Goal: Transaction & Acquisition: Purchase product/service

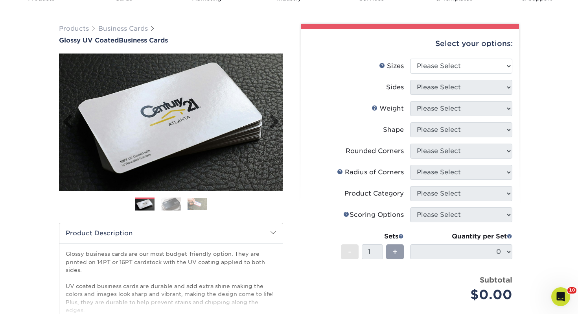
scroll to position [42, 0]
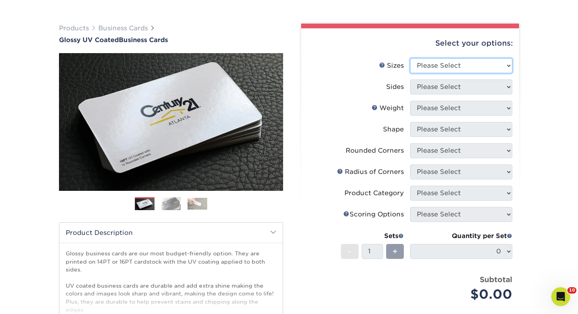
click at [452, 68] on select "Please Select 1.5" x 3.5" - Mini 1.75" x 3.5" - Mini 2" x 2" - Square 2" x 3" -…" at bounding box center [461, 65] width 102 height 15
select select "2.00x3.50"
click at [410, 58] on select "Please Select 1.5" x 3.5" - Mini 1.75" x 3.5" - Mini 2" x 2" - Square 2" x 3" -…" at bounding box center [461, 65] width 102 height 15
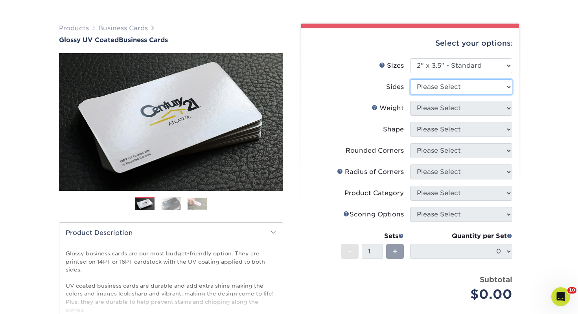
click at [449, 84] on select "Please Select Print Both Sides Print Front Only" at bounding box center [461, 86] width 102 height 15
select select "13abbda7-1d64-4f25-8bb2-c179b224825d"
click at [410, 79] on select "Please Select Print Both Sides Print Front Only" at bounding box center [461, 86] width 102 height 15
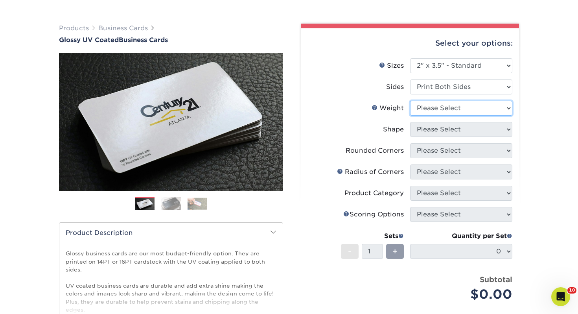
click at [449, 112] on select "Please Select 16PT 14PT" at bounding box center [461, 108] width 102 height 15
select select "14PT"
click at [410, 101] on select "Please Select 16PT 14PT" at bounding box center [461, 108] width 102 height 15
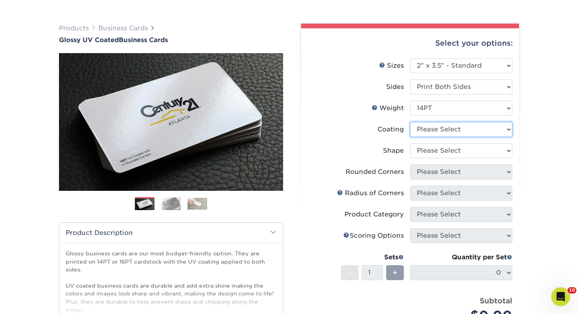
click at [434, 130] on select at bounding box center [461, 129] width 102 height 15
select select "ae367451-b2b8-45df-a344-0f05b6a12993"
click at [410, 122] on select at bounding box center [461, 129] width 102 height 15
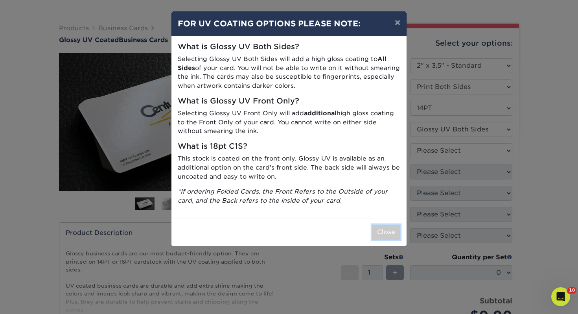
click at [387, 231] on button "Close" at bounding box center [386, 231] width 28 height 15
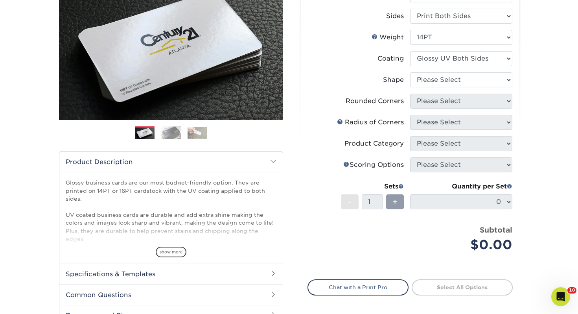
scroll to position [116, 0]
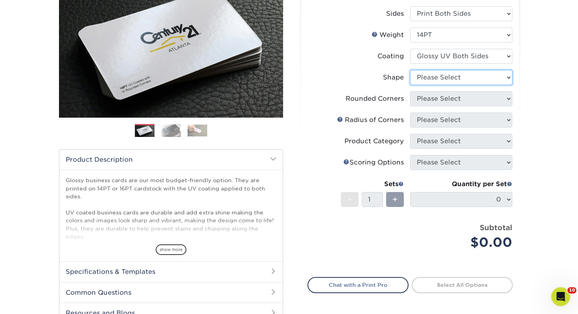
click at [454, 75] on select "Please Select Standard" at bounding box center [461, 77] width 102 height 15
select select "standard"
click at [410, 70] on select "Please Select Standard" at bounding box center [461, 77] width 102 height 15
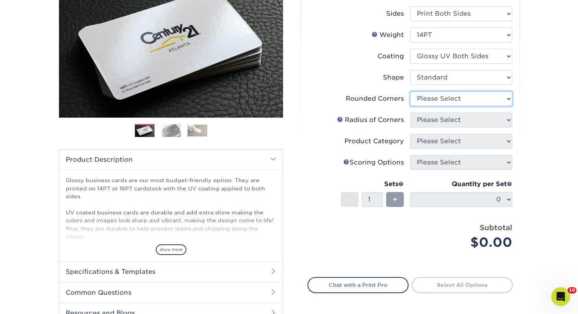
click at [448, 97] on select "Please Select Yes - Round 2 Corners Yes - Round 4 Corners No" at bounding box center [461, 98] width 102 height 15
select select "0"
click at [410, 91] on select "Please Select Yes - Round 2 Corners Yes - Round 4 Corners No" at bounding box center [461, 98] width 102 height 15
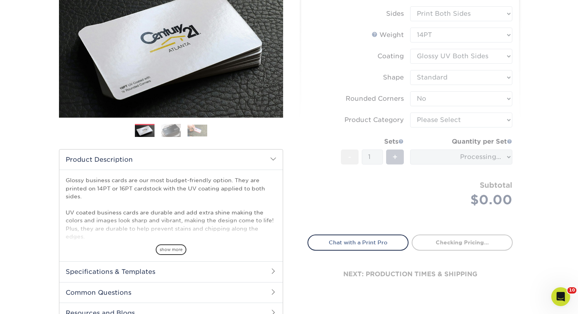
click at [432, 119] on form "Sizes Help Sizes Please Select 1.5" x 3.5" - Mini 1.75" x 3.5" - Mini 2" x 2" -…" at bounding box center [409, 105] width 205 height 240
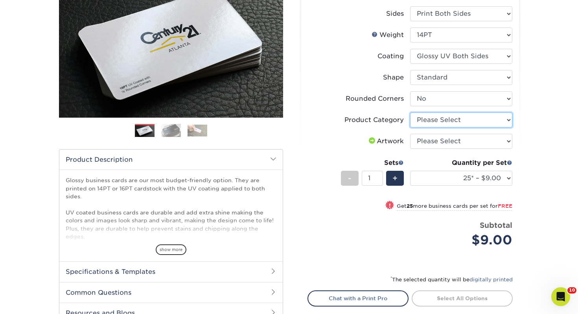
click at [439, 117] on select "Please Select Business Cards" at bounding box center [461, 119] width 102 height 15
select select "3b5148f1-0588-4f88-a218-97bcfdce65c1"
click at [410, 112] on select "Please Select Business Cards" at bounding box center [461, 119] width 102 height 15
click at [430, 143] on select "Please Select I will upload files I need a design - $100" at bounding box center [461, 141] width 102 height 15
select select "upload"
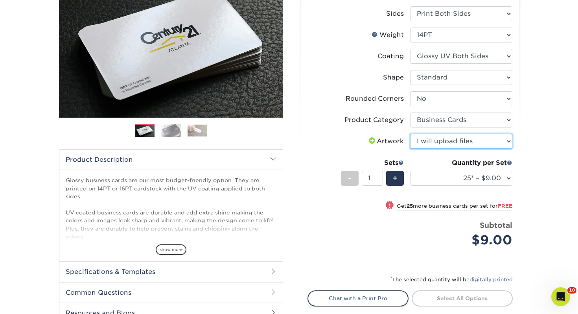
click at [410, 134] on select "Please Select I will upload files I need a design - $100" at bounding box center [461, 141] width 102 height 15
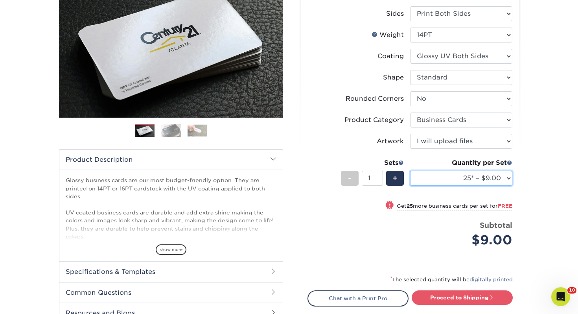
click at [485, 171] on select "25* – $9.00 50* – $9.00 100* – $9.00 250* – $17.00 500 – $33.00 1000 – $42.00 2…" at bounding box center [461, 178] width 102 height 15
select select "250* – $17.00"
click at [410, 171] on select "25* – $9.00 50* – $9.00 100* – $9.00 250* – $17.00 500 – $33.00 1000 – $42.00 2…" at bounding box center [461, 178] width 102 height 15
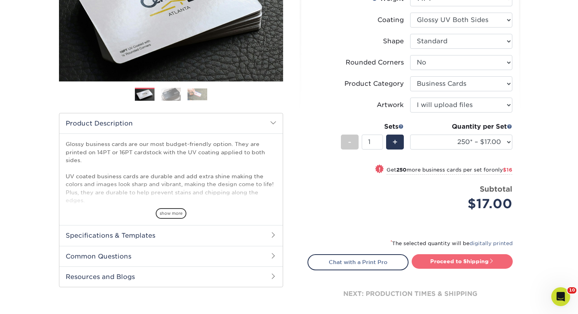
click at [457, 263] on link "Proceed to Shipping" at bounding box center [461, 261] width 101 height 14
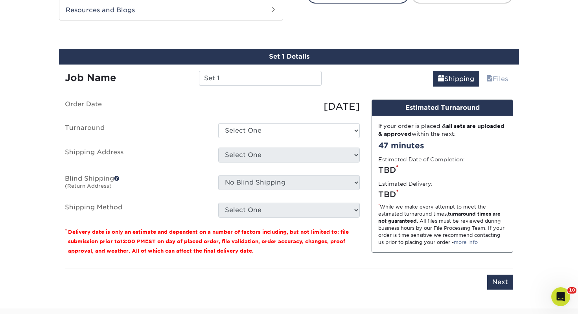
scroll to position [427, 0]
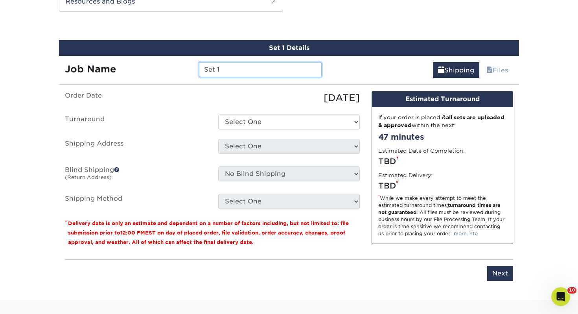
drag, startPoint x: 233, startPoint y: 70, endPoint x: 138, endPoint y: 66, distance: 96.0
click at [138, 66] on div "Job Name Set 1" at bounding box center [193, 69] width 268 height 15
type input "Amanda Troyer"
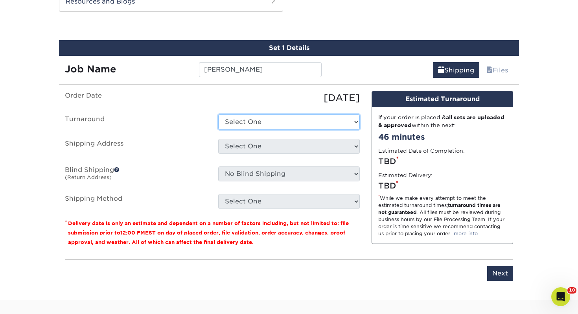
click at [243, 117] on select "Select One 2-4 Business Days 2 Day Next Business Day" at bounding box center [288, 121] width 141 height 15
select select "0d2015eb-ac6c-4252-b2f1-1c5560e96a65"
click at [218, 114] on select "Select One 2-4 Business Days 2 Day Next Business Day" at bounding box center [288, 121] width 141 height 15
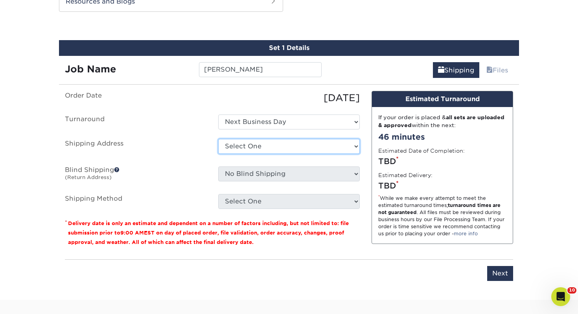
click at [257, 146] on select "Select One Adrian, MI Akron, OH" at bounding box center [288, 146] width 141 height 15
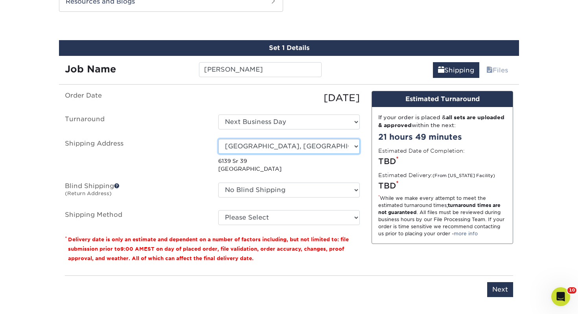
click at [288, 147] on select "Select One Adrian, MI Akron, OH" at bounding box center [288, 146] width 141 height 15
select select "112921"
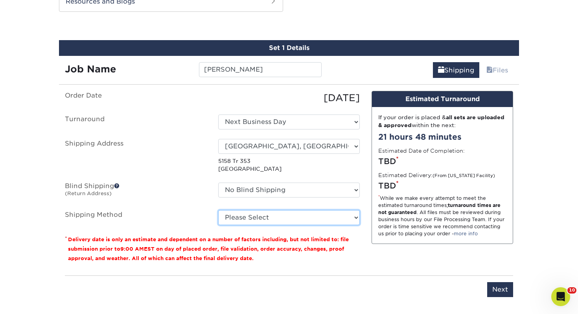
click at [323, 224] on select "Please Select Ground Shipping (+$7.84) 3 Day Shipping Service (+$18.69) 2 Day A…" at bounding box center [288, 217] width 141 height 15
select select "03"
click at [218, 210] on select "Please Select Ground Shipping (+$7.84) 3 Day Shipping Service (+$18.69) 2 Day A…" at bounding box center [288, 217] width 141 height 15
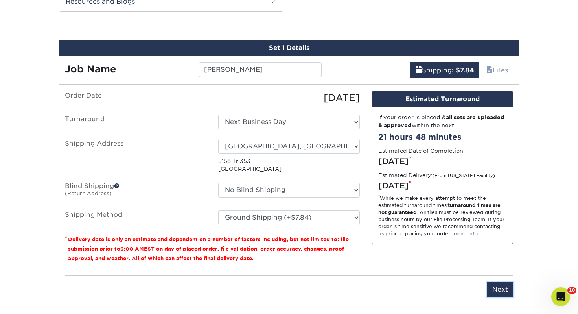
click at [505, 288] on input "Next" at bounding box center [500, 289] width 26 height 15
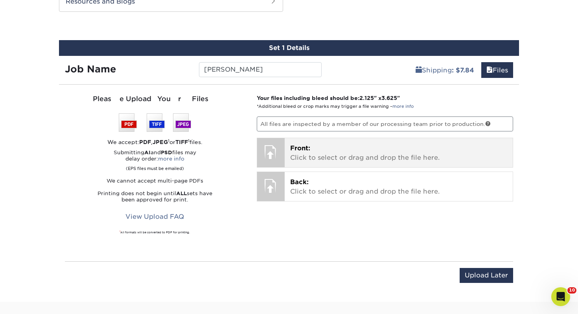
click at [356, 149] on p "Front: Click to select or drag and drop the file here." at bounding box center [398, 152] width 217 height 19
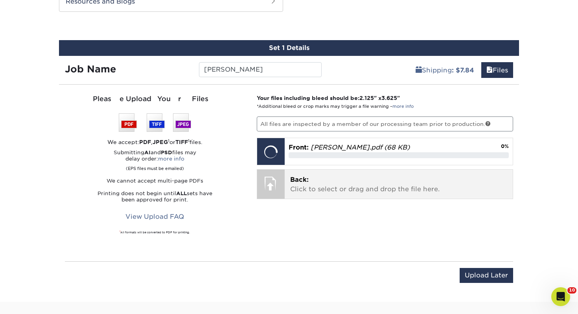
click at [364, 189] on p "Back: Click to select or drag and drop the file here." at bounding box center [398, 184] width 217 height 19
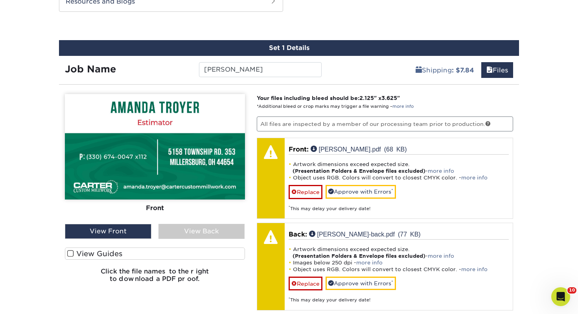
drag, startPoint x: 165, startPoint y: 235, endPoint x: 160, endPoint y: 238, distance: 5.3
click at [164, 235] on div "View Back" at bounding box center [201, 231] width 86 height 15
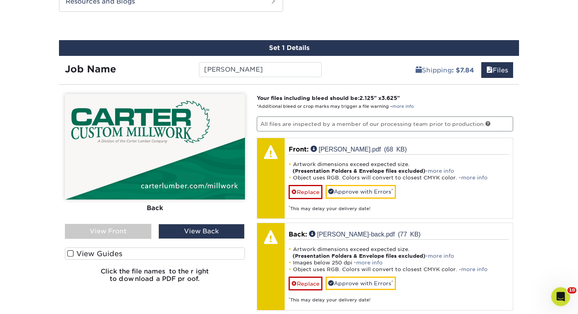
click at [138, 231] on div "View Front" at bounding box center [108, 231] width 86 height 15
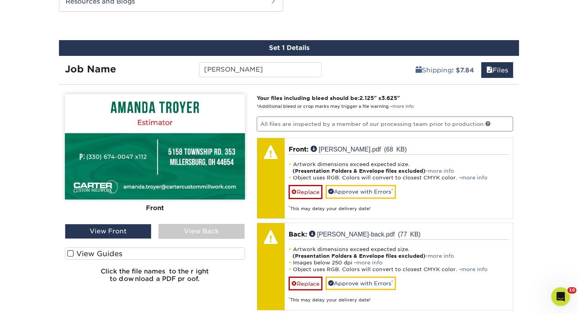
click at [161, 245] on div "Front Back View Front View Back Front" at bounding box center [155, 191] width 180 height 195
click at [160, 250] on label "View Guides" at bounding box center [155, 253] width 180 height 12
click at [0, 0] on input "View Guides" at bounding box center [0, 0] width 0 height 0
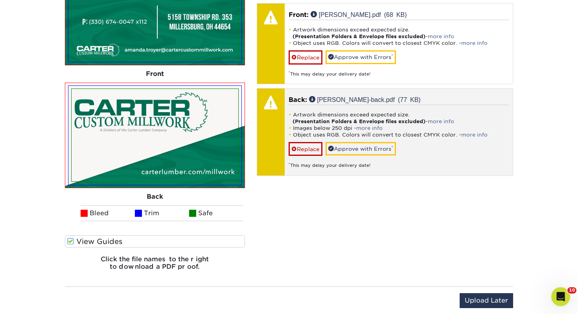
scroll to position [529, 0]
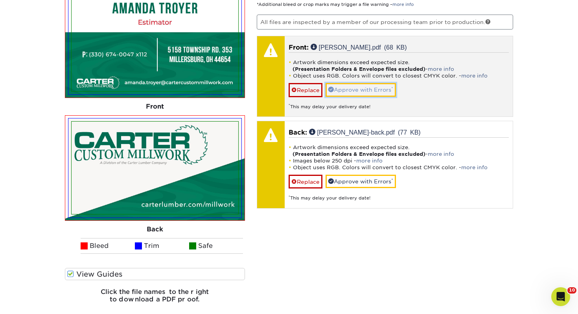
click at [341, 84] on link "Approve with Errors *" at bounding box center [360, 89] width 70 height 13
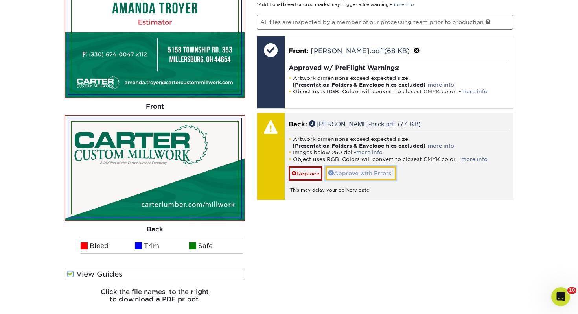
click at [349, 173] on link "Approve with Errors *" at bounding box center [360, 172] width 70 height 13
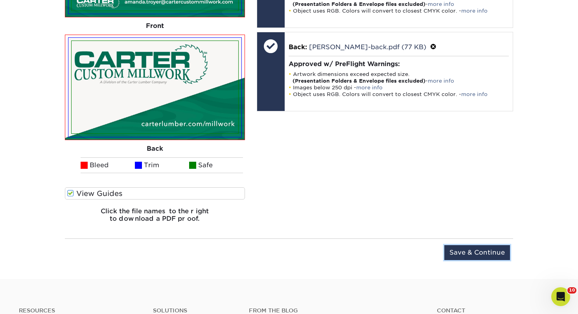
click at [479, 251] on input "Save & Continue" at bounding box center [477, 252] width 66 height 15
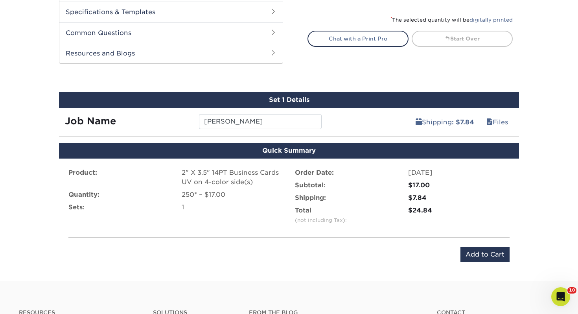
scroll to position [375, 0]
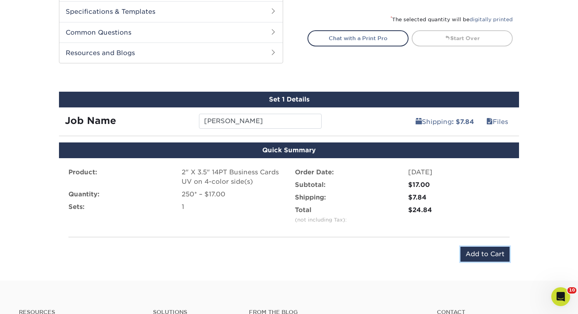
click at [488, 255] on input "Add to Cart" at bounding box center [484, 253] width 49 height 15
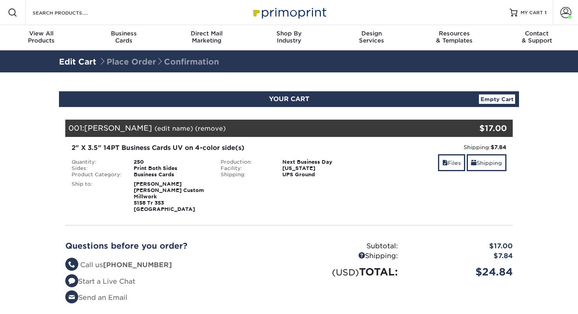
select select "112921"
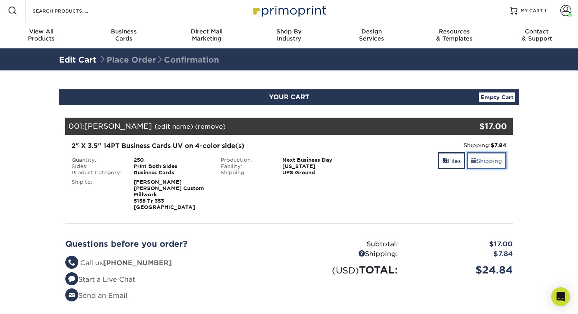
click at [488, 164] on link "Shipping" at bounding box center [486, 160] width 40 height 17
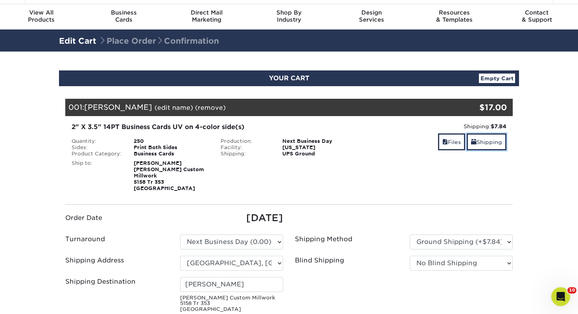
scroll to position [25, 0]
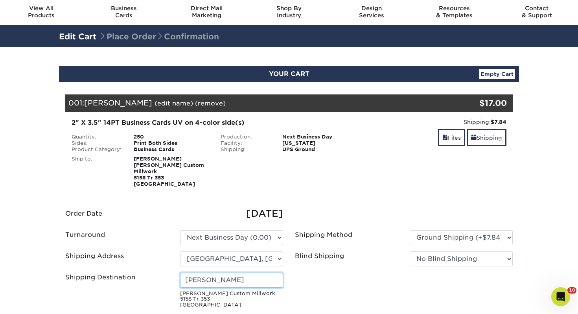
drag, startPoint x: 244, startPoint y: 277, endPoint x: 101, endPoint y: 268, distance: 143.3
click at [101, 272] on div "Shipping Destination [GEOGRAPHIC_DATA][PERSON_NAME] Custom Millwork [STREET_ADD…" at bounding box center [174, 291] width 230 height 39
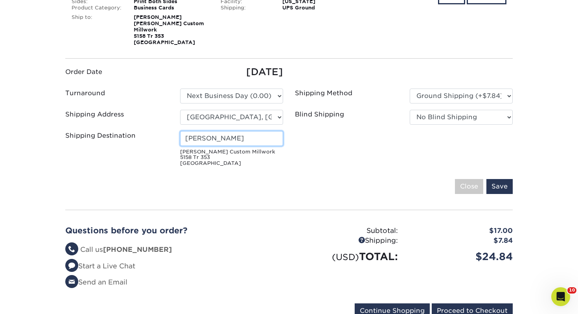
scroll to position [168, 0]
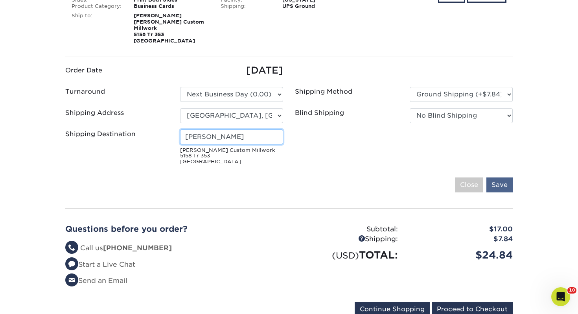
type input "Amanda Troyer"
click at [507, 182] on input "Save" at bounding box center [499, 184] width 26 height 15
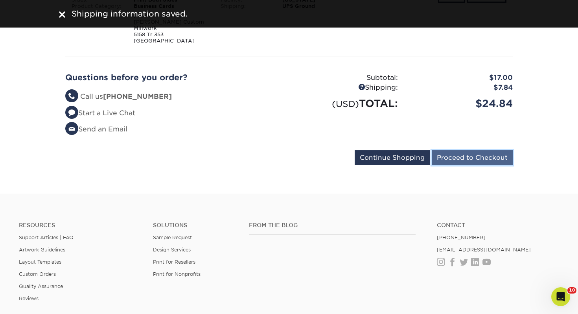
click at [496, 150] on input "Proceed to Checkout" at bounding box center [472, 157] width 81 height 15
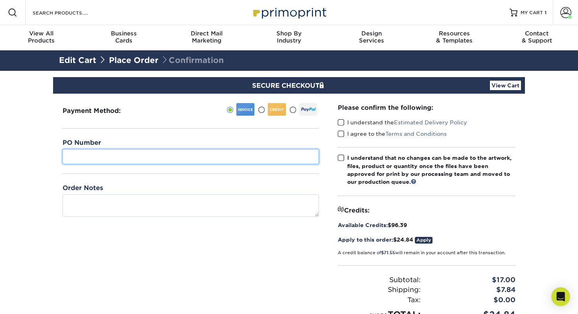
click at [159, 155] on input "text" at bounding box center [190, 156] width 256 height 15
type input "489"
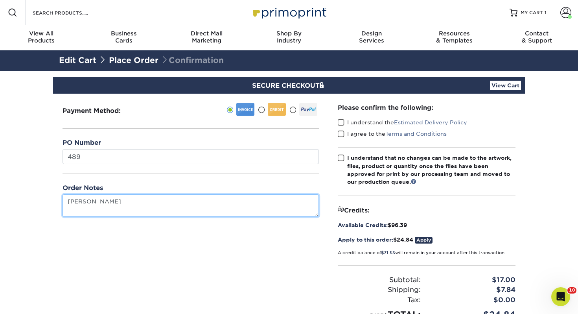
type textarea "[PERSON_NAME]"
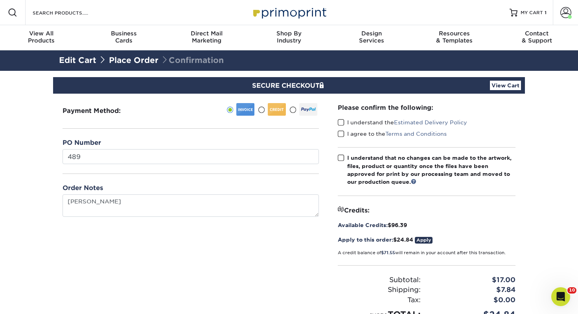
drag, startPoint x: 337, startPoint y: 125, endPoint x: 341, endPoint y: 126, distance: 4.5
click at [337, 125] on div "Please confirm the following: I understand the Estimated Delivery Policy I agre…" at bounding box center [426, 212] width 196 height 237
click at [343, 120] on span at bounding box center [341, 122] width 7 height 7
click at [0, 0] on input "I understand the Estimated Delivery Policy" at bounding box center [0, 0] width 0 height 0
click at [342, 134] on span at bounding box center [341, 133] width 7 height 7
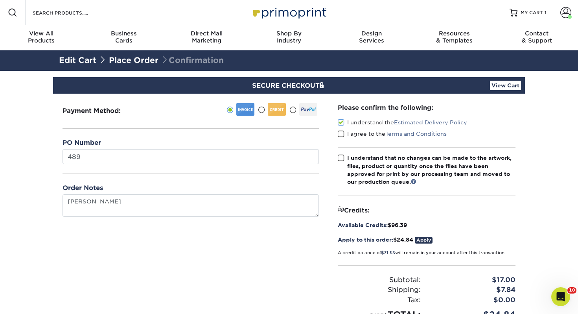
click at [0, 0] on input "I agree to the Terms and Conditions" at bounding box center [0, 0] width 0 height 0
drag, startPoint x: 343, startPoint y: 156, endPoint x: 348, endPoint y: 158, distance: 5.3
click at [343, 156] on span at bounding box center [341, 157] width 7 height 7
click at [0, 0] on input "I understand that no changes can be made to the artwork, files, product or quan…" at bounding box center [0, 0] width 0 height 0
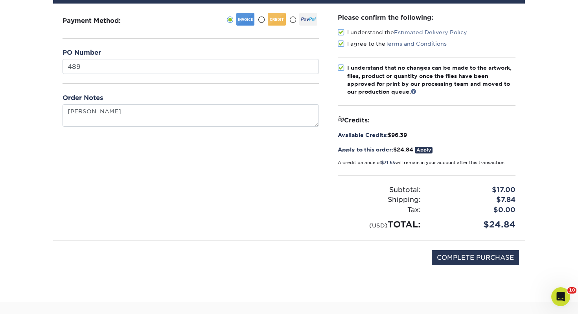
scroll to position [145, 0]
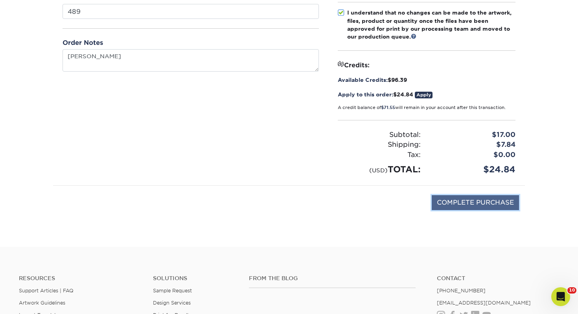
click at [462, 200] on input "COMPLETE PURCHASE" at bounding box center [475, 202] width 87 height 15
type input "PROCESSING, PLEASE WAIT..."
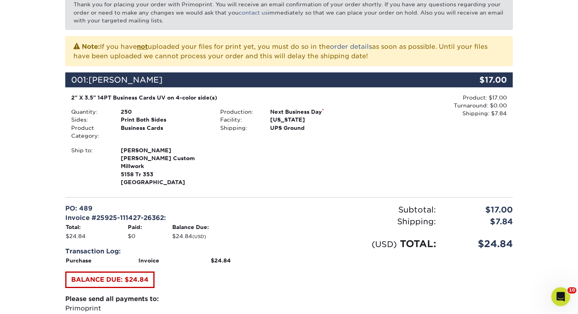
scroll to position [244, 0]
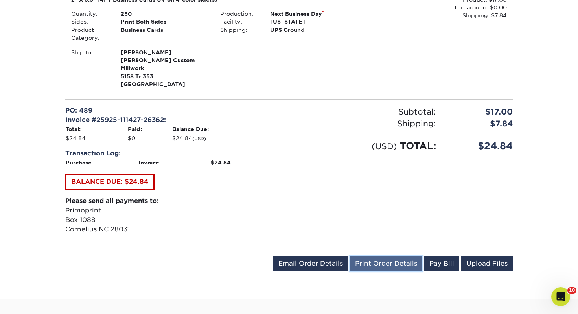
click at [384, 256] on link "Print Order Details" at bounding box center [386, 263] width 72 height 15
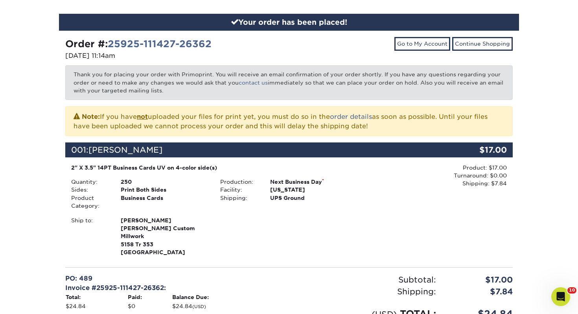
scroll to position [0, 0]
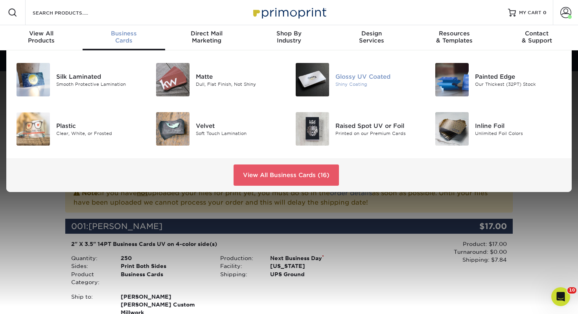
click at [320, 77] on img at bounding box center [312, 79] width 33 height 33
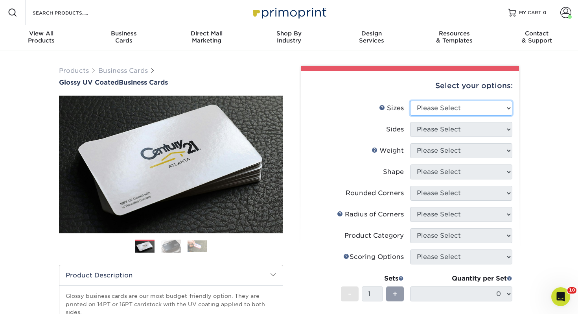
click at [447, 108] on select "Please Select 1.5" x 3.5" - Mini 1.75" x 3.5" - Mini 2" x 2" - Square 2" x 3" -…" at bounding box center [461, 108] width 102 height 15
select select "2.00x3.50"
click at [410, 101] on select "Please Select 1.5" x 3.5" - Mini 1.75" x 3.5" - Mini 2" x 2" - Square 2" x 3" -…" at bounding box center [461, 108] width 102 height 15
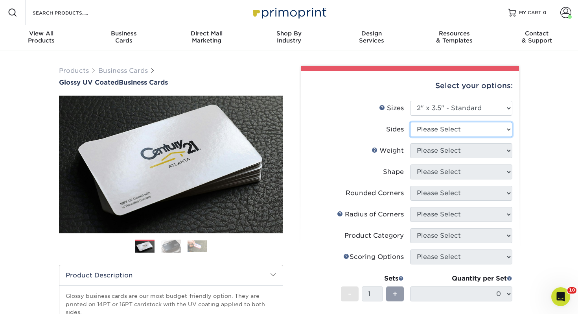
click at [432, 130] on select "Please Select Print Both Sides Print Front Only" at bounding box center [461, 129] width 102 height 15
select select "13abbda7-1d64-4f25-8bb2-c179b224825d"
click at [410, 122] on select "Please Select Print Both Sides Print Front Only" at bounding box center [461, 129] width 102 height 15
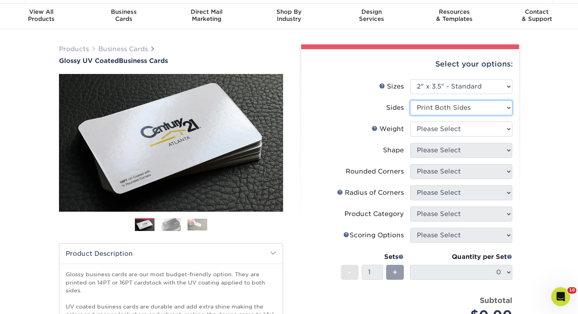
scroll to position [22, 0]
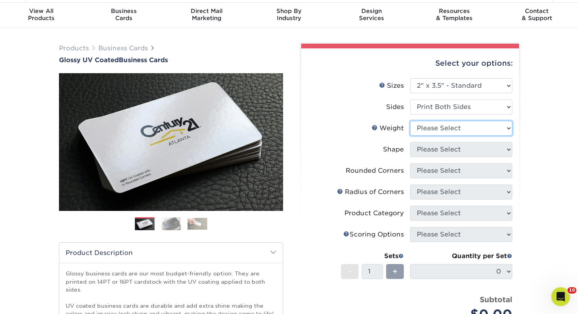
click at [424, 127] on select "Please Select 16PT 14PT" at bounding box center [461, 128] width 102 height 15
select select "14PT"
click at [410, 121] on select "Please Select 16PT 14PT" at bounding box center [461, 128] width 102 height 15
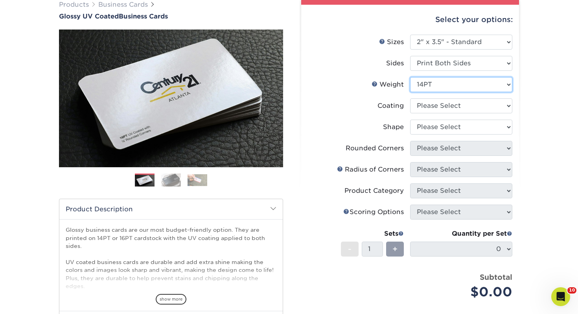
scroll to position [66, 0]
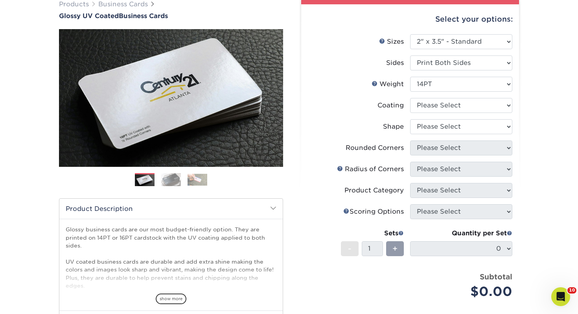
click at [442, 95] on li "Weight Help Weight Please Select 16PT 14PT" at bounding box center [410, 87] width 204 height 21
click at [441, 89] on select "Please Select 16PT 14PT" at bounding box center [461, 84] width 102 height 15
click at [410, 77] on select "Please Select 16PT 14PT" at bounding box center [461, 84] width 102 height 15
click at [440, 102] on select at bounding box center [461, 105] width 102 height 15
select select "ae367451-b2b8-45df-a344-0f05b6a12993"
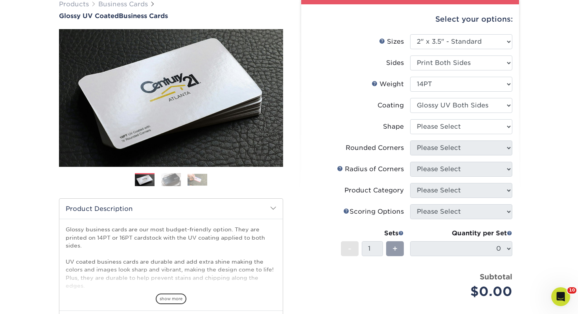
click at [410, 98] on select at bounding box center [461, 105] width 102 height 15
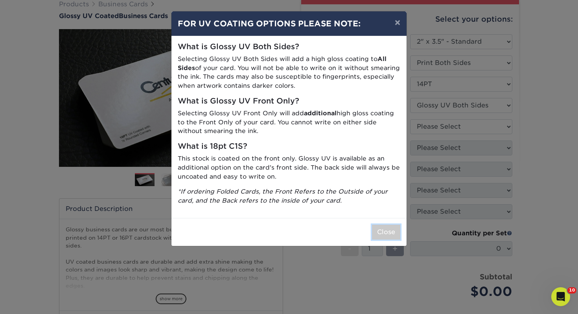
click at [386, 235] on button "Close" at bounding box center [386, 231] width 28 height 15
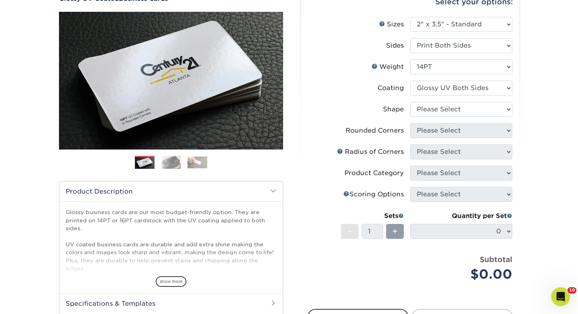
scroll to position [81, 0]
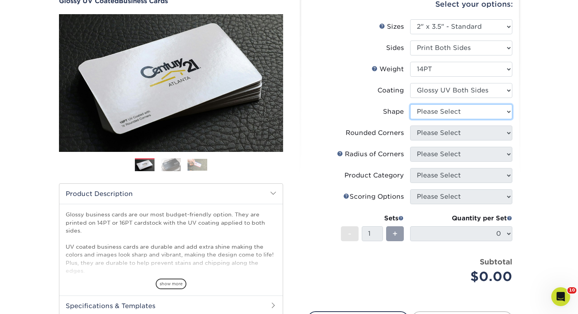
click at [450, 112] on select "Please Select Standard" at bounding box center [461, 111] width 102 height 15
select select "standard"
click at [410, 104] on select "Please Select Standard" at bounding box center [461, 111] width 102 height 15
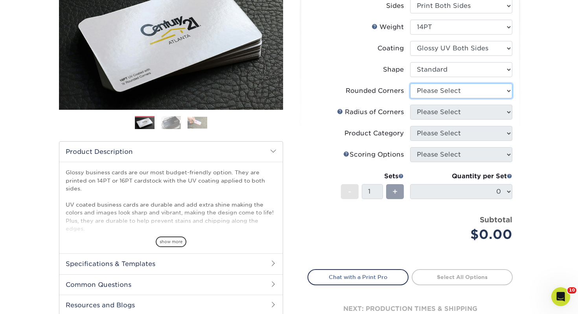
click at [432, 90] on select "Please Select Yes - Round 2 Corners Yes - Round 4 Corners No" at bounding box center [461, 90] width 102 height 15
select select "0"
click at [410, 83] on select "Please Select Yes - Round 2 Corners Yes - Round 4 Corners No" at bounding box center [461, 90] width 102 height 15
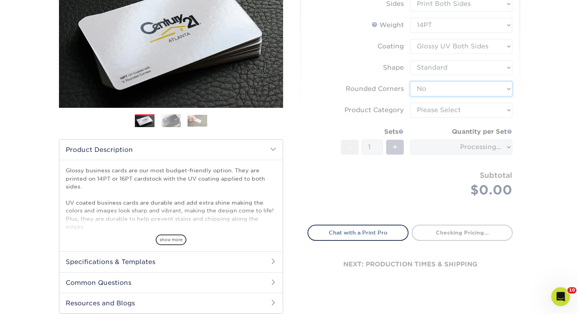
scroll to position [126, 0]
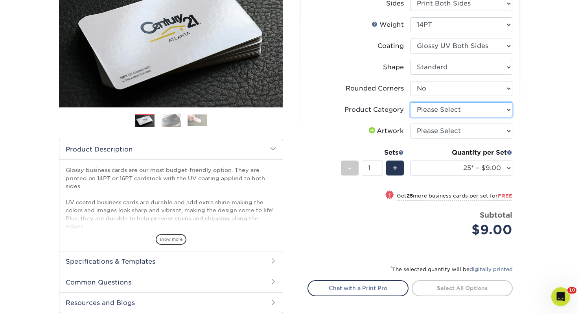
click at [430, 112] on select "Please Select Business Cards" at bounding box center [461, 109] width 102 height 15
select select "3b5148f1-0588-4f88-a218-97bcfdce65c1"
click at [410, 102] on select "Please Select Business Cards" at bounding box center [461, 109] width 102 height 15
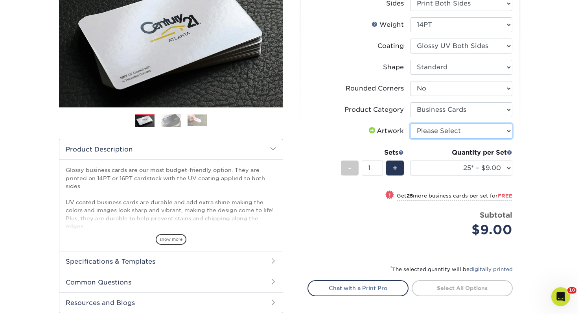
click at [430, 127] on select "Please Select I will upload files I need a design - $100" at bounding box center [461, 130] width 102 height 15
select select "upload"
click at [410, 123] on select "Please Select I will upload files I need a design - $100" at bounding box center [461, 130] width 102 height 15
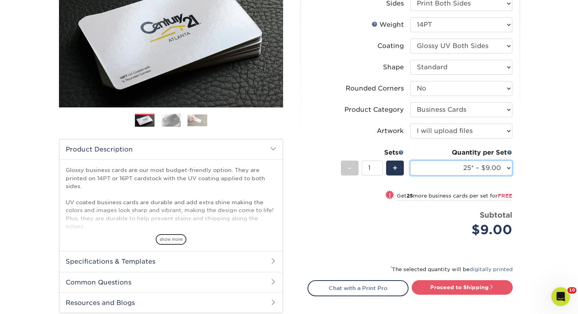
click at [457, 172] on select "25* – $9.00 50* – $9.00 100* – $9.00 250* – $17.00 500 – $33.00 1000 – $42.00 2…" at bounding box center [461, 167] width 102 height 15
click at [410, 160] on select "25* – $9.00 50* – $9.00 100* – $9.00 250* – $17.00 500 – $33.00 1000 – $42.00 2…" at bounding box center [461, 167] width 102 height 15
click at [453, 169] on select "25* – $9.00 50* – $9.00 100* – $9.00 250* – $17.00 500 – $33.00 1000 – $42.00 2…" at bounding box center [461, 167] width 102 height 15
select select "250* – $17.00"
click at [410, 160] on select "25* – $9.00 50* – $9.00 100* – $9.00 250* – $17.00 500 – $33.00 1000 – $42.00 2…" at bounding box center [461, 167] width 102 height 15
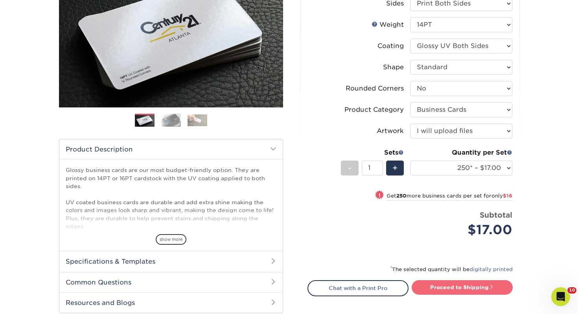
click at [439, 281] on link "Proceed to Shipping" at bounding box center [461, 287] width 101 height 14
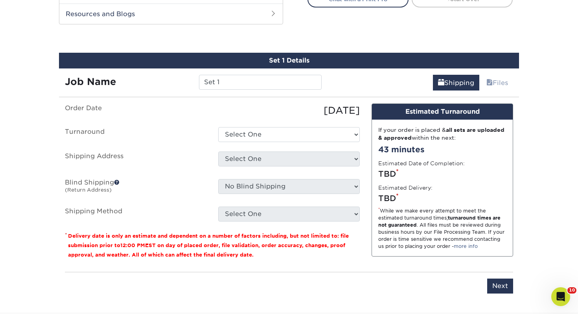
scroll to position [427, 0]
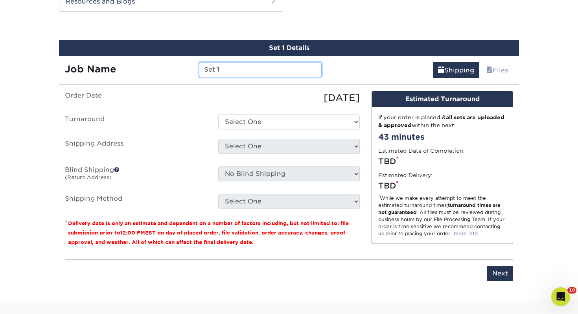
click at [242, 71] on input "Set 1" at bounding box center [260, 69] width 122 height 15
drag, startPoint x: 242, startPoint y: 71, endPoint x: 61, endPoint y: 57, distance: 181.3
click at [61, 57] on div "Job Name Set 1" at bounding box center [193, 67] width 268 height 22
type input "Nick Hassen"
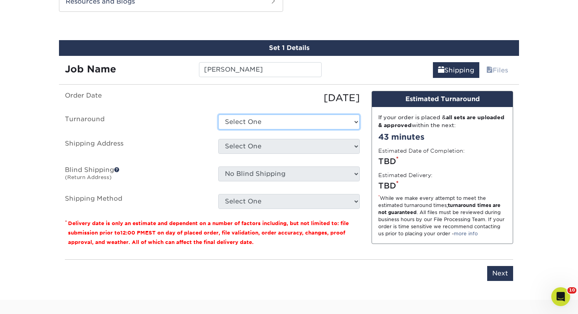
click at [247, 117] on select "Select One 2-4 Business Days 2 Day Next Business Day" at bounding box center [288, 121] width 141 height 15
select select "0d2015eb-ac6c-4252-b2f1-1c5560e96a65"
click at [218, 114] on select "Select One 2-4 Business Days 2 Day Next Business Day" at bounding box center [288, 121] width 141 height 15
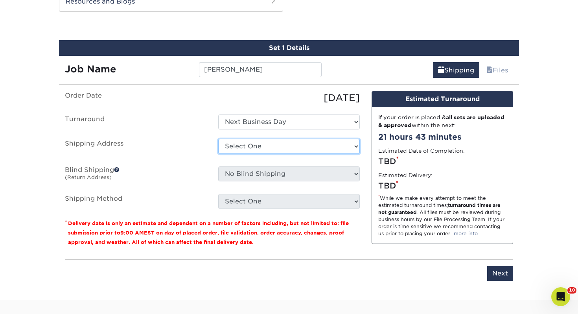
click at [257, 147] on select "Select One Adrian, MI Akron, OH" at bounding box center [288, 146] width 141 height 15
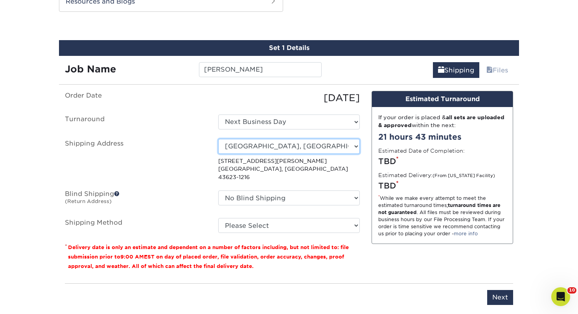
click at [270, 147] on select "Select One Adrian, MI Akron, OH" at bounding box center [288, 146] width 141 height 15
select select "110977"
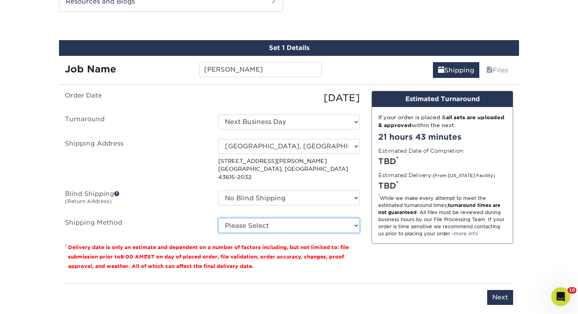
click at [308, 218] on select "Please Select Ground Shipping (+$7.84) 3 Day Shipping Service (+$15.34) 2 Day A…" at bounding box center [288, 225] width 141 height 15
select select "03"
click at [218, 218] on select "Please Select Ground Shipping (+$7.84) 3 Day Shipping Service (+$15.34) 2 Day A…" at bounding box center [288, 225] width 141 height 15
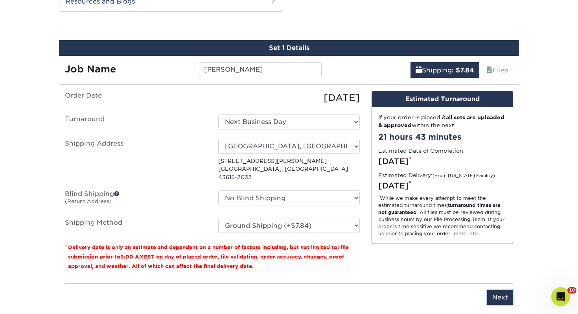
click at [499, 293] on input "Next" at bounding box center [500, 297] width 26 height 15
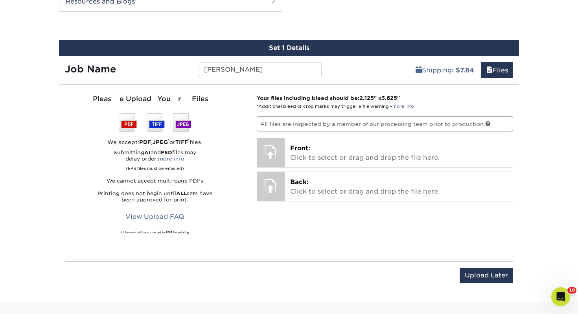
scroll to position [421, 0]
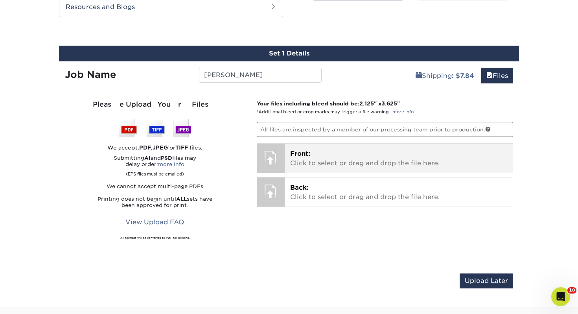
click at [378, 165] on p "Front: Click to select or drag and drop the file here." at bounding box center [398, 158] width 217 height 19
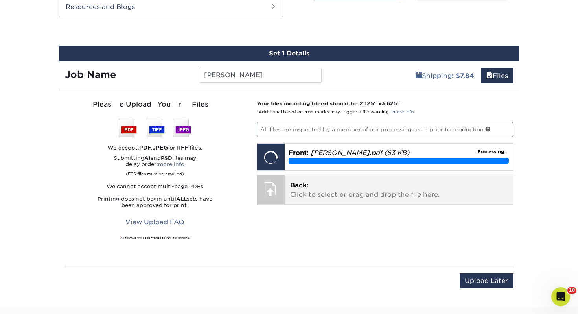
click at [362, 184] on p "Back: Click to select or drag and drop the file here." at bounding box center [398, 189] width 217 height 19
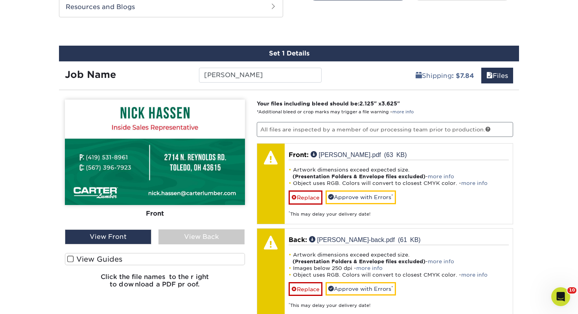
click at [208, 259] on label "View Guides" at bounding box center [155, 259] width 180 height 12
click at [0, 0] on input "View Guides" at bounding box center [0, 0] width 0 height 0
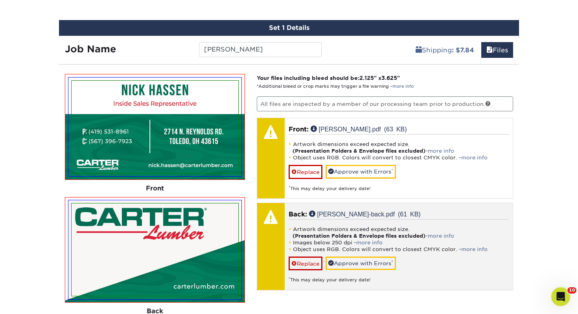
scroll to position [454, 0]
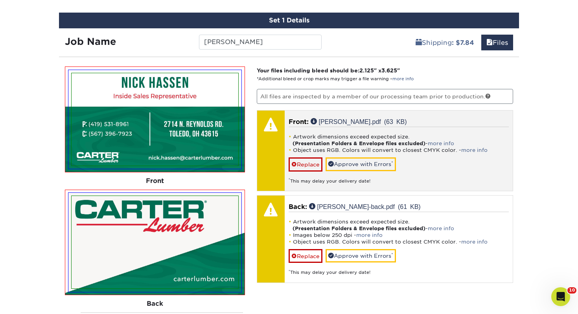
click at [346, 155] on div "Artwork dimensions exceed expected size. (Presentation Folders & Envelope files…" at bounding box center [398, 155] width 220 height 57
click at [343, 162] on link "Approve with Errors *" at bounding box center [360, 163] width 70 height 13
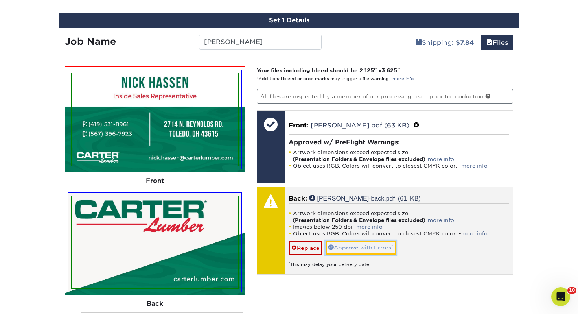
click at [376, 245] on link "Approve with Errors *" at bounding box center [360, 247] width 70 height 13
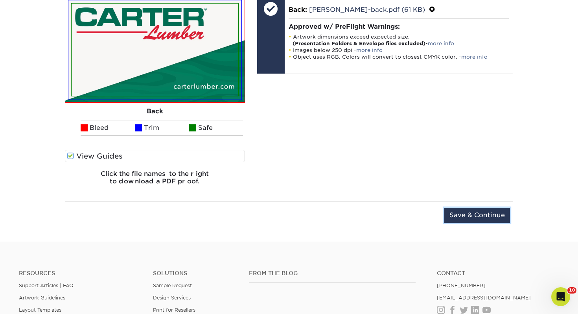
click at [465, 211] on input "Save & Continue" at bounding box center [477, 215] width 66 height 15
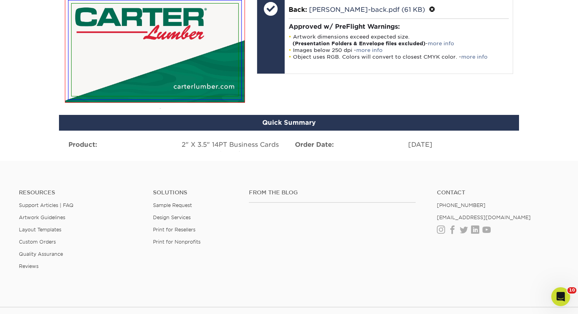
scroll to position [571, 0]
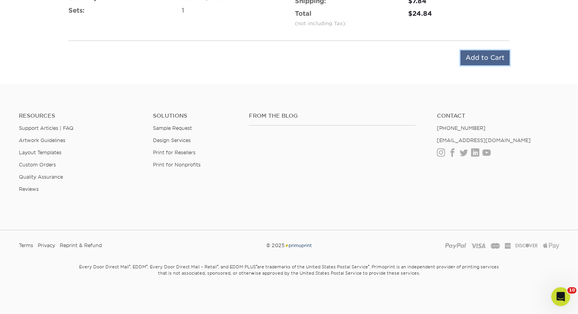
click at [479, 59] on input "Add to Cart" at bounding box center [484, 57] width 49 height 15
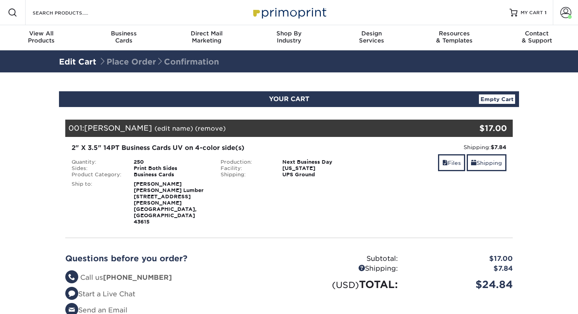
select select "110977"
click at [484, 164] on link "Shipping" at bounding box center [486, 162] width 40 height 17
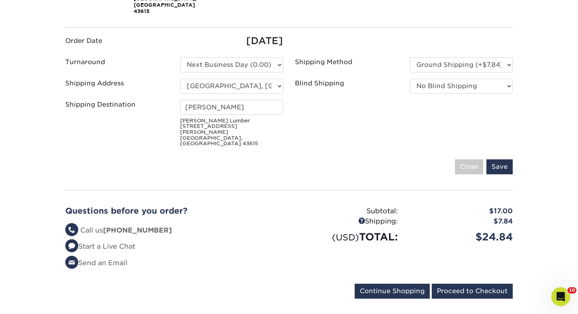
scroll to position [208, 0]
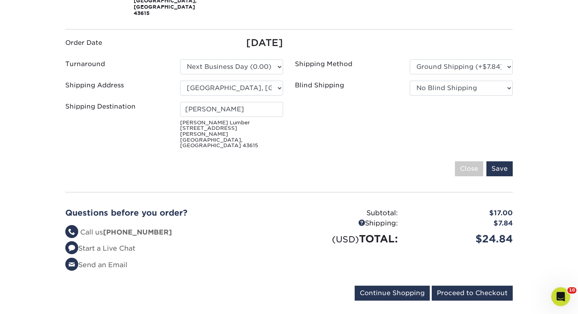
click at [256, 83] on ul "Order Date 09/25/2025 Turnaround Please Select Select One" at bounding box center [288, 94] width 459 height 116
drag, startPoint x: 136, startPoint y: 86, endPoint x: 84, endPoint y: 84, distance: 51.9
click at [84, 102] on div "Shipping Destination Phil Chambers Carter Lumber 2714 N Reynolds Rd Toledo, OH …" at bounding box center [174, 127] width 230 height 50
type input "[PERSON_NAME]"
click at [496, 161] on input "Save" at bounding box center [499, 168] width 26 height 15
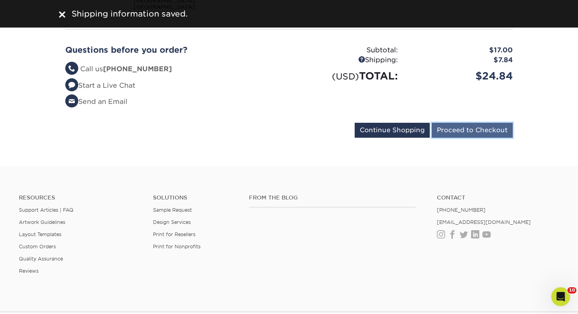
click at [474, 123] on input "Proceed to Checkout" at bounding box center [472, 130] width 81 height 15
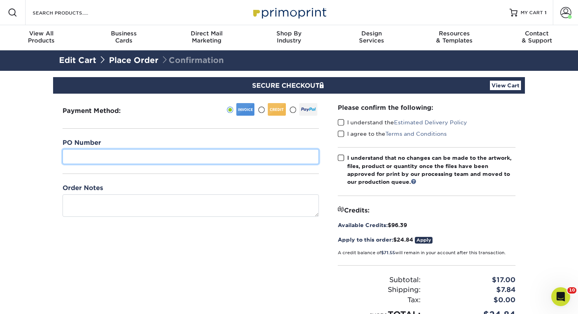
click at [123, 162] on input "text" at bounding box center [190, 156] width 256 height 15
type input "134"
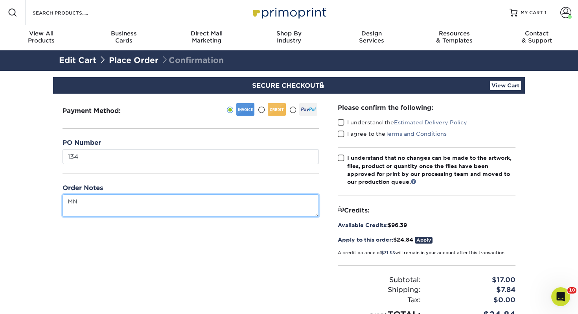
type textarea "M"
type textarea "[PERSON_NAME]"
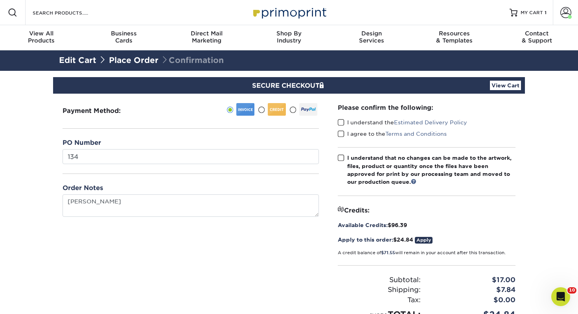
drag, startPoint x: 342, startPoint y: 118, endPoint x: 342, endPoint y: 124, distance: 5.9
click at [342, 118] on label "I understand the Estimated Delivery Policy" at bounding box center [402, 122] width 129 height 8
click at [0, 0] on input "I understand the Estimated Delivery Policy" at bounding box center [0, 0] width 0 height 0
click at [342, 124] on span at bounding box center [341, 122] width 7 height 7
click at [0, 0] on input "I understand the Estimated Delivery Policy" at bounding box center [0, 0] width 0 height 0
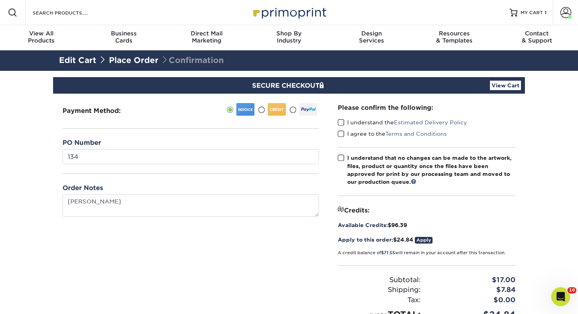
click at [342, 125] on span at bounding box center [341, 122] width 7 height 7
click at [0, 0] on input "I understand the Estimated Delivery Policy" at bounding box center [0, 0] width 0 height 0
click at [341, 132] on span at bounding box center [341, 133] width 7 height 7
click at [0, 0] on input "I agree to the Terms and Conditions" at bounding box center [0, 0] width 0 height 0
drag, startPoint x: 340, startPoint y: 149, endPoint x: 340, endPoint y: 153, distance: 4.7
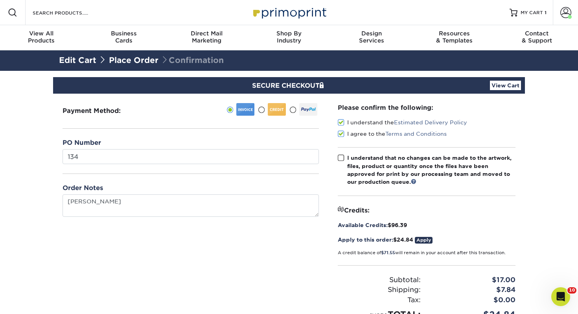
click at [340, 149] on div "Please confirm the following: I understand the Estimated Delivery Policy I agre…" at bounding box center [427, 212] width 178 height 218
click at [340, 154] on label "I understand that no changes can be made to the artwork, files, product or quan…" at bounding box center [427, 170] width 178 height 32
click at [0, 0] on input "I understand that no changes can be made to the artwork, files, product or quan…" at bounding box center [0, 0] width 0 height 0
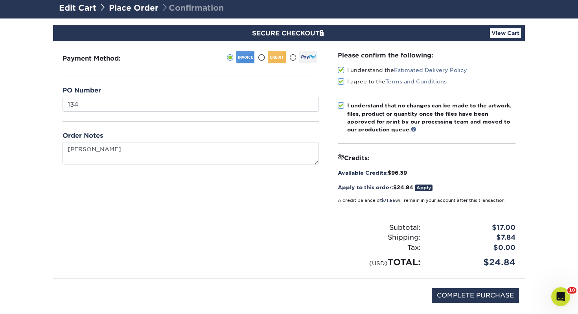
scroll to position [72, 0]
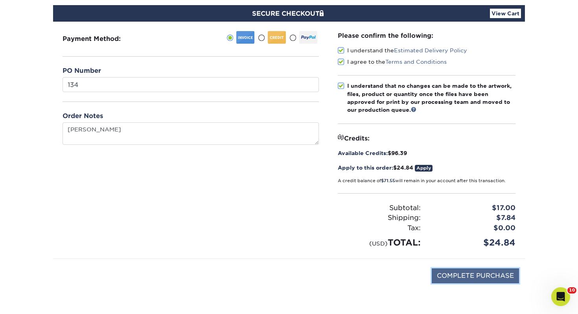
click at [474, 276] on input "COMPLETE PURCHASE" at bounding box center [475, 275] width 87 height 15
type input "PROCESSING, PLEASE WAIT..."
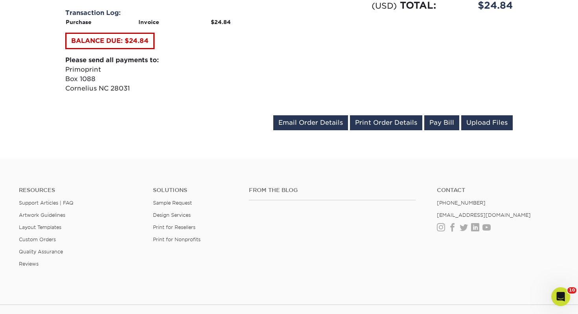
scroll to position [340, 0]
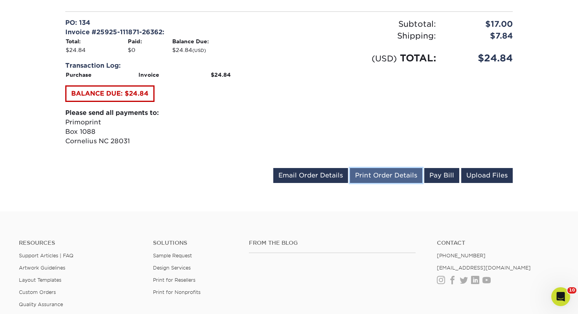
click at [391, 168] on link "Print Order Details" at bounding box center [386, 175] width 72 height 15
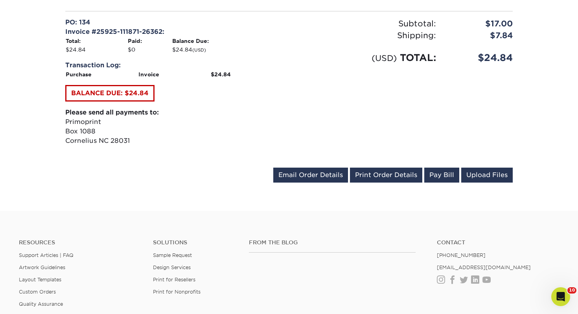
scroll to position [0, 0]
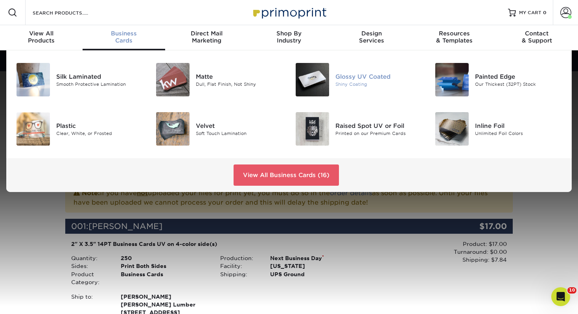
click at [357, 80] on div "Glossy UV Coated" at bounding box center [378, 76] width 87 height 9
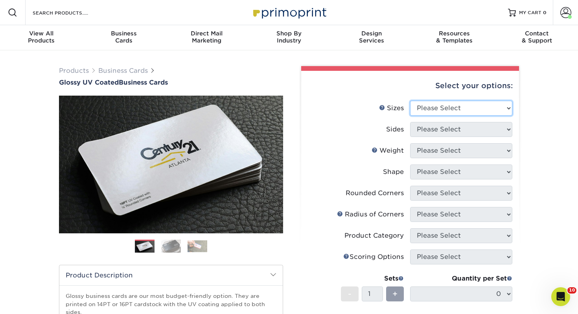
click at [477, 110] on select "Please Select 1.5" x 3.5" - Mini 1.75" x 3.5" - Mini 2" x 2" - Square 2" x 3" -…" at bounding box center [461, 108] width 102 height 15
select select "2.00x3.50"
click at [410, 101] on select "Please Select 1.5" x 3.5" - Mini 1.75" x 3.5" - Mini 2" x 2" - Square 2" x 3" -…" at bounding box center [461, 108] width 102 height 15
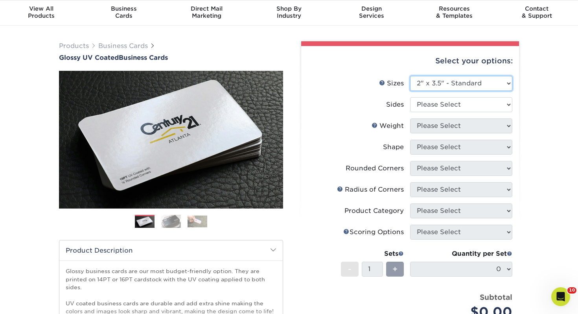
scroll to position [25, 0]
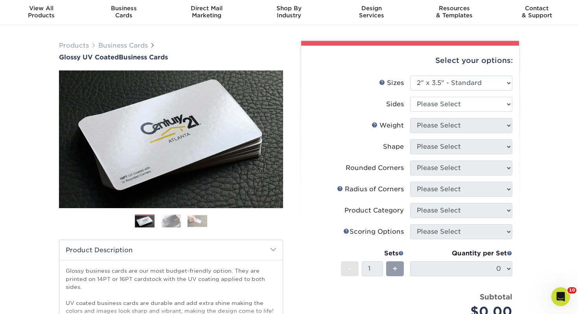
drag, startPoint x: 435, startPoint y: 95, endPoint x: 434, endPoint y: 99, distance: 4.4
click at [435, 95] on li "Sizes Help Sizes Please Select 1.5" x 3.5" - Mini 1.75" x 3.5" - Mini 2" x 2" -…" at bounding box center [410, 85] width 204 height 21
click at [434, 103] on select "Please Select Print Both Sides Print Front Only" at bounding box center [461, 104] width 102 height 15
select select "13abbda7-1d64-4f25-8bb2-c179b224825d"
click at [410, 97] on select "Please Select Print Both Sides Print Front Only" at bounding box center [461, 104] width 102 height 15
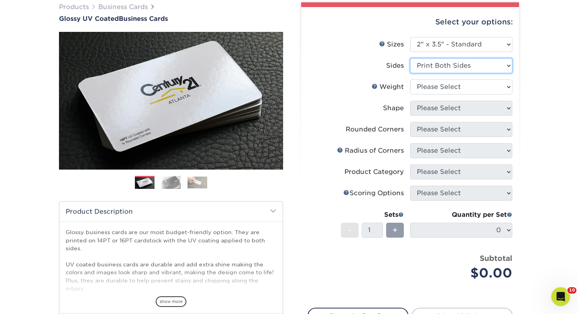
scroll to position [66, 0]
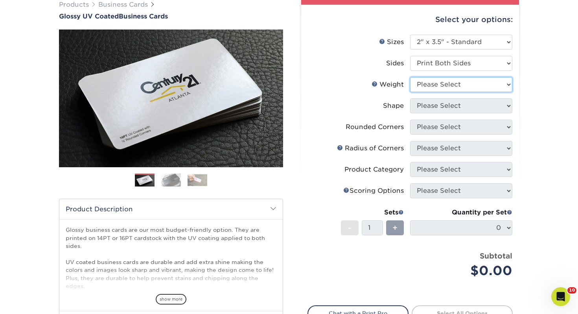
click at [437, 89] on select "Please Select 16PT 14PT" at bounding box center [461, 84] width 102 height 15
select select "14PT"
click at [410, 77] on select "Please Select 16PT 14PT" at bounding box center [461, 84] width 102 height 15
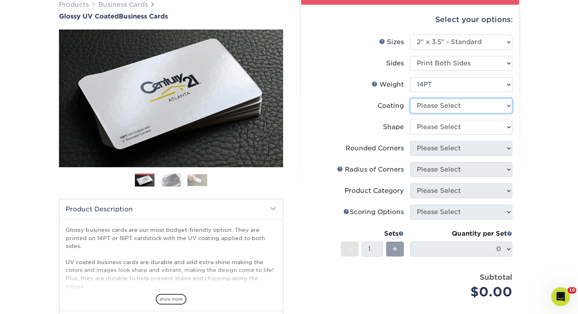
click at [466, 103] on select at bounding box center [461, 105] width 102 height 15
select select "ae367451-b2b8-45df-a344-0f05b6a12993"
click at [410, 98] on select at bounding box center [461, 105] width 102 height 15
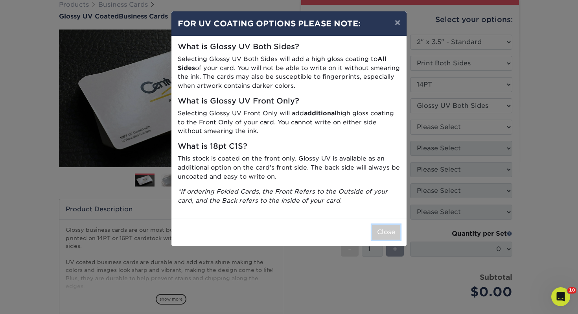
click at [382, 235] on button "Close" at bounding box center [386, 231] width 28 height 15
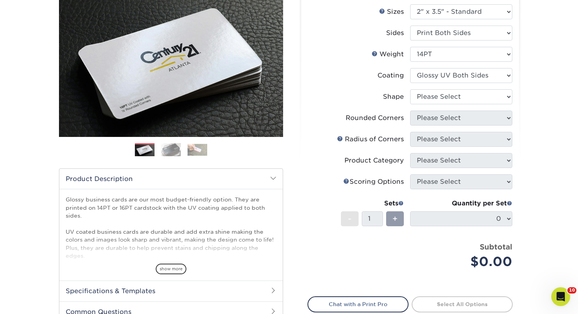
scroll to position [93, 0]
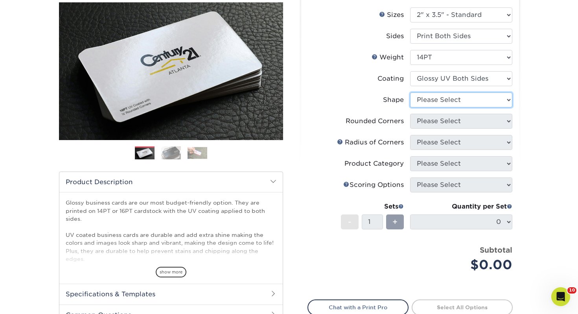
click at [435, 98] on select "Please Select Standard" at bounding box center [461, 99] width 102 height 15
select select "standard"
click at [410, 92] on select "Please Select Standard" at bounding box center [461, 99] width 102 height 15
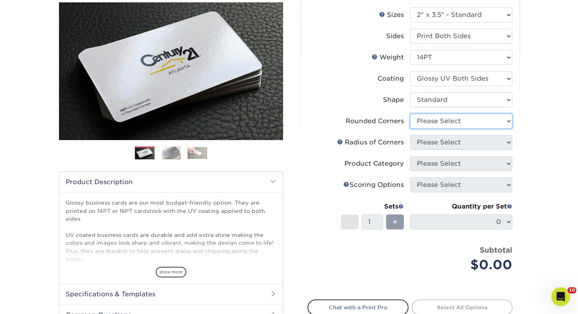
click at [472, 116] on select "Please Select Yes - Round 2 Corners Yes - Round 4 Corners No" at bounding box center [461, 121] width 102 height 15
select select "0"
click at [410, 114] on select "Please Select Yes - Round 2 Corners Yes - Round 4 Corners No" at bounding box center [461, 121] width 102 height 15
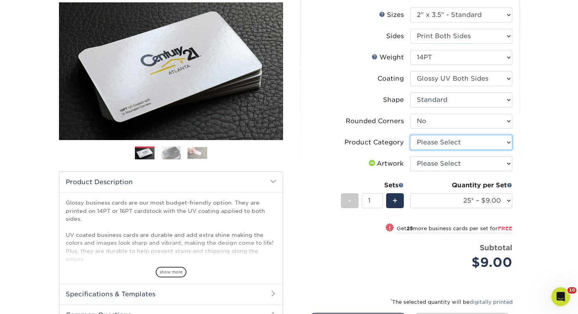
click at [448, 141] on select "Please Select Business Cards" at bounding box center [461, 142] width 102 height 15
select select "3b5148f1-0588-4f88-a218-97bcfdce65c1"
click at [410, 135] on select "Please Select Business Cards" at bounding box center [461, 142] width 102 height 15
click at [452, 165] on select "Please Select I will upload files I need a design - $100" at bounding box center [461, 163] width 102 height 15
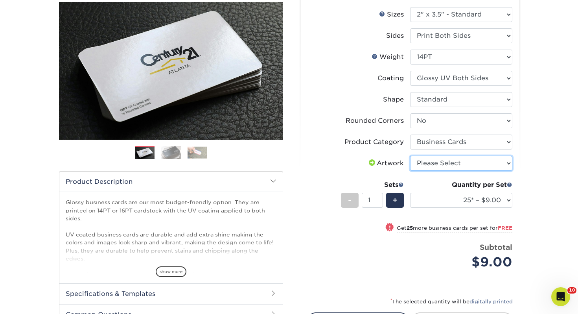
scroll to position [94, 0]
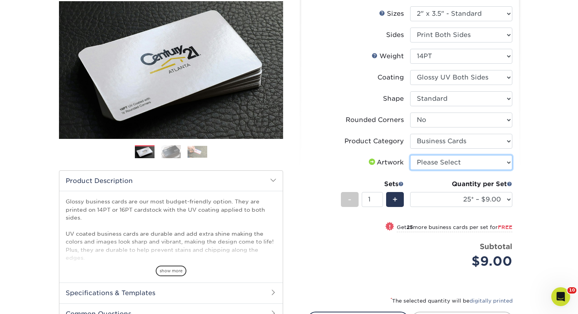
select select "upload"
click at [410, 155] on select "Please Select I will upload files I need a design - $100" at bounding box center [461, 162] width 102 height 15
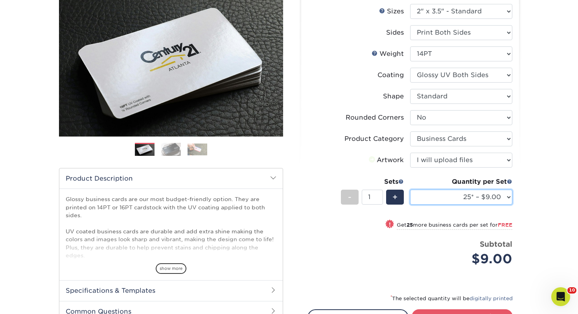
click at [448, 191] on select "25* – $9.00 50* – $9.00 100* – $9.00 250* – $17.00 500 – $33.00 1000 – $42.00 2…" at bounding box center [461, 196] width 102 height 15
select select "250* – $17.00"
click at [410, 189] on select "25* – $9.00 50* – $9.00 100* – $9.00 250* – $17.00 500 – $33.00 1000 – $42.00 2…" at bounding box center [461, 196] width 102 height 15
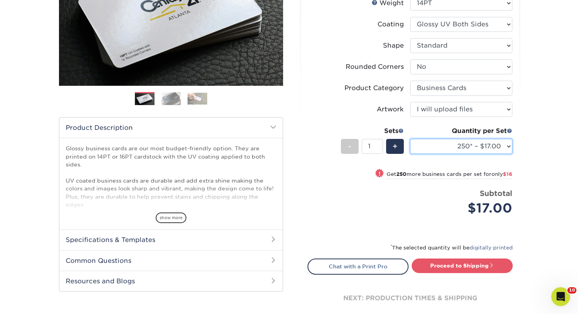
scroll to position [149, 0]
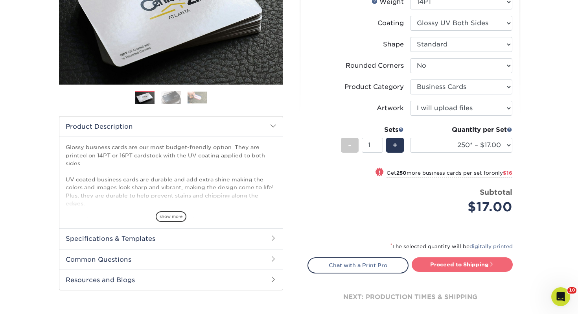
click at [437, 260] on link "Proceed to Shipping" at bounding box center [461, 264] width 101 height 14
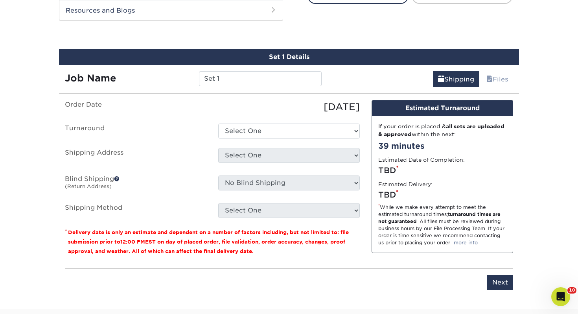
scroll to position [427, 0]
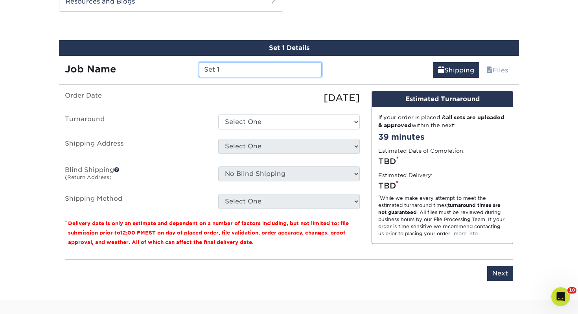
drag, startPoint x: 236, startPoint y: 66, endPoint x: 176, endPoint y: 62, distance: 59.5
click at [176, 62] on div "Job Name Set 1" at bounding box center [193, 69] width 268 height 15
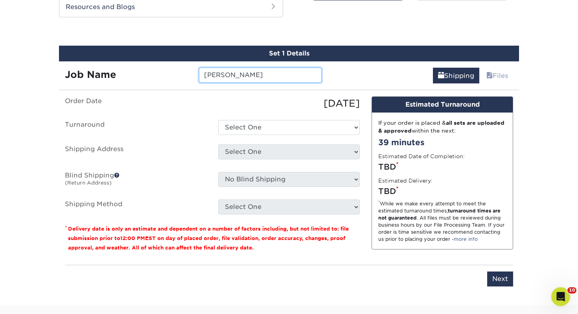
scroll to position [451, 0]
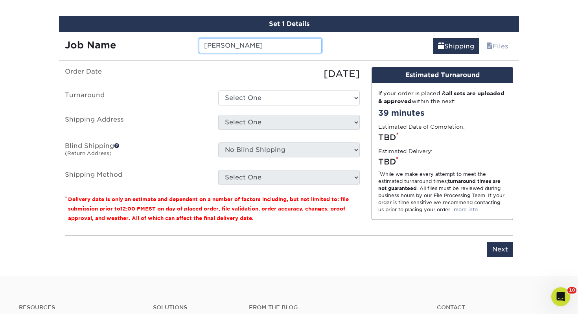
type input "Pat Ressler"
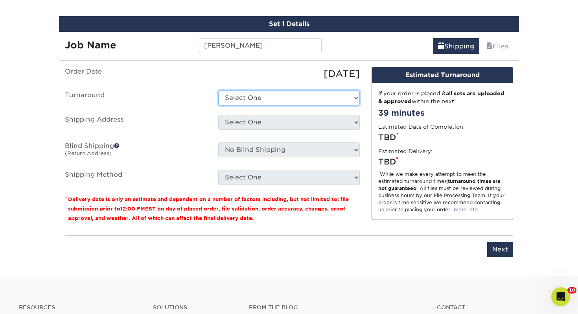
click at [253, 101] on select "Select One 2-4 Business Days 2 Day Next Business Day" at bounding box center [288, 97] width 141 height 15
select select "0d2015eb-ac6c-4252-b2f1-1c5560e96a65"
click at [218, 90] on select "Select One 2-4 Business Days 2 Day Next Business Day" at bounding box center [288, 97] width 141 height 15
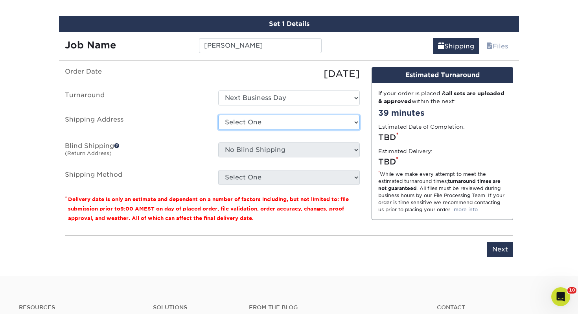
click at [252, 121] on select "Select One Adrian, MI Akron, OH" at bounding box center [288, 122] width 141 height 15
select select "111115"
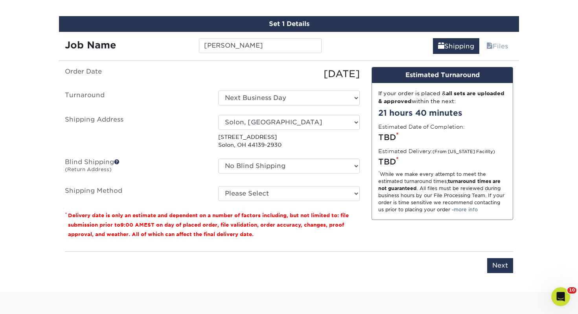
click at [256, 180] on ul "Order Date 09/25/2025 Turnaround Select One 2-4 Business Days 2 Day Next Busine…" at bounding box center [212, 134] width 295 height 134
click at [267, 193] on select "Please Select Ground Shipping (+$7.84) 3 Day Shipping Service (+$15.34) 2 Day A…" at bounding box center [288, 193] width 141 height 15
select select "03"
click at [218, 186] on select "Please Select Ground Shipping (+$7.84) 3 Day Shipping Service (+$15.34) 2 Day A…" at bounding box center [288, 193] width 141 height 15
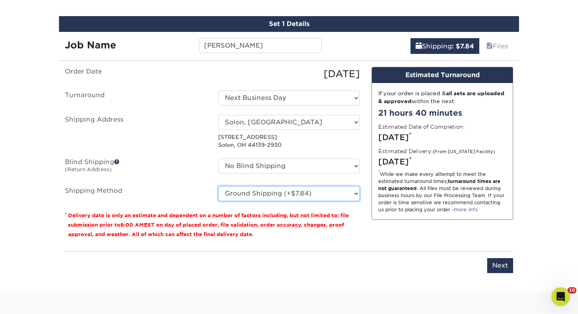
scroll to position [452, 0]
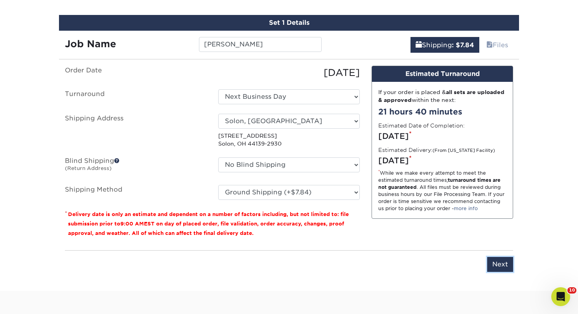
click at [498, 261] on input "Next" at bounding box center [500, 264] width 26 height 15
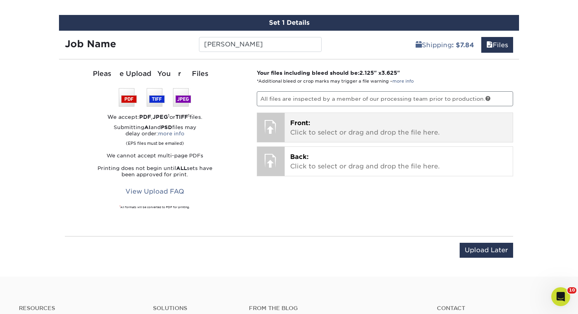
click at [388, 138] on div "Front: Click to select or drag and drop the file here. Choose file" at bounding box center [399, 127] width 228 height 29
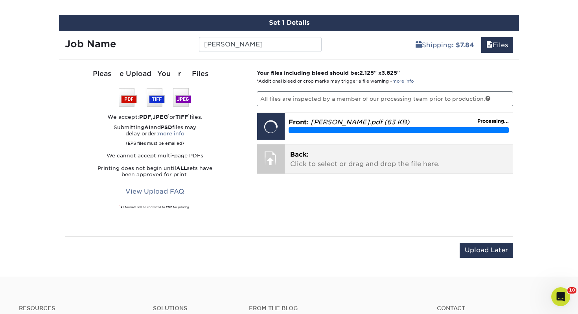
click at [299, 158] on p "Back: Click to select or drag and drop the file here." at bounding box center [398, 159] width 217 height 19
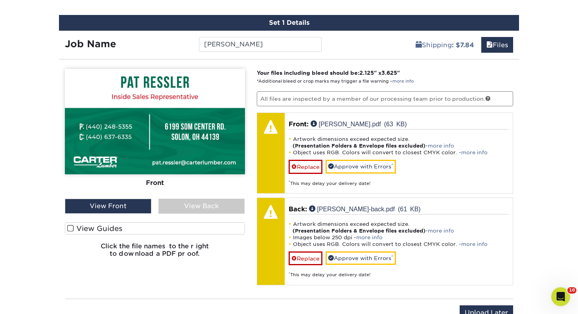
click at [180, 228] on label "View Guides" at bounding box center [155, 228] width 180 height 12
click at [0, 0] on input "View Guides" at bounding box center [0, 0] width 0 height 0
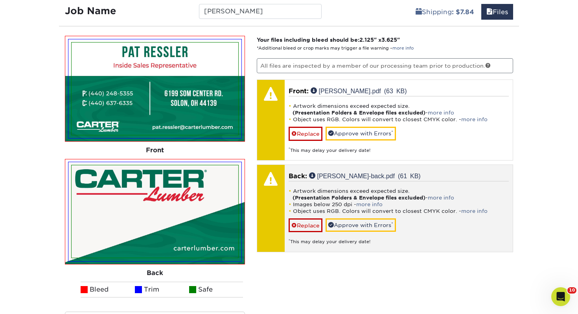
scroll to position [486, 0]
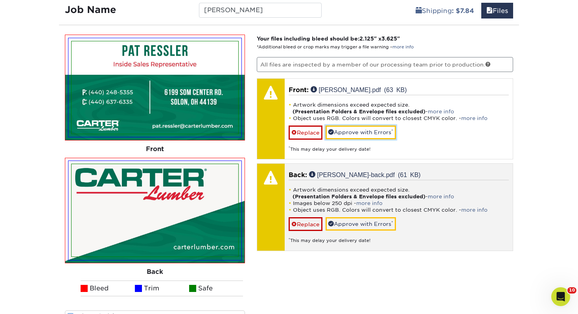
drag, startPoint x: 387, startPoint y: 128, endPoint x: 374, endPoint y: 156, distance: 30.9
click at [387, 128] on link "Approve with Errors *" at bounding box center [360, 131] width 70 height 13
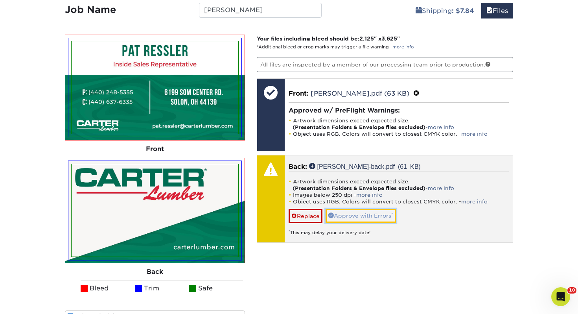
click at [359, 213] on link "Approve with Errors *" at bounding box center [360, 215] width 70 height 13
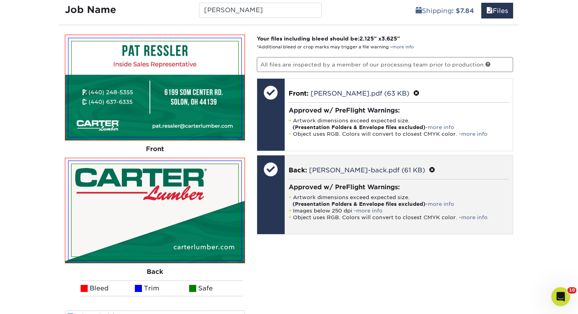
scroll to position [569, 0]
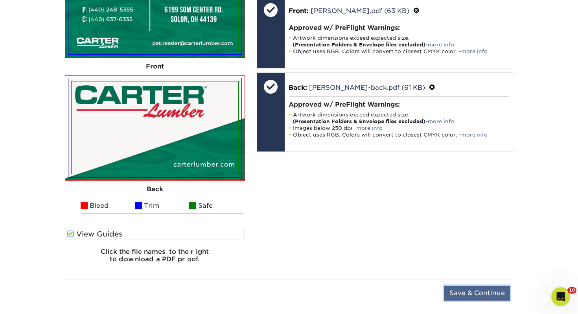
click at [464, 295] on input "Save & Continue" at bounding box center [477, 292] width 66 height 15
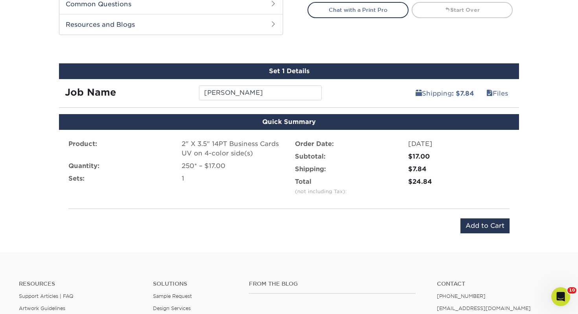
scroll to position [403, 0]
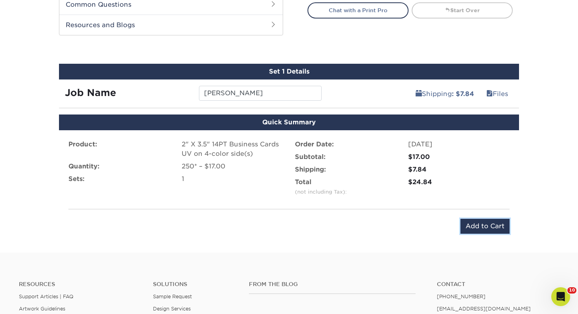
click at [476, 224] on input "Add to Cart" at bounding box center [484, 226] width 49 height 15
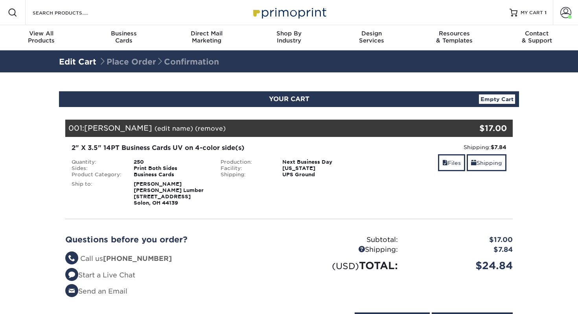
select select "111115"
click at [489, 160] on link "Shipping" at bounding box center [486, 162] width 40 height 17
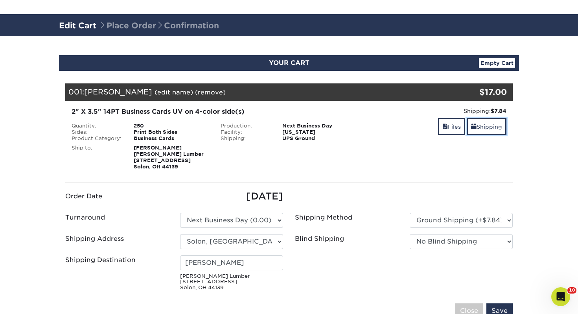
scroll to position [63, 0]
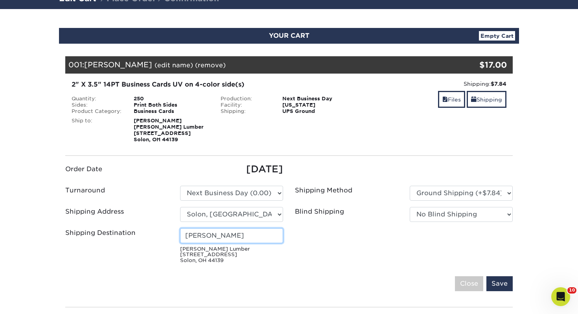
drag, startPoint x: 262, startPoint y: 233, endPoint x: 143, endPoint y: 231, distance: 119.1
click at [143, 232] on div "Shipping Destination [PERSON_NAME] Lumber [STREET_ADDRESS]" at bounding box center [174, 247] width 230 height 39
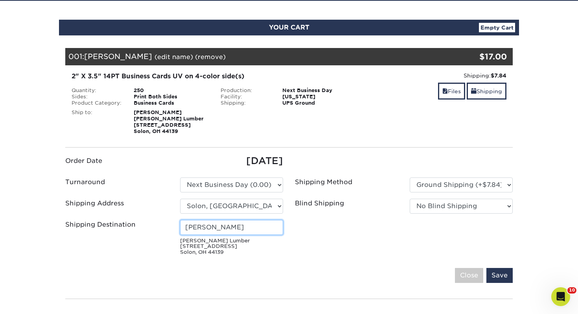
scroll to position [73, 0]
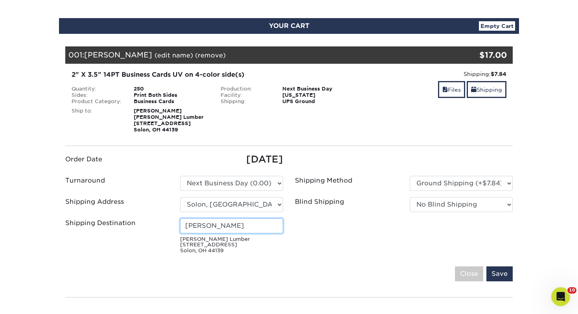
type input "[PERSON_NAME]"
click at [499, 272] on input "Save" at bounding box center [499, 273] width 26 height 15
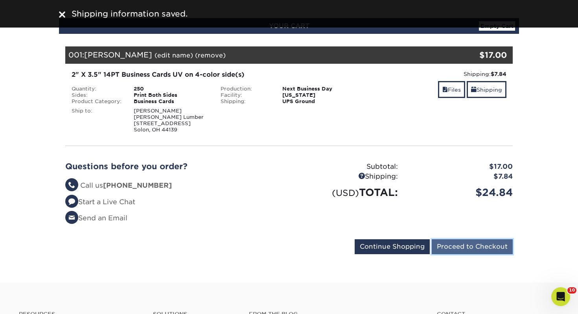
click at [470, 241] on input "Proceed to Checkout" at bounding box center [472, 246] width 81 height 15
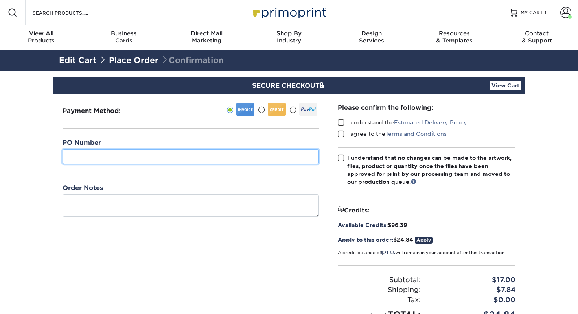
click at [162, 155] on input "text" at bounding box center [190, 156] width 256 height 15
type input "058"
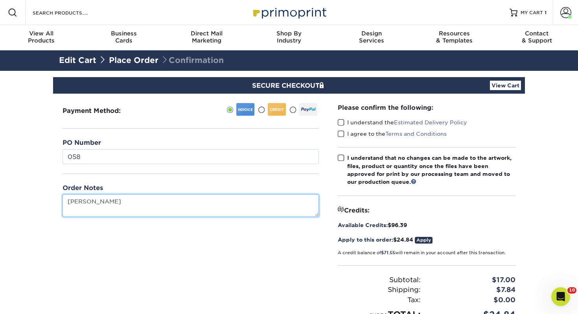
type textarea "[PERSON_NAME]"
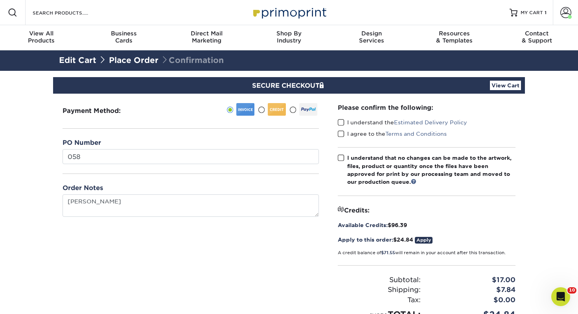
click at [340, 122] on span at bounding box center [341, 122] width 7 height 7
click at [0, 0] on input "I understand the Estimated Delivery Policy" at bounding box center [0, 0] width 0 height 0
drag, startPoint x: 341, startPoint y: 133, endPoint x: 343, endPoint y: 144, distance: 10.8
click at [341, 133] on span at bounding box center [341, 133] width 7 height 7
click at [0, 0] on input "I agree to the Terms and Conditions" at bounding box center [0, 0] width 0 height 0
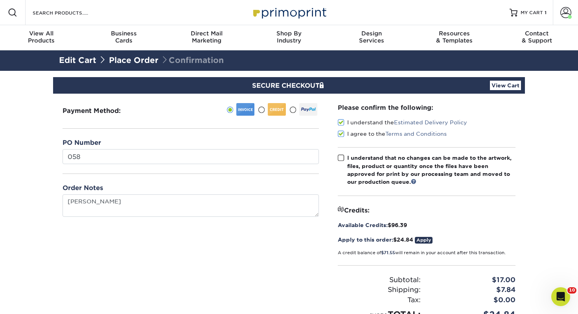
click at [343, 157] on span at bounding box center [341, 157] width 7 height 7
click at [0, 0] on input "I understand that no changes can be made to the artwork, files, product or quan…" at bounding box center [0, 0] width 0 height 0
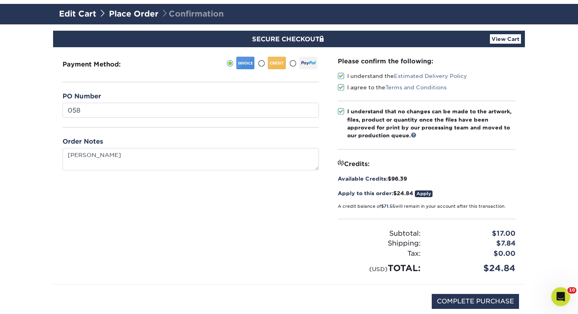
scroll to position [51, 0]
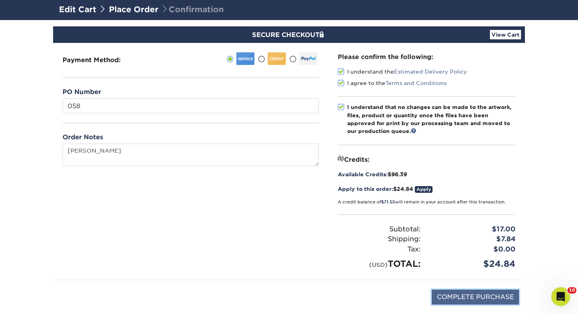
click at [485, 301] on input "COMPLETE PURCHASE" at bounding box center [475, 296] width 87 height 15
type input "PROCESSING, PLEASE WAIT..."
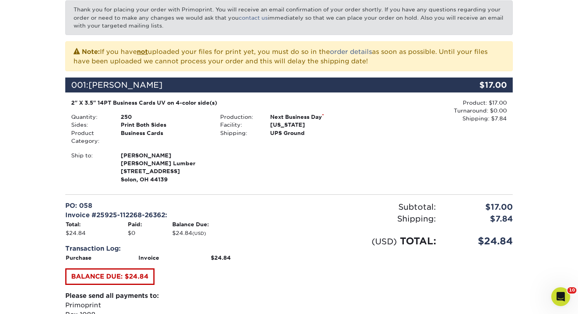
scroll to position [302, 0]
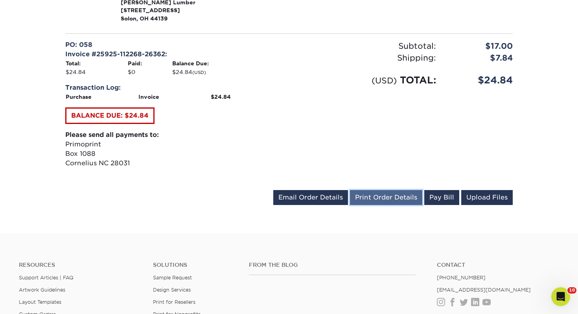
click at [374, 199] on link "Print Order Details" at bounding box center [386, 197] width 72 height 15
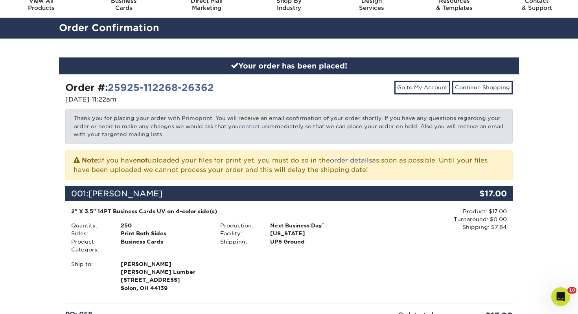
scroll to position [0, 0]
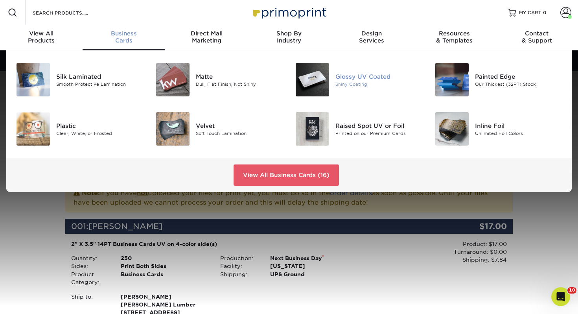
click at [329, 79] on div at bounding box center [312, 79] width 46 height 33
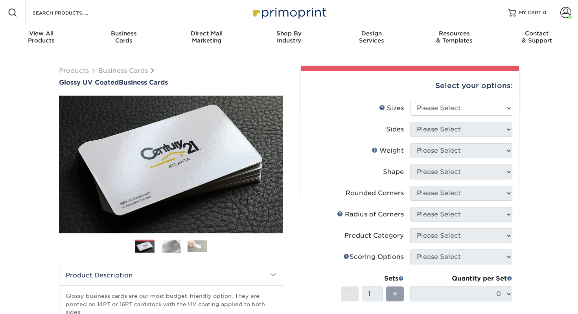
drag, startPoint x: 469, startPoint y: 120, endPoint x: 468, endPoint y: 114, distance: 6.7
click at [469, 119] on li "Sizes Help Sizes Please Select 1.5" x 3.5" - Mini 1.75" x 3.5" - Mini 2" x 2" -…" at bounding box center [410, 111] width 204 height 21
click at [468, 114] on select "Please Select 1.5" x 3.5" - Mini 1.75" x 3.5" - Mini 2" x 2" - Square 2" x 3" -…" at bounding box center [461, 108] width 102 height 15
select select "2.00x3.50"
click at [410, 101] on select "Please Select 1.5" x 3.5" - Mini 1.75" x 3.5" - Mini 2" x 2" - Square 2" x 3" -…" at bounding box center [461, 108] width 102 height 15
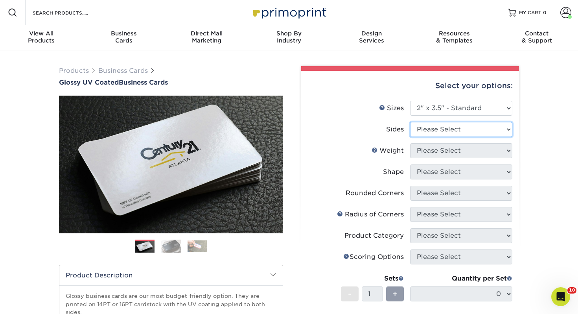
click at [455, 126] on select "Please Select Print Both Sides Print Front Only" at bounding box center [461, 129] width 102 height 15
select select "13abbda7-1d64-4f25-8bb2-c179b224825d"
click at [410, 122] on select "Please Select Print Both Sides Print Front Only" at bounding box center [461, 129] width 102 height 15
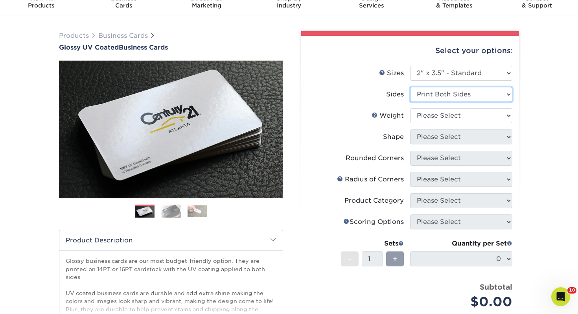
scroll to position [43, 0]
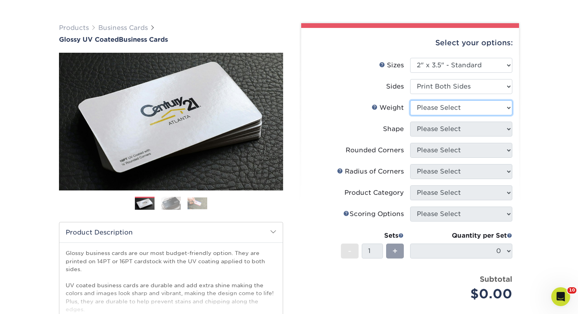
click at [446, 108] on select "Please Select 16PT 14PT" at bounding box center [461, 107] width 102 height 15
select select "14PT"
click at [410, 100] on select "Please Select 16PT 14PT" at bounding box center [461, 107] width 102 height 15
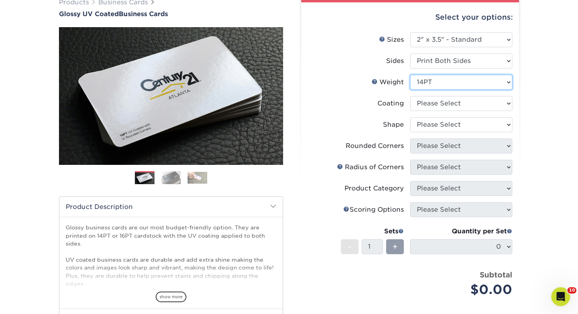
scroll to position [70, 0]
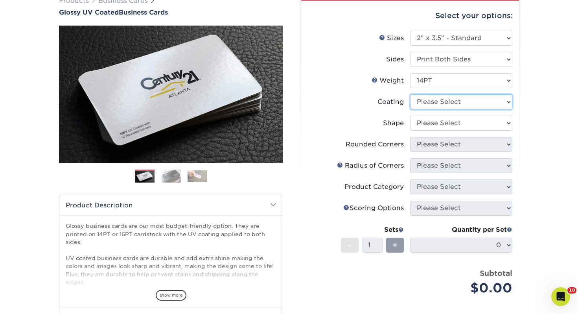
click at [422, 102] on select at bounding box center [461, 101] width 102 height 15
select select "ae367451-b2b8-45df-a344-0f05b6a12993"
click at [410, 94] on select at bounding box center [461, 101] width 102 height 15
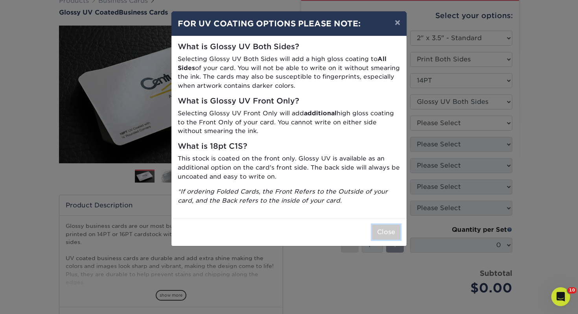
click at [391, 231] on button "Close" at bounding box center [386, 231] width 28 height 15
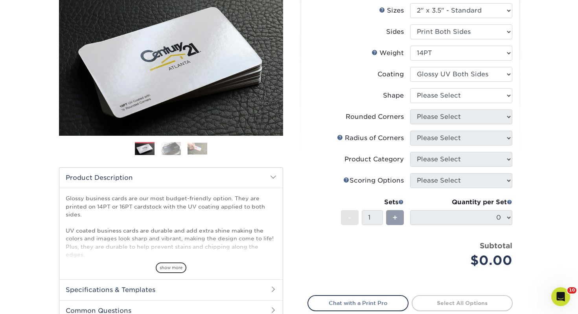
scroll to position [100, 0]
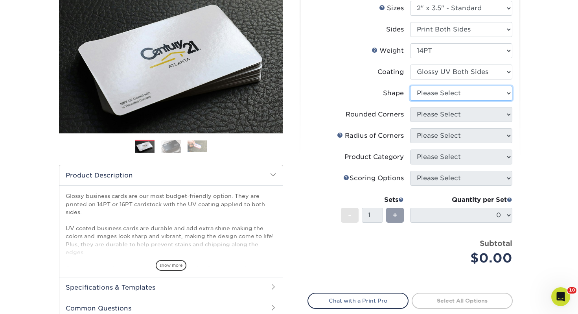
click at [445, 94] on select "Please Select Standard" at bounding box center [461, 93] width 102 height 15
select select "standard"
click at [410, 86] on select "Please Select Standard" at bounding box center [461, 93] width 102 height 15
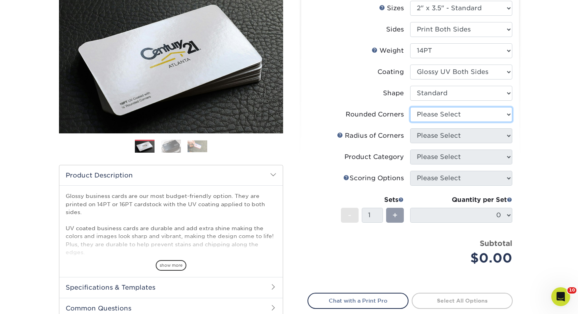
click at [443, 109] on select "Please Select Yes - Round 2 Corners Yes - Round 4 Corners No" at bounding box center [461, 114] width 102 height 15
select select "0"
click at [410, 107] on select "Please Select Yes - Round 2 Corners Yes - Round 4 Corners No" at bounding box center [461, 114] width 102 height 15
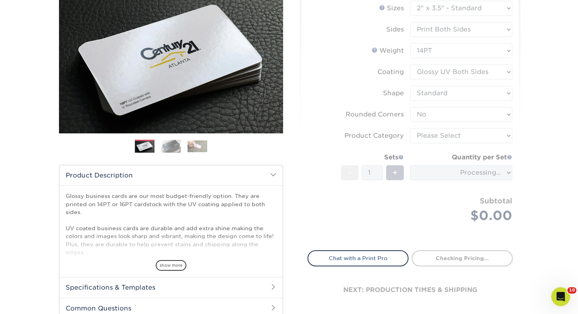
click at [429, 139] on form "Sizes Help Sizes Please Select 1.5" x 3.5" - Mini 1.75" x 3.5" - Mini 2" x 2" -…" at bounding box center [409, 121] width 205 height 240
click at [429, 137] on form "Sizes Help Sizes Please Select 1.5" x 3.5" - Mini 1.75" x 3.5" - Mini 2" x 2" -…" at bounding box center [409, 121] width 205 height 240
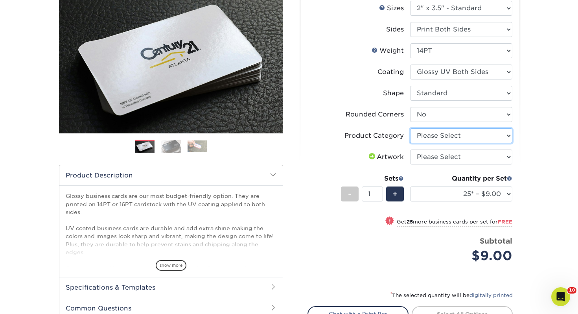
click at [429, 137] on select "Please Select Business Cards" at bounding box center [461, 135] width 102 height 15
select select "3b5148f1-0588-4f88-a218-97bcfdce65c1"
click at [410, 128] on select "Please Select Business Cards" at bounding box center [461, 135] width 102 height 15
click at [434, 154] on select "Please Select I will upload files I need a design - $100" at bounding box center [461, 156] width 102 height 15
select select "upload"
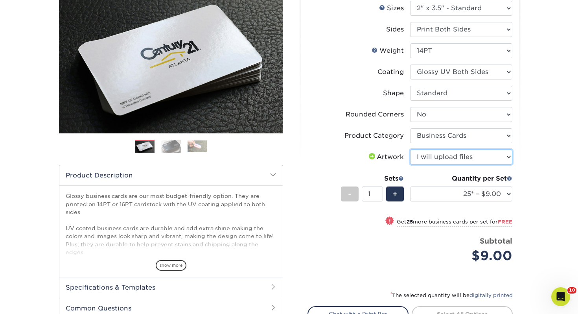
click at [410, 149] on select "Please Select I will upload files I need a design - $100" at bounding box center [461, 156] width 102 height 15
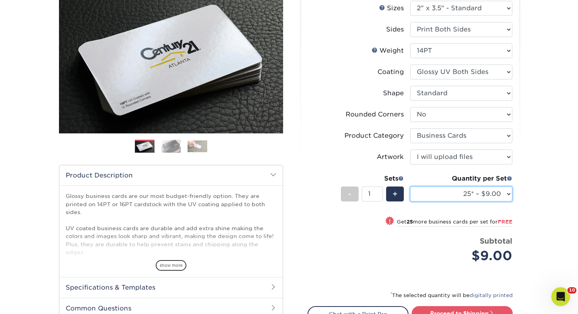
click at [471, 192] on select "25* – $9.00 50* – $9.00 100* – $9.00 250* – $17.00 500 – $33.00 1000 – $42.00 2…" at bounding box center [461, 193] width 102 height 15
select select "100* – $9.00"
click at [410, 186] on select "25* – $9.00 50* – $9.00 100* – $9.00 250* – $17.00 500 – $33.00 1000 – $42.00 2…" at bounding box center [461, 193] width 102 height 15
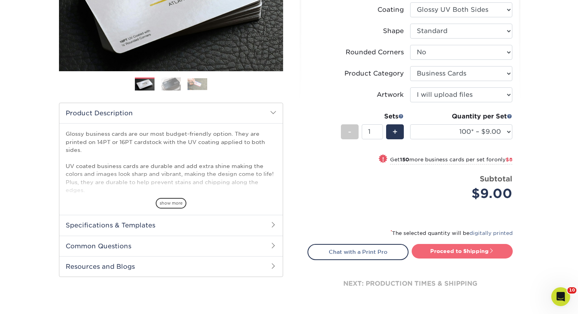
click at [460, 250] on link "Proceed to Shipping" at bounding box center [461, 251] width 101 height 14
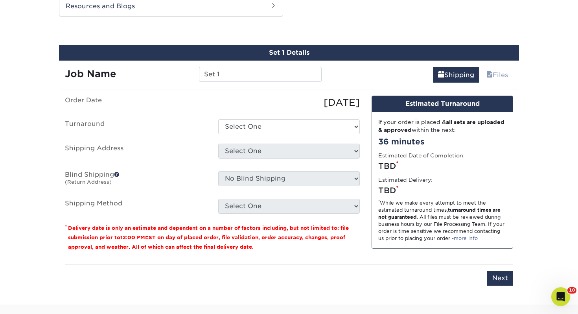
scroll to position [427, 0]
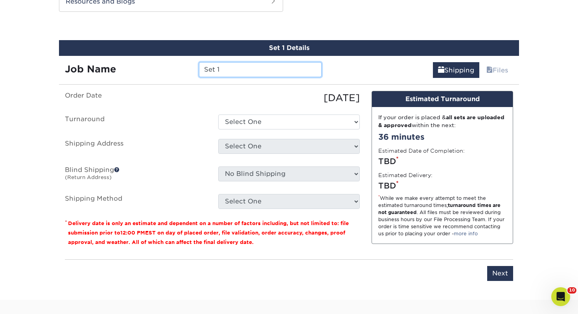
drag, startPoint x: 263, startPoint y: 71, endPoint x: 95, endPoint y: 57, distance: 168.3
click at [95, 57] on div "Job Name Set 1" at bounding box center [193, 67] width 268 height 22
type input "Kevin Moody"
drag, startPoint x: 238, startPoint y: 108, endPoint x: 242, endPoint y: 124, distance: 15.8
click at [238, 109] on ul "Order Date 09/25/2025 Turnaround Select One 2-4 Business Days 2 Day Next Busine…" at bounding box center [212, 150] width 295 height 118
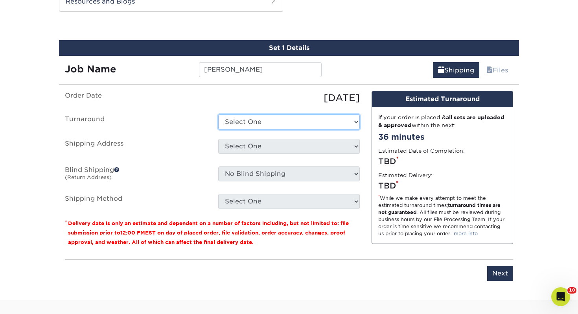
click at [242, 124] on select "Select One 2-4 Business Days 2 Day Next Business Day" at bounding box center [288, 121] width 141 height 15
select select "43800dee-37a1-44ea-97e0-42e3d5772687"
click at [218, 114] on select "Select One 2-4 Business Days 2 Day Next Business Day" at bounding box center [288, 121] width 141 height 15
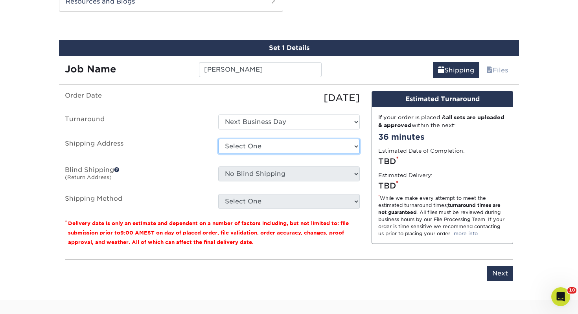
click at [250, 147] on select "Select One [PERSON_NAME], MI Akron, [GEOGRAPHIC_DATA]" at bounding box center [288, 146] width 141 height 15
select select "125431"
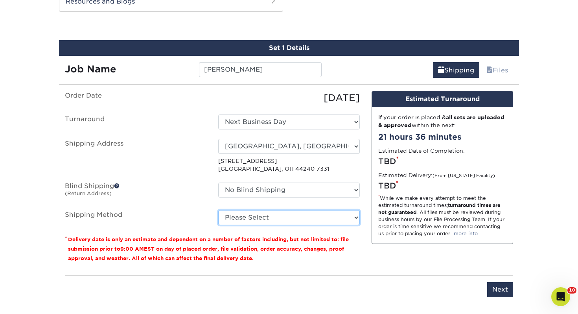
click at [299, 216] on select "Please Select Ground Shipping (+$7.84) 3 Day Shipping Service (+$15.34) 2 Day A…" at bounding box center [288, 217] width 141 height 15
select select "03"
click at [218, 210] on select "Please Select Ground Shipping (+$7.84) 3 Day Shipping Service (+$15.34) 2 Day A…" at bounding box center [288, 217] width 141 height 15
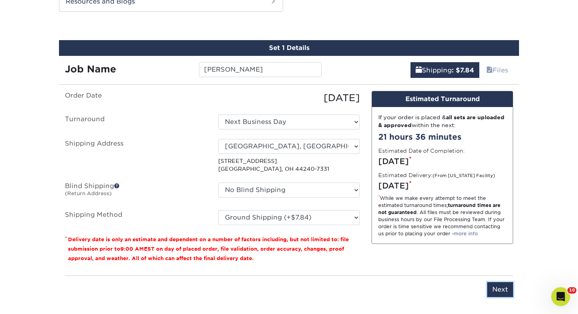
click at [505, 288] on input "Next" at bounding box center [500, 289] width 26 height 15
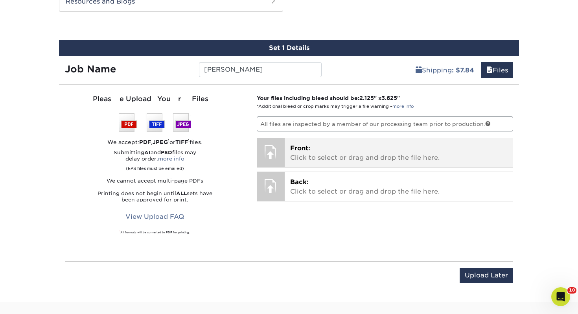
click at [343, 160] on p "Front: Click to select or drag and drop the file here." at bounding box center [398, 152] width 217 height 19
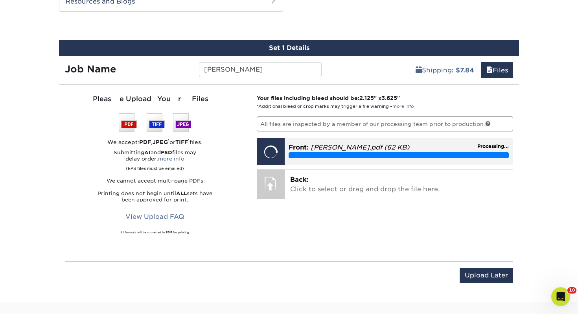
click at [373, 152] on div "Processing..." at bounding box center [398, 155] width 220 height 6
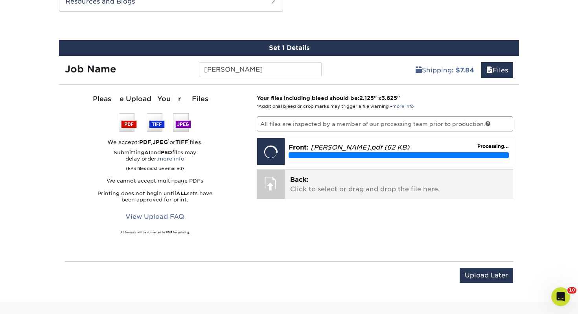
click at [370, 184] on p "Back: Click to select or drag and drop the file here." at bounding box center [398, 184] width 217 height 19
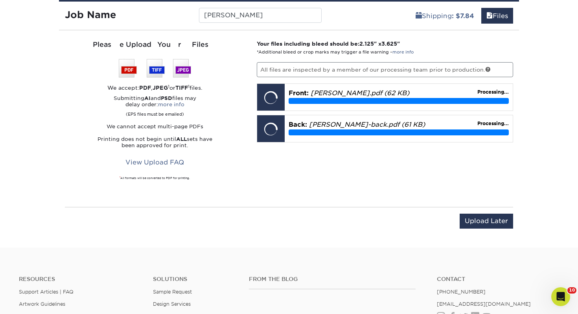
scroll to position [481, 0]
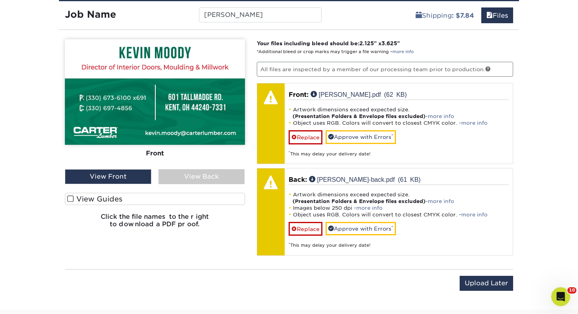
click at [163, 190] on div "Front Back View Front View Back Front" at bounding box center [155, 136] width 180 height 195
click at [155, 196] on label "View Guides" at bounding box center [155, 199] width 180 height 12
click at [0, 0] on input "View Guides" at bounding box center [0, 0] width 0 height 0
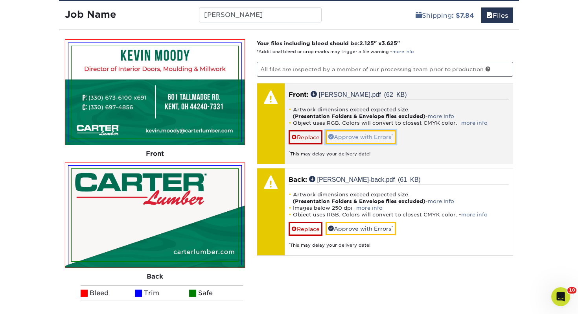
click at [362, 137] on link "Approve with Errors *" at bounding box center [360, 136] width 70 height 13
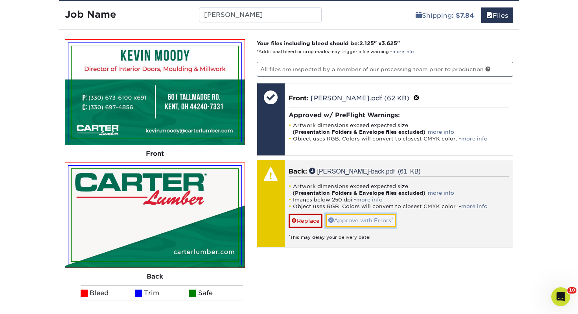
click at [375, 215] on link "Approve with Errors *" at bounding box center [360, 219] width 70 height 13
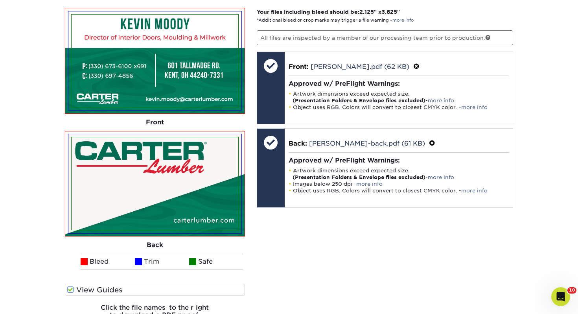
scroll to position [578, 0]
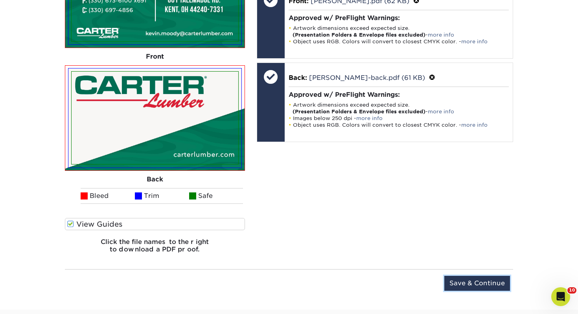
click at [480, 283] on input "Save & Continue" at bounding box center [477, 282] width 66 height 15
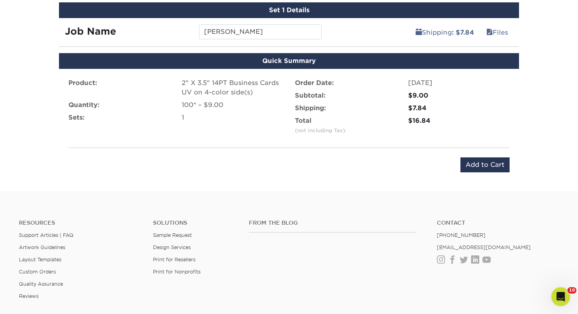
scroll to position [464, 0]
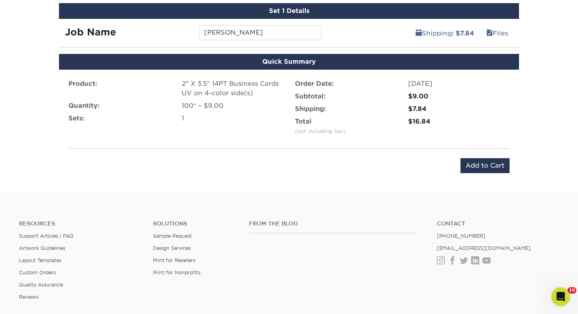
click at [472, 155] on div "Product: 2" X 3.5" 14PT Business Cards UV on 4-color side(s) Quantity: 100* – $…" at bounding box center [289, 126] width 460 height 113
click at [472, 160] on input "Add to Cart" at bounding box center [484, 165] width 49 height 15
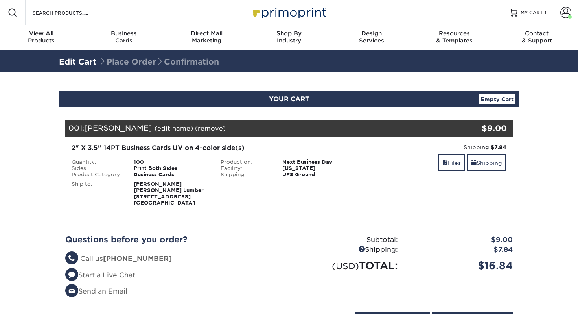
select select "124116"
click at [490, 163] on link "Shipping" at bounding box center [486, 162] width 40 height 17
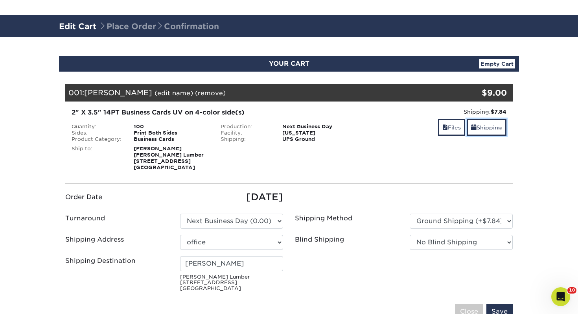
scroll to position [49, 0]
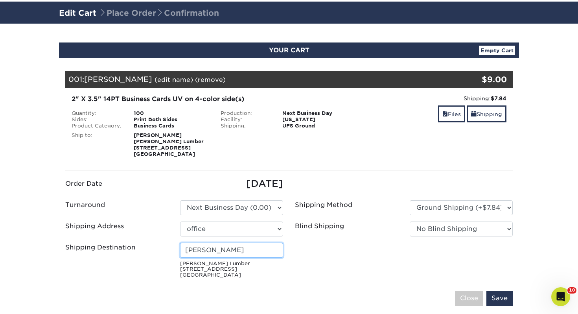
drag, startPoint x: 184, startPoint y: 248, endPoint x: 164, endPoint y: 247, distance: 20.5
click at [165, 248] on div "Shipping Destination [PERSON_NAME] [PERSON_NAME] Lumber [STREET_ADDRESS]" at bounding box center [174, 261] width 230 height 39
type input "k"
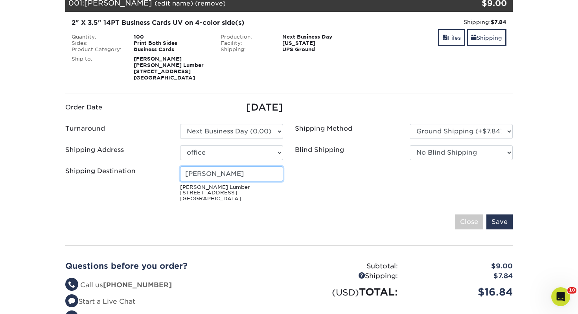
scroll to position [125, 0]
type input "[PERSON_NAME]"
click at [512, 223] on div "Your Cart is Empty View Account Active Orders Order History Contact Us Business…" at bounding box center [289, 172] width 460 height 381
click at [505, 221] on input "Save" at bounding box center [499, 221] width 26 height 15
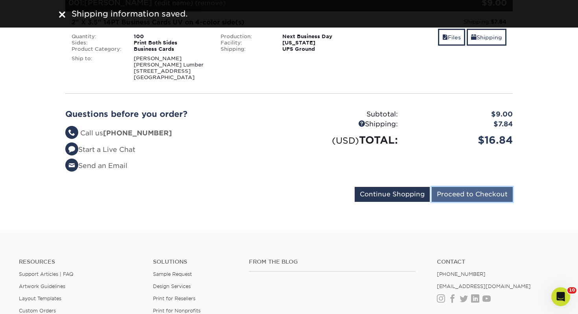
click at [479, 188] on input "Proceed to Checkout" at bounding box center [472, 194] width 81 height 15
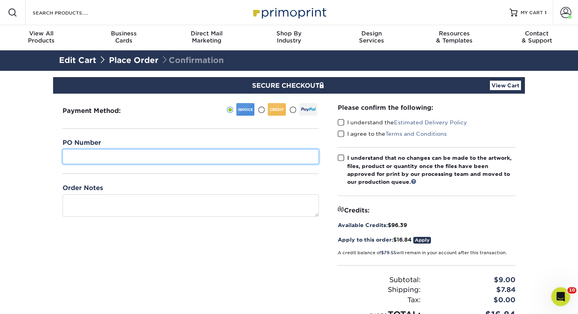
click at [285, 162] on input "text" at bounding box center [190, 156] width 256 height 15
type input "600"
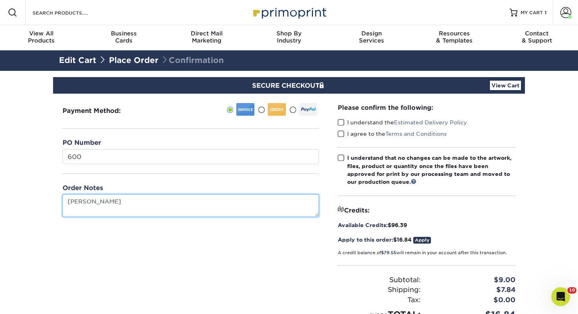
type textarea "[PERSON_NAME]"
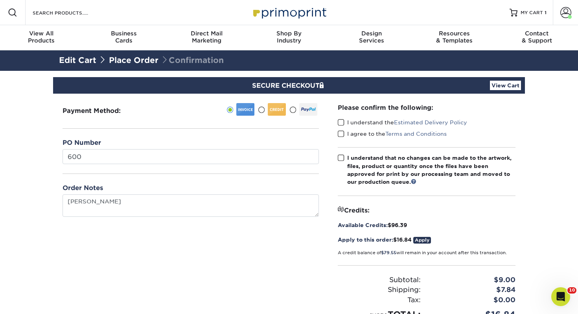
click at [342, 122] on span at bounding box center [341, 122] width 7 height 7
click at [0, 0] on input "I understand the Estimated Delivery Policy" at bounding box center [0, 0] width 0 height 0
click at [342, 131] on span at bounding box center [341, 133] width 7 height 7
click at [0, 0] on input "I agree to the Terms and Conditions" at bounding box center [0, 0] width 0 height 0
drag, startPoint x: 343, startPoint y: 159, endPoint x: 352, endPoint y: 161, distance: 9.0
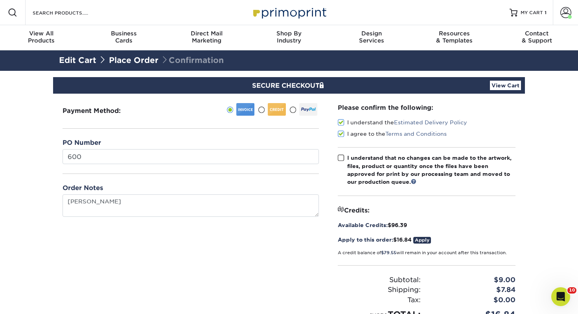
click at [343, 159] on span at bounding box center [341, 157] width 7 height 7
click at [0, 0] on input "I understand that no changes can be made to the artwork, files, product or quan…" at bounding box center [0, 0] width 0 height 0
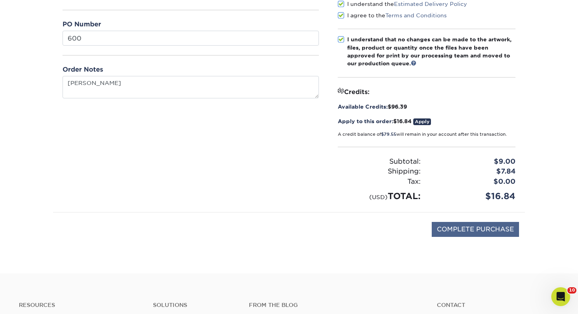
scroll to position [123, 0]
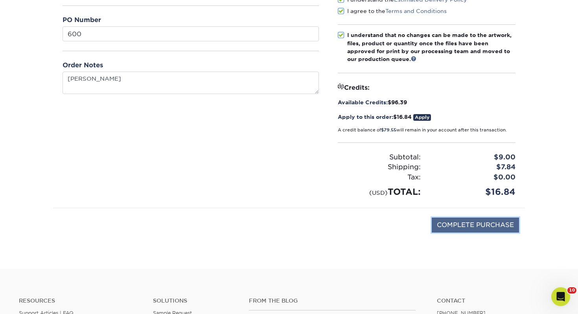
click at [484, 223] on input "COMPLETE PURCHASE" at bounding box center [475, 224] width 87 height 15
type input "PROCESSING, PLEASE WAIT..."
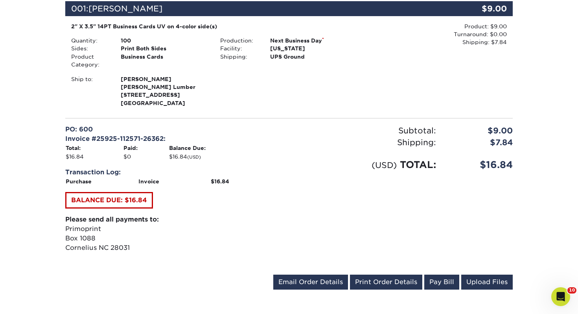
scroll to position [262, 0]
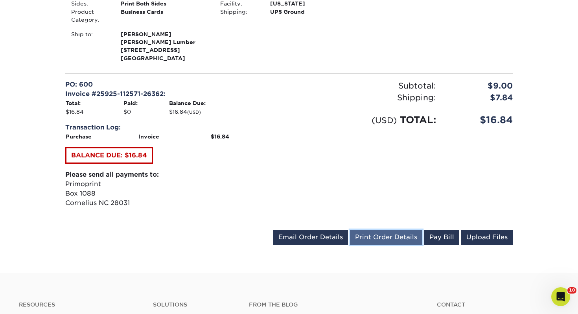
click at [386, 237] on link "Print Order Details" at bounding box center [386, 237] width 72 height 15
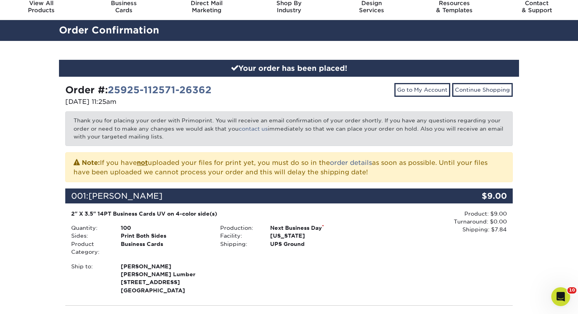
scroll to position [0, 0]
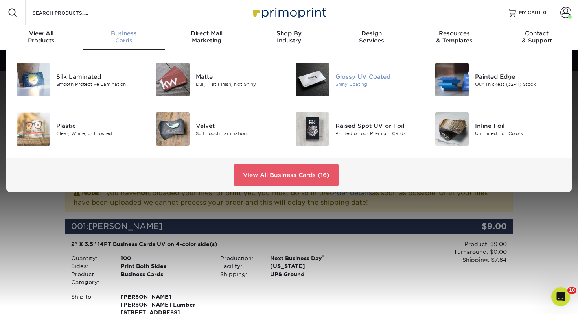
click at [339, 70] on div "Glossy UV Coated Shiny Coating" at bounding box center [381, 79] width 93 height 33
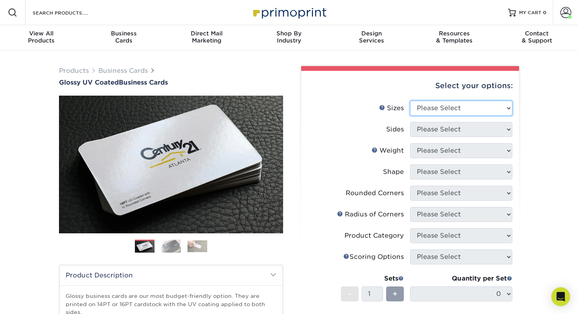
click at [435, 114] on select "Please Select 1.5" x 3.5" - Mini 1.75" x 3.5" - Mini 2" x 2" - Square 2" x 3" -…" at bounding box center [461, 108] width 102 height 15
select select "2.00x3.50"
click at [410, 101] on select "Please Select 1.5" x 3.5" - Mini 1.75" x 3.5" - Mini 2" x 2" - Square 2" x 3" -…" at bounding box center [461, 108] width 102 height 15
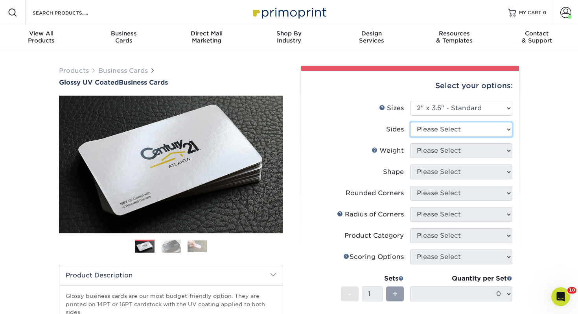
click at [432, 126] on select "Please Select Print Both Sides Print Front Only" at bounding box center [461, 129] width 102 height 15
select select "13abbda7-1d64-4f25-8bb2-c179b224825d"
click at [410, 122] on select "Please Select Print Both Sides Print Front Only" at bounding box center [461, 129] width 102 height 15
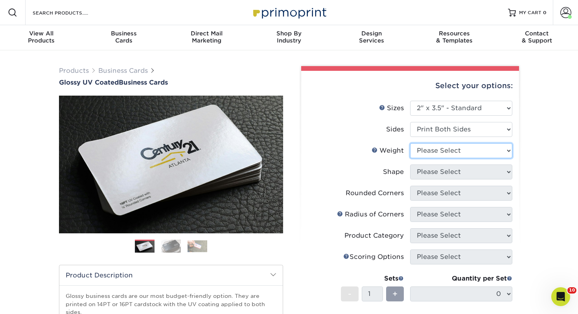
click at [432, 147] on select "Please Select 16PT 14PT" at bounding box center [461, 150] width 102 height 15
select select "14PT"
click at [410, 143] on select "Please Select 16PT 14PT" at bounding box center [461, 150] width 102 height 15
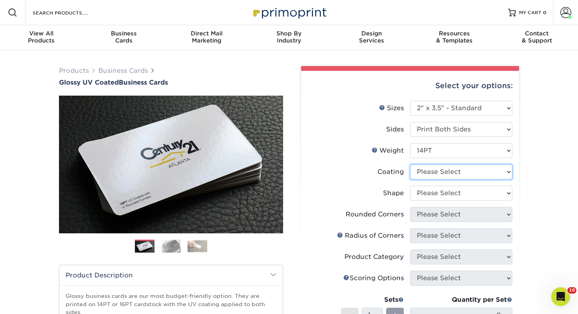
click at [431, 171] on select at bounding box center [461, 171] width 102 height 15
select select "ae367451-b2b8-45df-a344-0f05b6a12993"
click at [410, 164] on select at bounding box center [461, 171] width 102 height 15
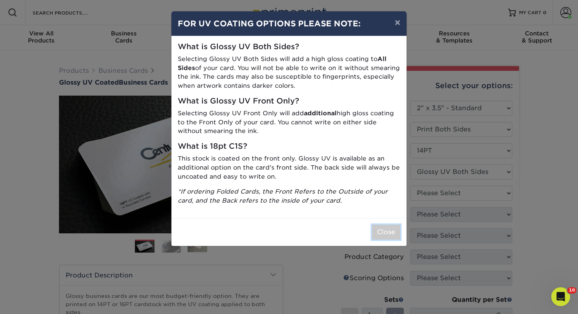
click at [384, 235] on button "Close" at bounding box center [386, 231] width 28 height 15
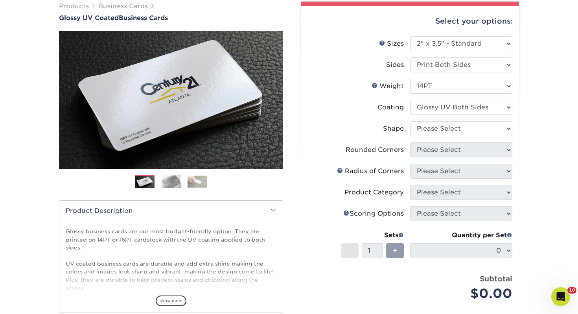
scroll to position [69, 0]
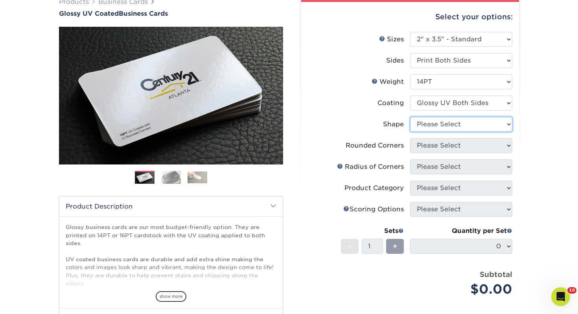
click at [437, 121] on select "Please Select Standard" at bounding box center [461, 124] width 102 height 15
select select "standard"
click at [410, 117] on select "Please Select Standard" at bounding box center [461, 124] width 102 height 15
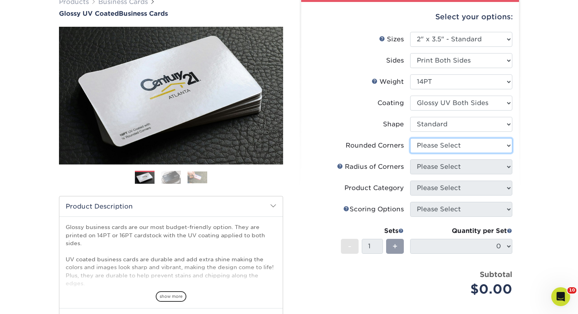
click at [435, 145] on select "Please Select Yes - Round 2 Corners Yes - Round 4 Corners No" at bounding box center [461, 145] width 102 height 15
select select "0"
click at [410, 138] on select "Please Select Yes - Round 2 Corners Yes - Round 4 Corners No" at bounding box center [461, 145] width 102 height 15
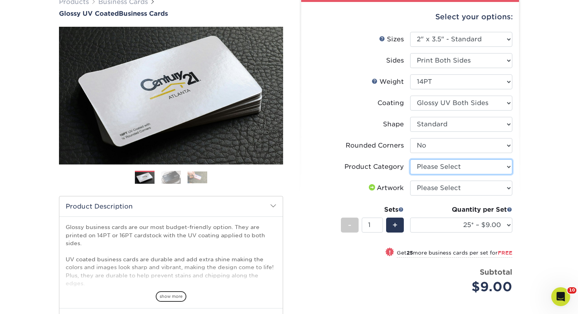
click at [430, 173] on select "Please Select Business Cards" at bounding box center [461, 166] width 102 height 15
select select "3b5148f1-0588-4f88-a218-97bcfdce65c1"
click at [410, 159] on select "Please Select Business Cards" at bounding box center [461, 166] width 102 height 15
click at [426, 180] on select "Please Select I will upload files I need a design - $100" at bounding box center [461, 187] width 102 height 15
select select "upload"
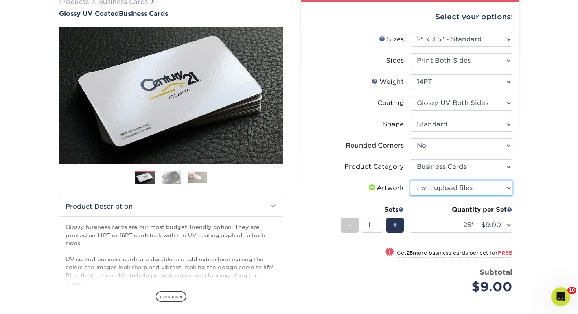
click at [410, 180] on select "Please Select I will upload files I need a design - $100" at bounding box center [461, 187] width 102 height 15
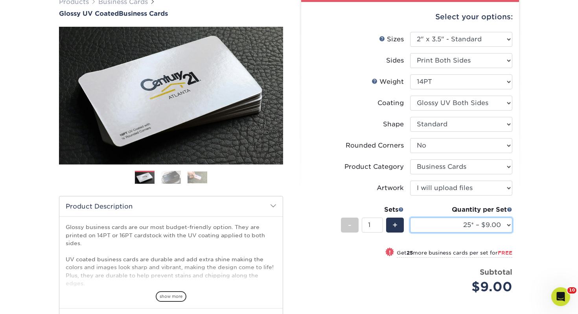
click at [437, 227] on select "25* – $9.00 50* – $9.00 100* – $9.00 250* – $17.00 500 – $33.00 1000 – $42.00 2…" at bounding box center [461, 224] width 102 height 15
select select "100* – $9.00"
click at [410, 217] on select "25* – $9.00 50* – $9.00 100* – $9.00 250* – $17.00 500 – $33.00 1000 – $42.00 2…" at bounding box center [461, 224] width 102 height 15
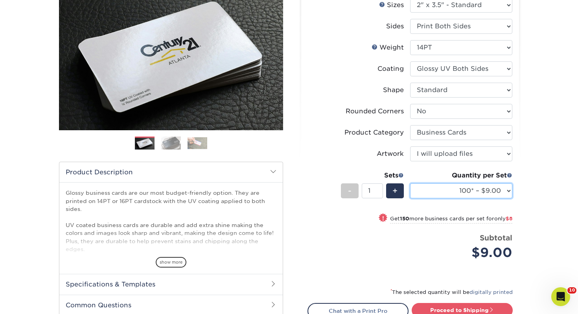
scroll to position [108, 0]
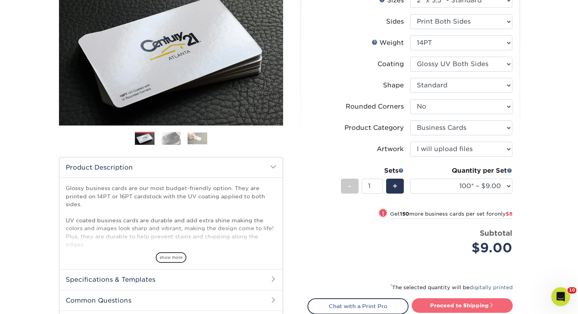
click at [462, 301] on link "Proceed to Shipping" at bounding box center [461, 305] width 101 height 14
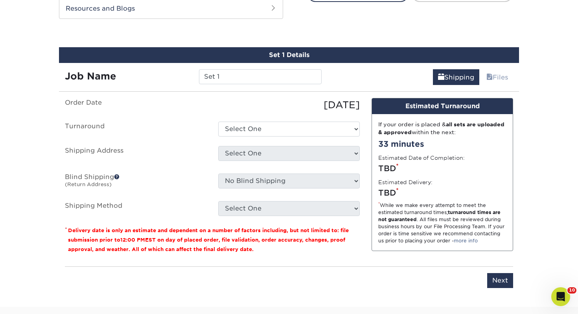
scroll to position [427, 0]
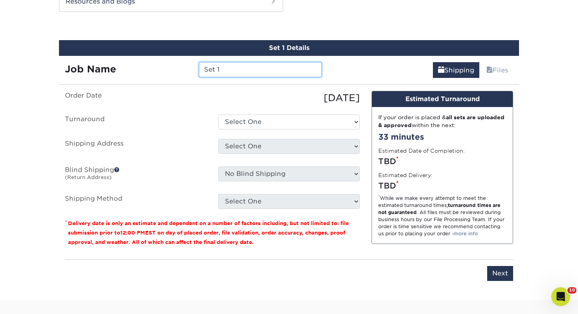
click at [232, 67] on input "Set 1" at bounding box center [260, 69] width 122 height 15
drag, startPoint x: 222, startPoint y: 69, endPoint x: 57, endPoint y: 53, distance: 165.5
click at [59, 53] on div "Set 1 Details Job Name Set 1 Shipping Files You've choosen mailing services! If…" at bounding box center [289, 165] width 460 height 250
type input "[PERSON_NAME]"
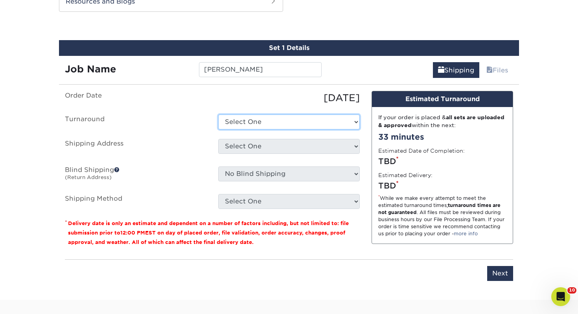
click at [284, 119] on select "Select One 2-4 Business Days 2 Day Next Business Day" at bounding box center [288, 121] width 141 height 15
select select "43800dee-37a1-44ea-97e0-42e3d5772687"
click at [218, 114] on select "Select One 2-4 Business Days 2 Day Next Business Day" at bounding box center [288, 121] width 141 height 15
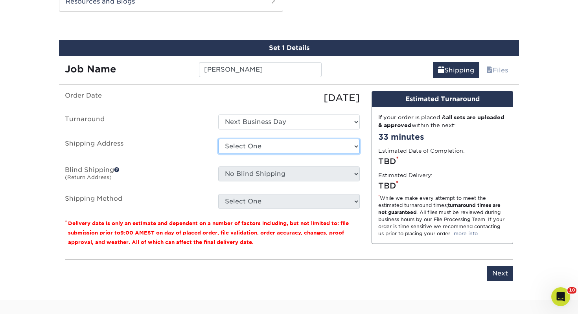
click at [278, 149] on select "Select One Adrian, MI Akron, OH" at bounding box center [288, 146] width 141 height 15
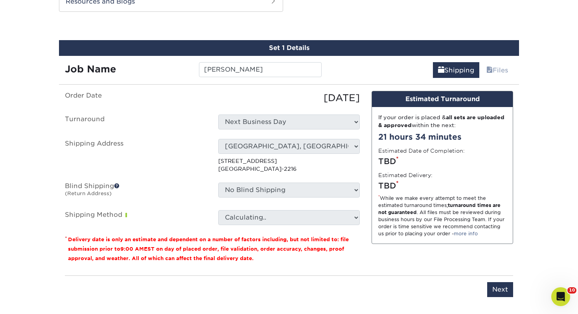
scroll to position [430, 0]
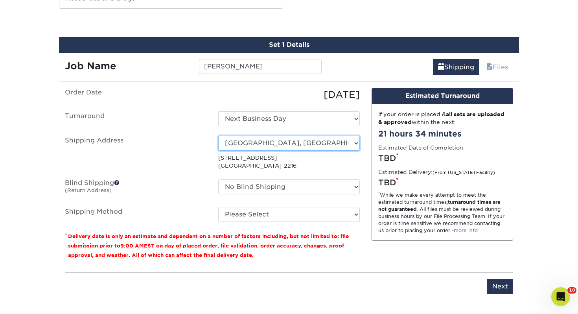
click at [309, 147] on select "Select One Adrian, MI Akron, OH" at bounding box center [288, 143] width 141 height 15
select select "125431"
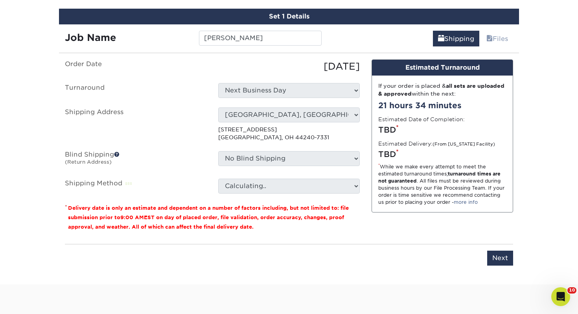
scroll to position [461, 0]
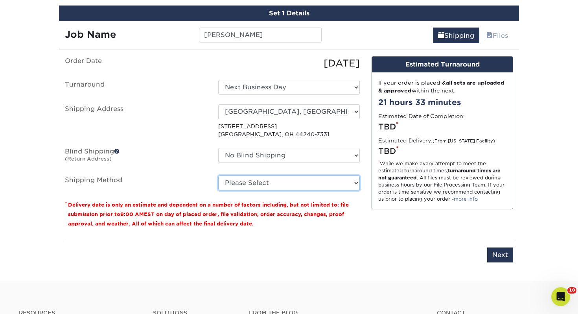
click at [280, 176] on select "Please Select Ground Shipping (+$7.84) 3 Day Shipping Service (+$15.34) 2 Day A…" at bounding box center [288, 182] width 141 height 15
select select "03"
click at [218, 175] on select "Please Select Ground Shipping (+$7.84) 3 Day Shipping Service (+$15.34) 2 Day A…" at bounding box center [288, 182] width 141 height 15
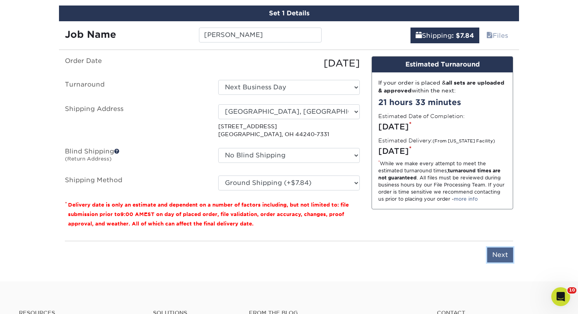
click at [496, 250] on input "Next" at bounding box center [500, 254] width 26 height 15
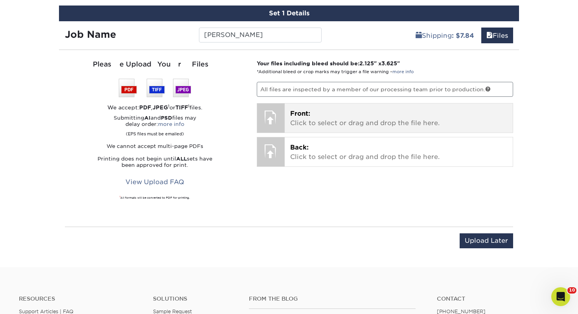
click at [352, 122] on p "Front: Click to select or drag and drop the file here." at bounding box center [398, 118] width 217 height 19
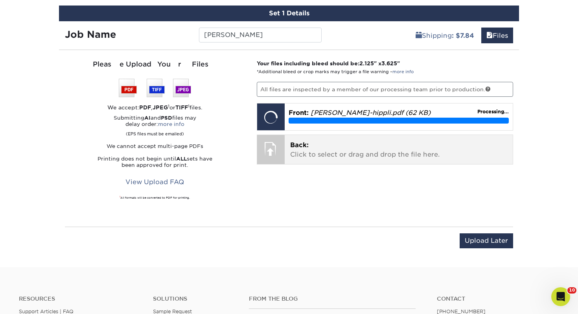
click at [362, 154] on p "Back: Click to select or drag and drop the file here." at bounding box center [398, 149] width 217 height 19
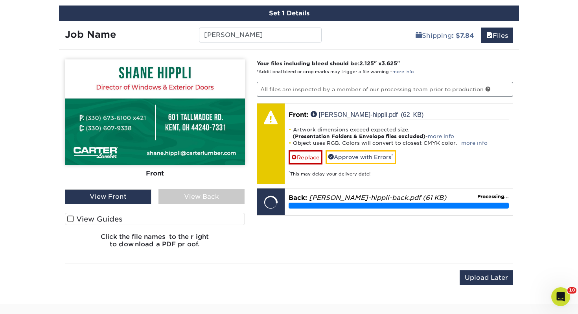
click at [226, 217] on label "View Guides" at bounding box center [155, 219] width 180 height 12
click at [0, 0] on input "View Guides" at bounding box center [0, 0] width 0 height 0
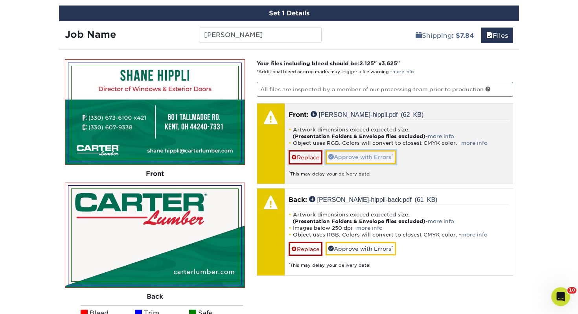
click at [347, 161] on link "Approve with Errors *" at bounding box center [360, 156] width 70 height 13
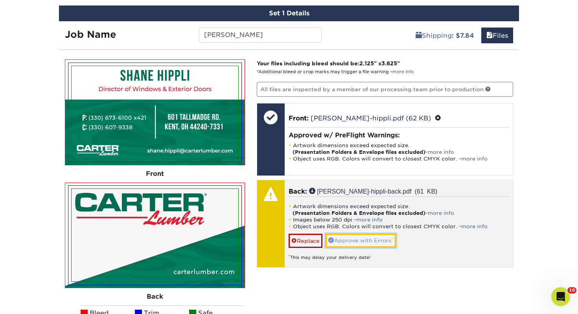
click at [362, 241] on link "Approve with Errors *" at bounding box center [360, 239] width 70 height 13
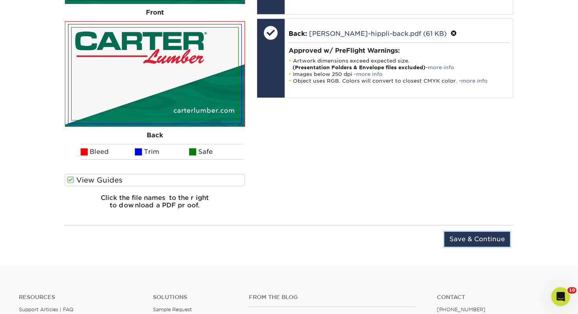
click at [479, 240] on input "Save & Continue" at bounding box center [477, 238] width 66 height 15
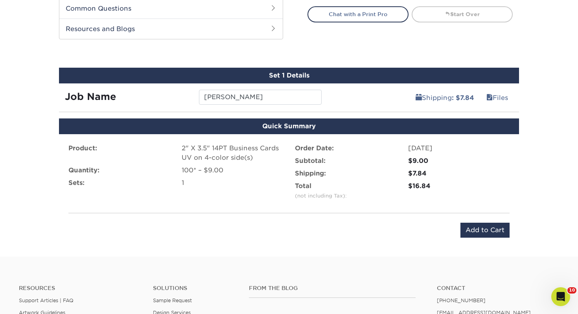
scroll to position [397, 0]
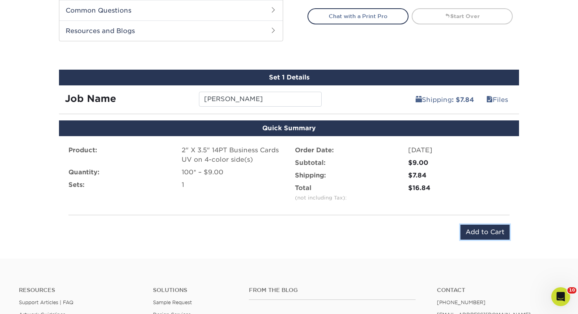
click at [479, 229] on input "Add to Cart" at bounding box center [484, 231] width 49 height 15
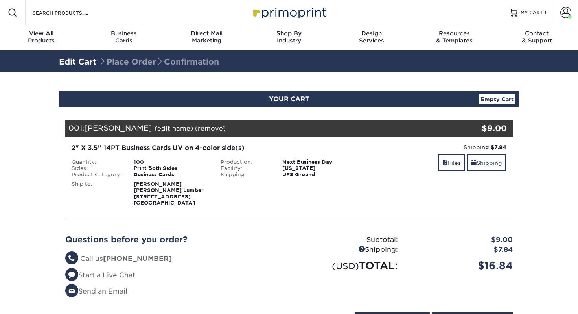
select select "124116"
click at [476, 160] on link "Shipping" at bounding box center [486, 162] width 40 height 17
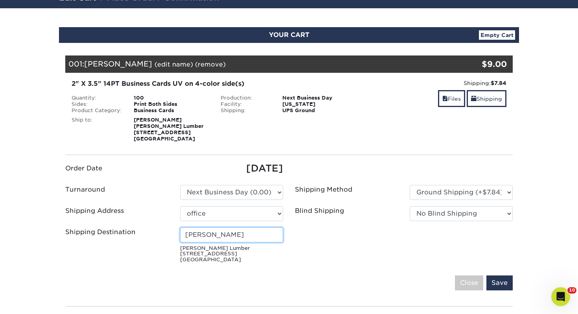
click at [242, 236] on input "Brian Atkins" at bounding box center [231, 234] width 103 height 15
drag, startPoint x: 199, startPoint y: 234, endPoint x: 104, endPoint y: 225, distance: 95.5
click at [104, 225] on ul "Order Date [DATE] Turnaround Please Select Select One" at bounding box center [288, 213] width 459 height 105
type input "Shane Hippli"
click at [501, 281] on input "Save" at bounding box center [499, 282] width 26 height 15
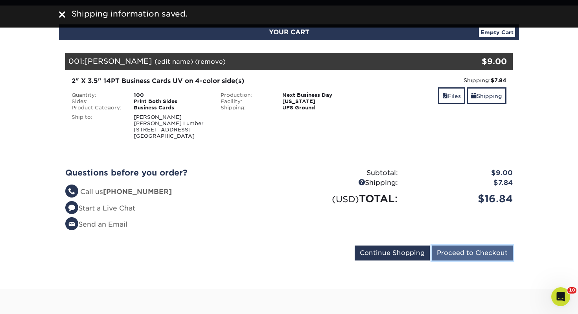
click at [488, 251] on input "Proceed to Checkout" at bounding box center [472, 252] width 81 height 15
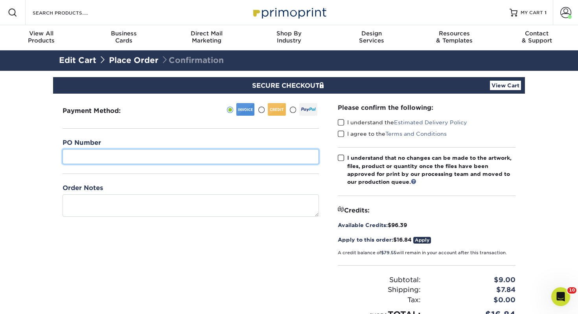
click at [156, 159] on input "text" at bounding box center [190, 156] width 256 height 15
type input "600"
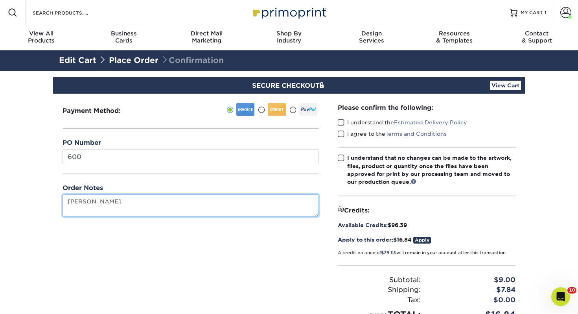
type textarea "[PERSON_NAME]"
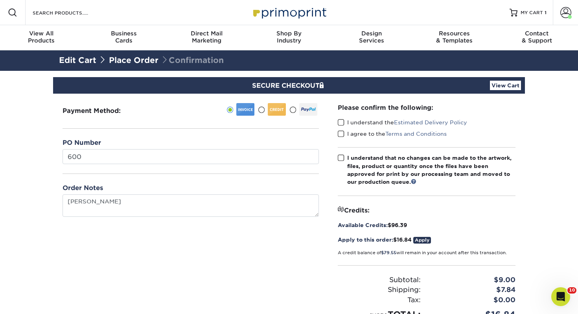
click at [338, 123] on span at bounding box center [341, 122] width 7 height 7
click at [0, 0] on input "I understand the Estimated Delivery Policy" at bounding box center [0, 0] width 0 height 0
click at [341, 134] on span at bounding box center [341, 133] width 7 height 7
click at [0, 0] on input "I agree to the Terms and Conditions" at bounding box center [0, 0] width 0 height 0
click at [344, 158] on label "I understand that no changes can be made to the artwork, files, product or quan…" at bounding box center [427, 170] width 178 height 32
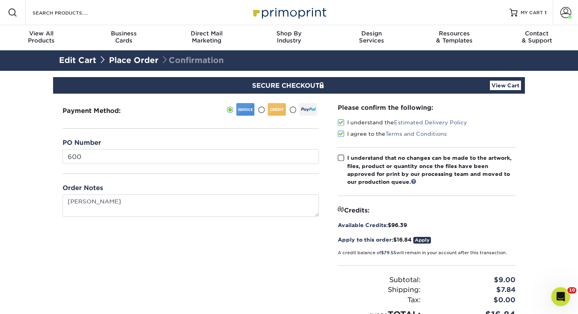
click at [0, 0] on input "I understand that no changes can be made to the artwork, files, product or quan…" at bounding box center [0, 0] width 0 height 0
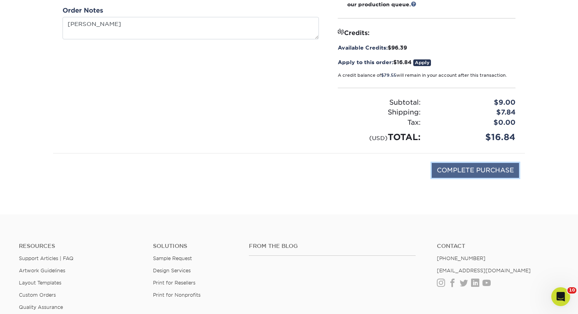
click at [446, 167] on input "COMPLETE PURCHASE" at bounding box center [475, 170] width 87 height 15
type input "PROCESSING, PLEASE WAIT..."
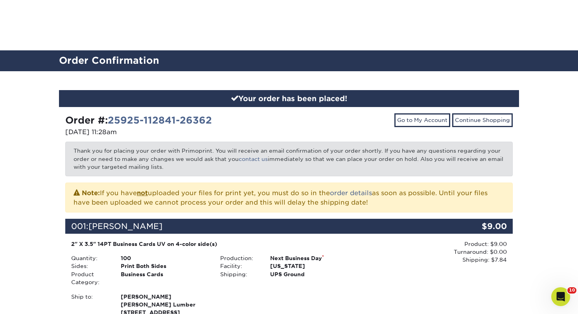
scroll to position [268, 0]
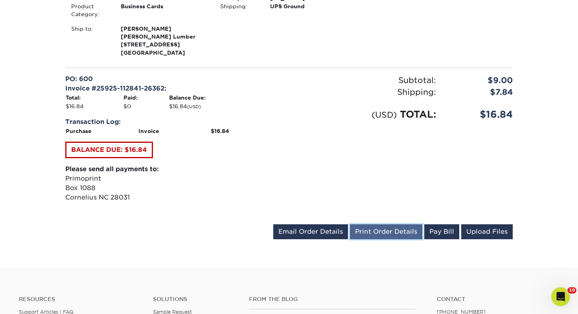
click at [398, 228] on link "Print Order Details" at bounding box center [386, 231] width 72 height 15
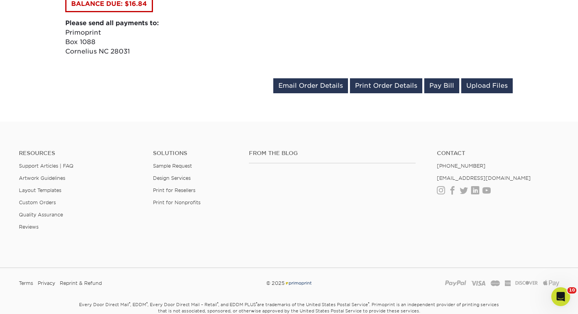
scroll to position [0, 0]
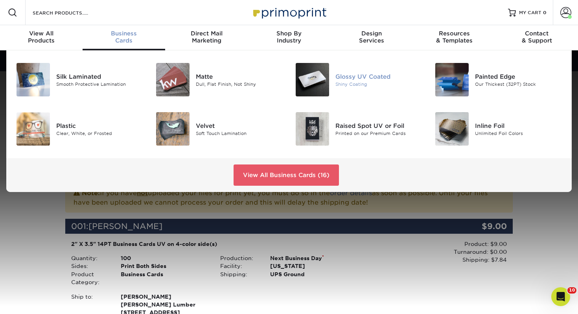
click at [345, 80] on div "Glossy UV Coated" at bounding box center [378, 76] width 87 height 9
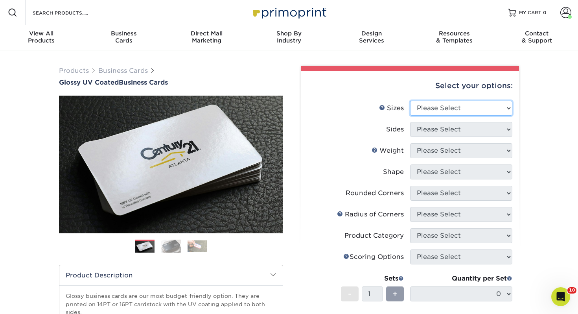
click at [438, 111] on select "Please Select 1.5" x 3.5" - Mini 1.75" x 3.5" - Mini 2" x 2" - Square 2" x 3" -…" at bounding box center [461, 108] width 102 height 15
click at [439, 110] on select "Please Select 1.5" x 3.5" - Mini 1.75" x 3.5" - Mini 2" x 2" - Square 2" x 3" -…" at bounding box center [461, 108] width 102 height 15
click at [457, 105] on select "Please Select 1.5" x 3.5" - Mini 1.75" x 3.5" - Mini 2" x 2" - Square 2" x 3" -…" at bounding box center [461, 108] width 102 height 15
select select "2.00x3.50"
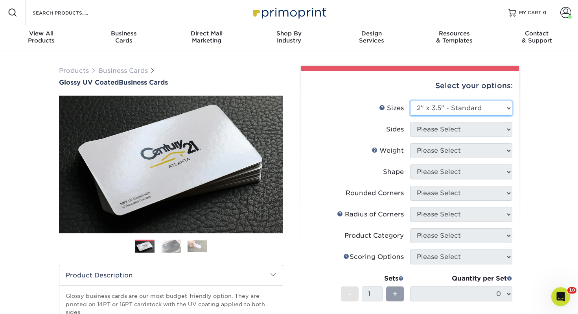
click at [410, 101] on select "Please Select 1.5" x 3.5" - Mini 1.75" x 3.5" - Mini 2" x 2" - Square 2" x 3" -…" at bounding box center [461, 108] width 102 height 15
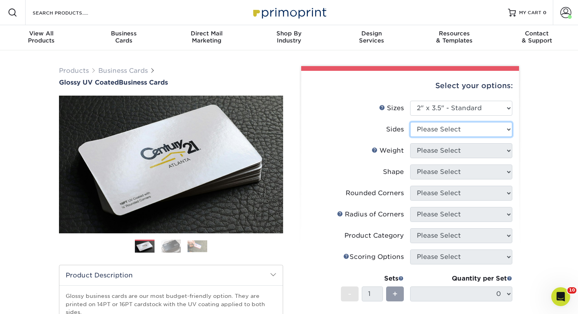
click at [443, 131] on select "Please Select Print Both Sides Print Front Only" at bounding box center [461, 129] width 102 height 15
select select "13abbda7-1d64-4f25-8bb2-c179b224825d"
click at [410, 122] on select "Please Select Print Both Sides Print Front Only" at bounding box center [461, 129] width 102 height 15
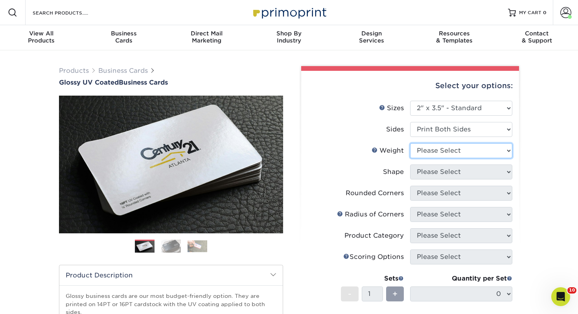
click at [445, 150] on select "Please Select 16PT 14PT" at bounding box center [461, 150] width 102 height 15
select select "14PT"
click at [410, 143] on select "Please Select 16PT 14PT" at bounding box center [461, 150] width 102 height 15
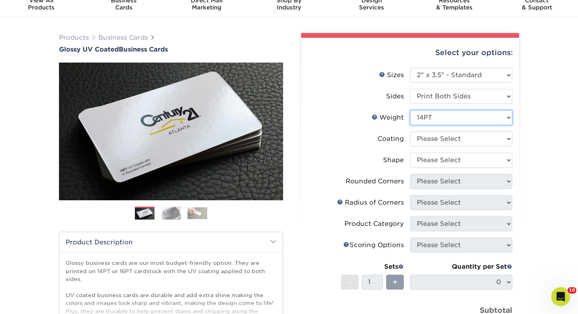
scroll to position [38, 0]
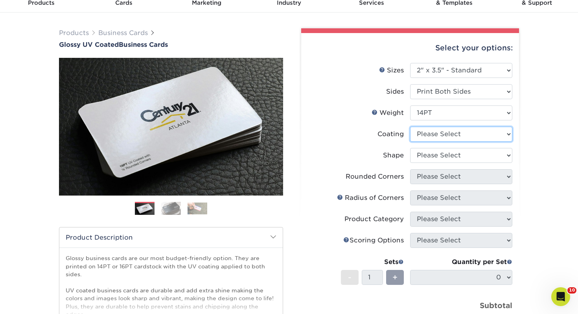
click at [437, 132] on select at bounding box center [461, 134] width 102 height 15
select select "ae367451-b2b8-45df-a344-0f05b6a12993"
click at [410, 127] on select at bounding box center [461, 134] width 102 height 15
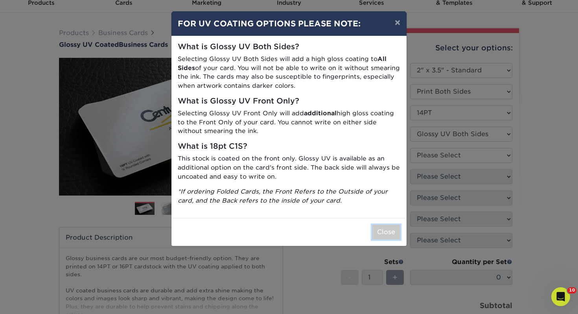
click at [388, 228] on button "Close" at bounding box center [386, 231] width 28 height 15
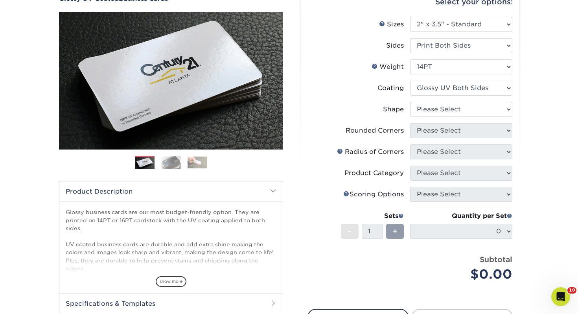
scroll to position [98, 0]
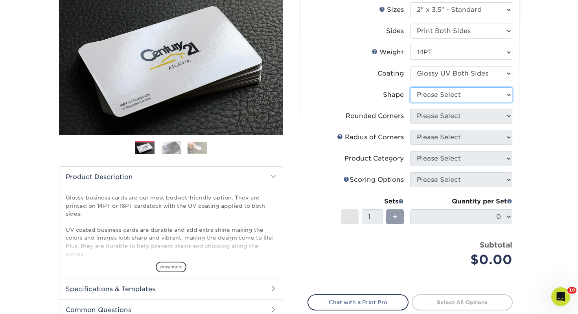
click at [451, 97] on select "Please Select Standard" at bounding box center [461, 94] width 102 height 15
select select "standard"
click at [410, 87] on select "Please Select Standard" at bounding box center [461, 94] width 102 height 15
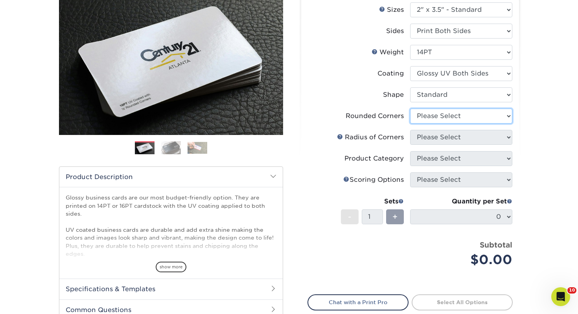
click at [445, 117] on select "Please Select Yes - Round 2 Corners Yes - Round 4 Corners No" at bounding box center [461, 115] width 102 height 15
select select "0"
click at [410, 108] on select "Please Select Yes - Round 2 Corners Yes - Round 4 Corners No" at bounding box center [461, 115] width 102 height 15
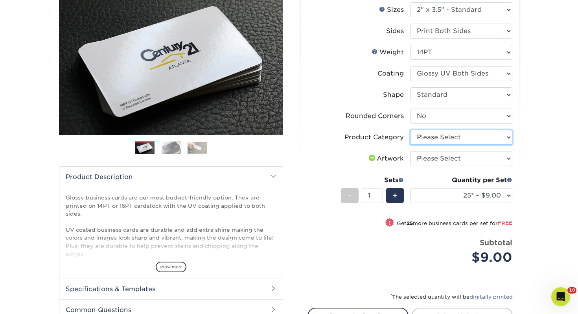
click at [430, 140] on select "Please Select Business Cards" at bounding box center [461, 137] width 102 height 15
select select "3b5148f1-0588-4f88-a218-97bcfdce65c1"
click at [410, 130] on select "Please Select Business Cards" at bounding box center [461, 137] width 102 height 15
click at [438, 153] on select "Please Select I will upload files I need a design - $100" at bounding box center [461, 158] width 102 height 15
select select "upload"
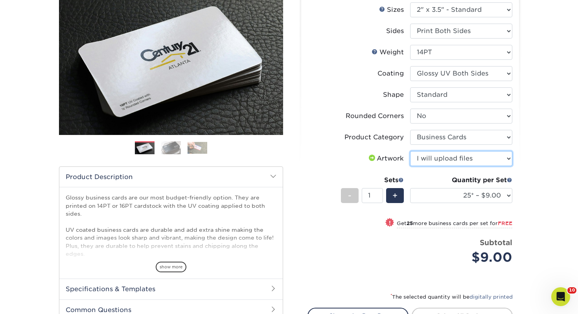
click at [410, 151] on select "Please Select I will upload files I need a design - $100" at bounding box center [461, 158] width 102 height 15
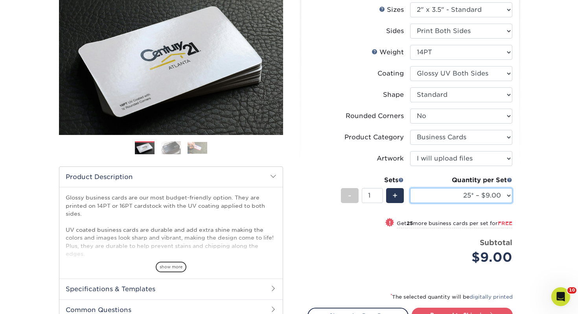
click at [456, 195] on select "25* – $9.00 50* – $9.00 100* – $9.00 250* – $17.00 500 – $33.00 1000 – $42.00 2…" at bounding box center [461, 195] width 102 height 15
select select "100* – $9.00"
click at [410, 188] on select "25* – $9.00 50* – $9.00 100* – $9.00 250* – $17.00 500 – $33.00 1000 – $42.00 2…" at bounding box center [461, 195] width 102 height 15
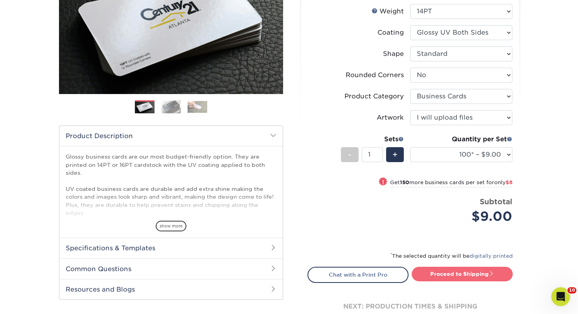
click at [451, 270] on link "Proceed to Shipping" at bounding box center [461, 273] width 101 height 14
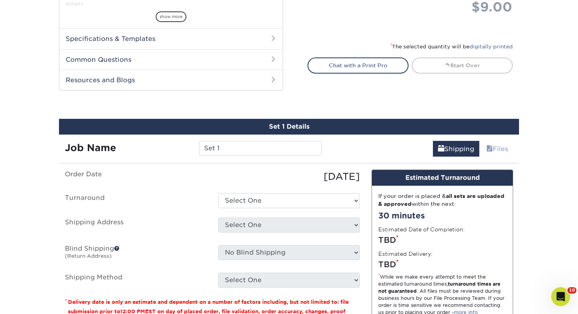
scroll to position [427, 0]
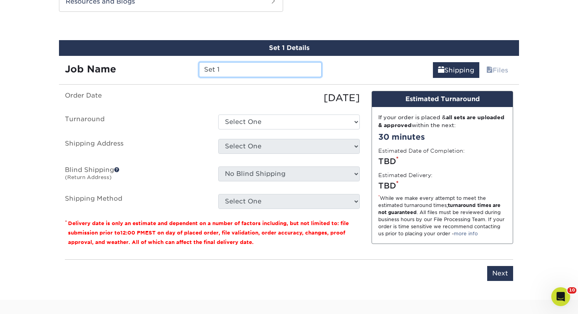
click at [253, 71] on input "Set 1" at bounding box center [260, 69] width 122 height 15
drag, startPoint x: 178, startPoint y: 70, endPoint x: 151, endPoint y: 68, distance: 27.2
click at [151, 68] on div "Job Name Set 1" at bounding box center [193, 69] width 268 height 15
type input "Adam Wade"
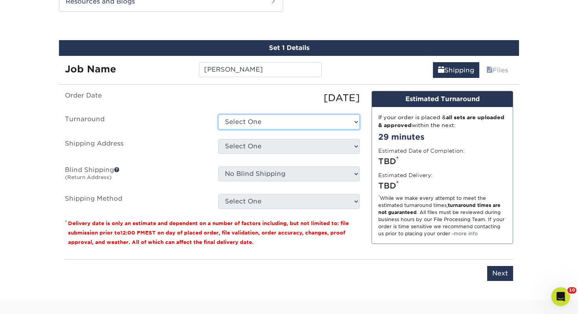
click at [294, 114] on select "Select One 2-4 Business Days 2 Day Next Business Day" at bounding box center [288, 121] width 141 height 15
select select "43800dee-37a1-44ea-97e0-42e3d5772687"
click at [218, 114] on select "Select One 2-4 Business Days 2 Day Next Business Day" at bounding box center [288, 121] width 141 height 15
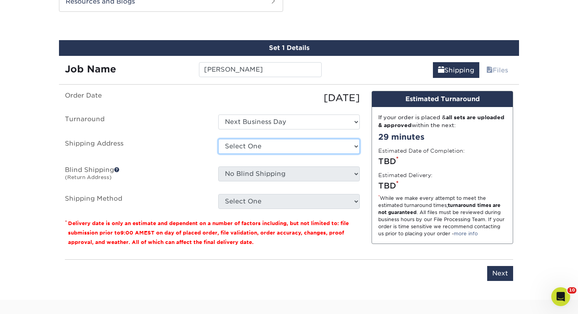
click at [287, 141] on select "Select One Adrian, MI Akron, OH" at bounding box center [288, 146] width 141 height 15
select select "281259"
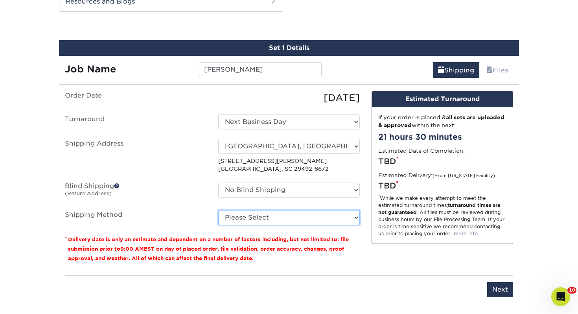
click at [283, 211] on select "Please Select Ground Shipping (+$7.84) 3 Day Shipping Service (+$15.34) 2 Day A…" at bounding box center [288, 217] width 141 height 15
select select "03"
click at [218, 210] on select "Please Select Ground Shipping (+$7.84) 3 Day Shipping Service (+$15.34) 2 Day A…" at bounding box center [288, 217] width 141 height 15
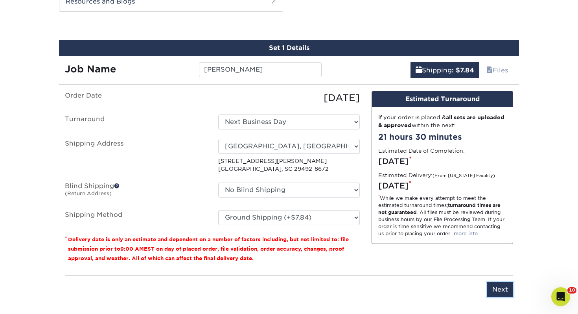
click at [497, 287] on input "Next" at bounding box center [500, 289] width 26 height 15
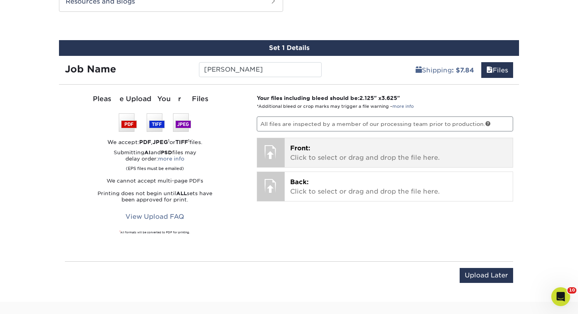
click at [349, 154] on p "Front: Click to select or drag and drop the file here." at bounding box center [398, 152] width 217 height 19
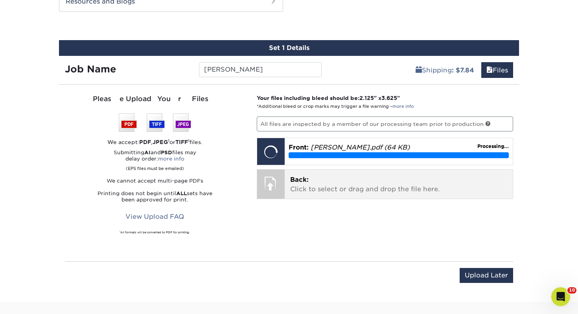
click at [360, 195] on div "Back: Click to select or drag and drop the file here. Choose file" at bounding box center [399, 183] width 228 height 29
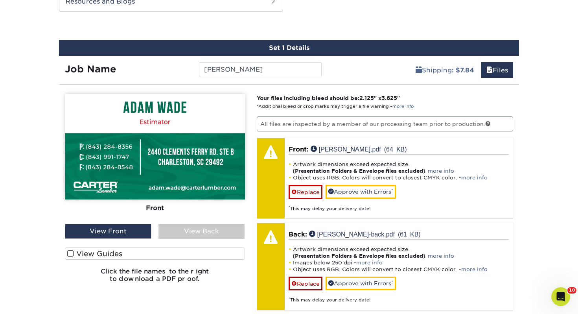
click at [167, 253] on label "View Guides" at bounding box center [155, 253] width 180 height 12
click at [0, 0] on input "View Guides" at bounding box center [0, 0] width 0 height 0
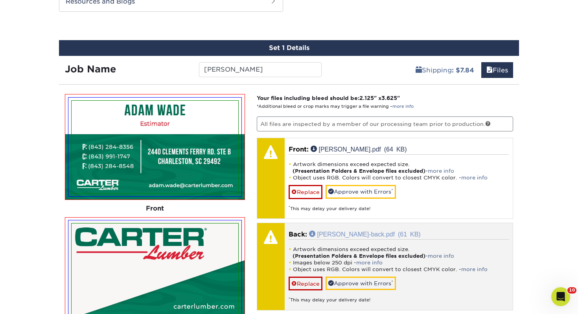
scroll to position [441, 0]
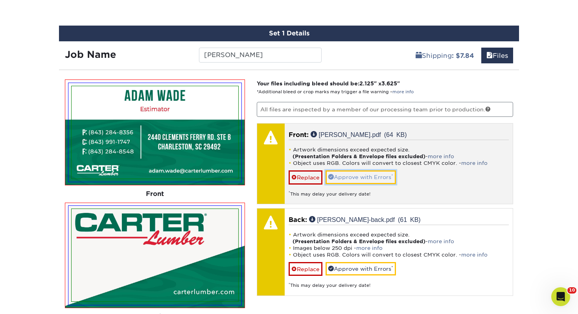
click at [363, 171] on link "Approve with Errors *" at bounding box center [360, 176] width 70 height 13
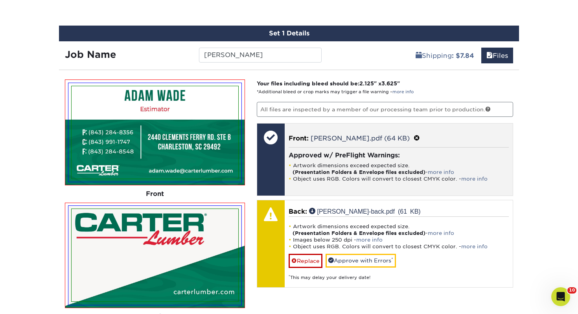
scroll to position [467, 0]
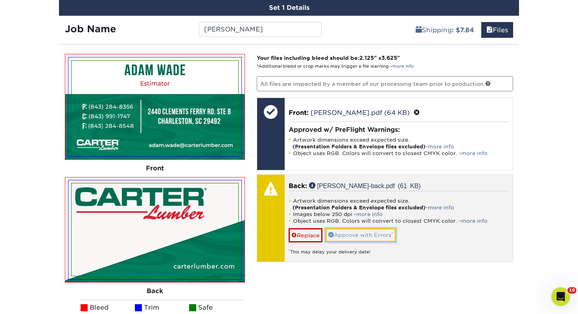
click at [360, 231] on link "Approve with Errors *" at bounding box center [360, 234] width 70 height 13
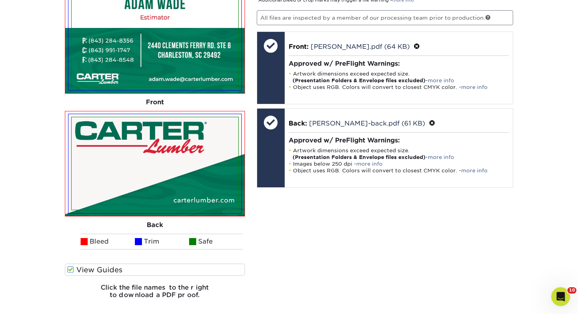
scroll to position [600, 0]
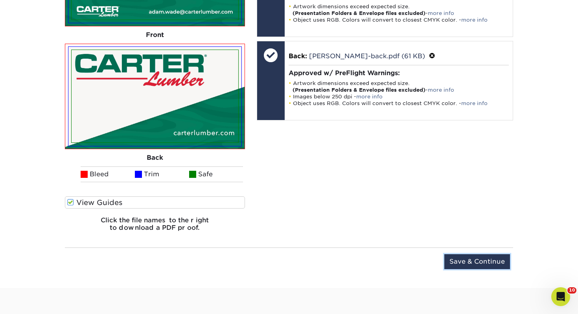
click at [491, 256] on input "Save & Continue" at bounding box center [477, 261] width 66 height 15
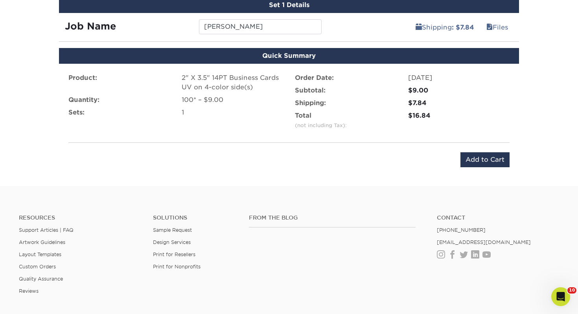
scroll to position [479, 0]
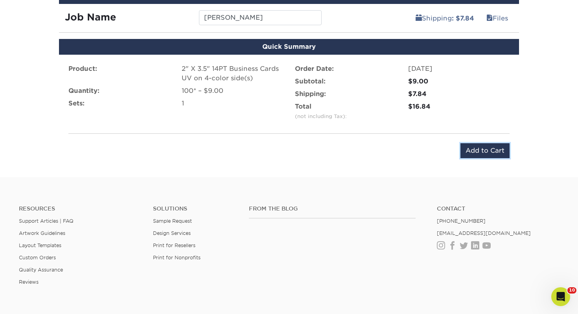
click at [469, 148] on input "Add to Cart" at bounding box center [484, 150] width 49 height 15
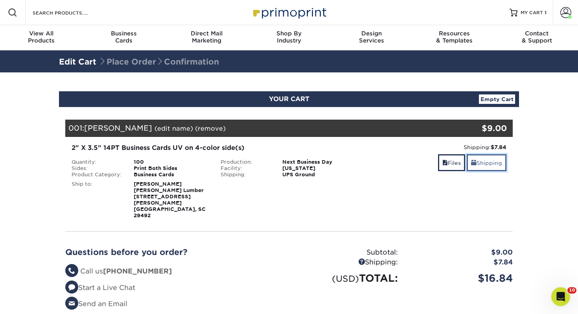
click at [479, 164] on link "Shipping" at bounding box center [486, 162] width 40 height 17
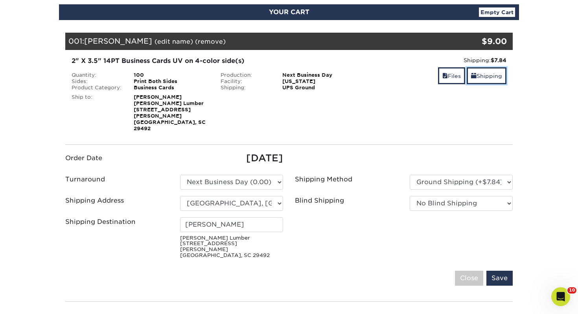
scroll to position [88, 0]
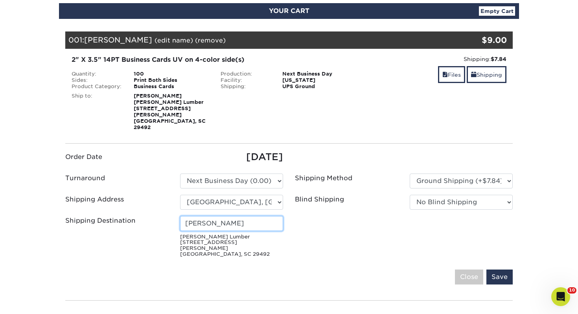
click at [265, 216] on input "[PERSON_NAME]" at bounding box center [231, 223] width 103 height 15
drag, startPoint x: 196, startPoint y: 206, endPoint x: 169, endPoint y: 202, distance: 27.0
click at [170, 202] on ul "Order Date [DATE] Turnaround Please Select Select One" at bounding box center [288, 205] width 459 height 110
type input "[PERSON_NAME]"
click at [509, 269] on fieldset "Order Date [DATE] Turnaround Please Select 2 Business Days (0.00) [PERSON_NAME]" at bounding box center [288, 222] width 447 height 144
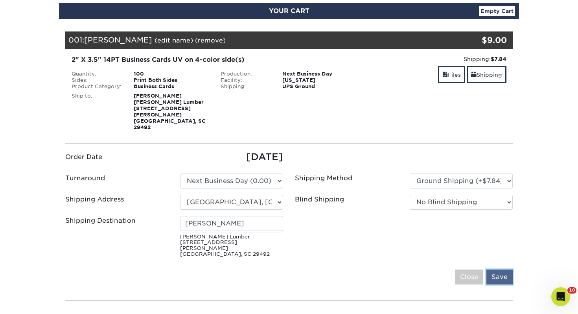
click at [506, 269] on input "Save" at bounding box center [499, 276] width 26 height 15
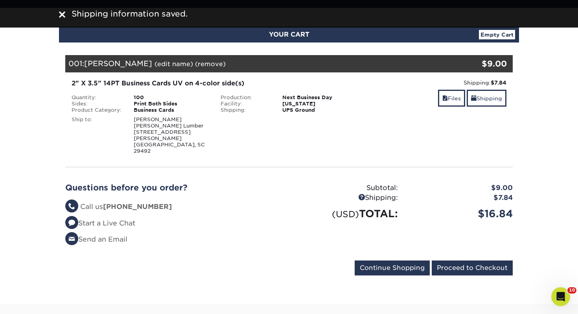
scroll to position [51, 0]
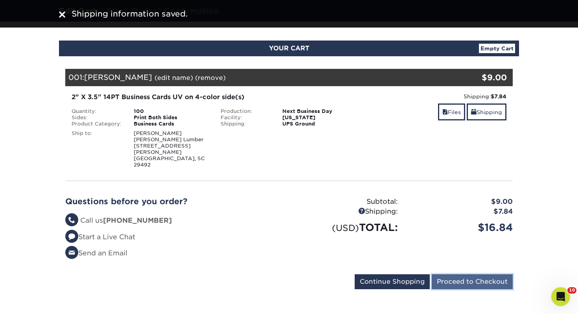
click at [494, 274] on input "Proceed to Checkout" at bounding box center [472, 281] width 81 height 15
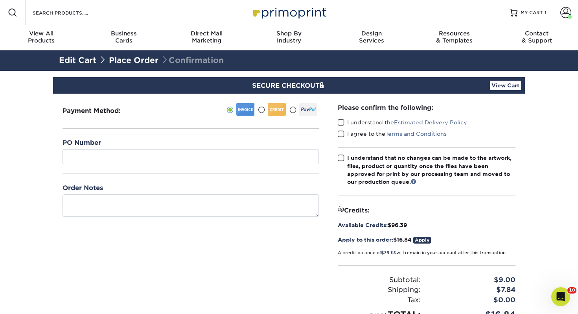
click at [174, 164] on div "PO Number" at bounding box center [190, 156] width 256 height 36
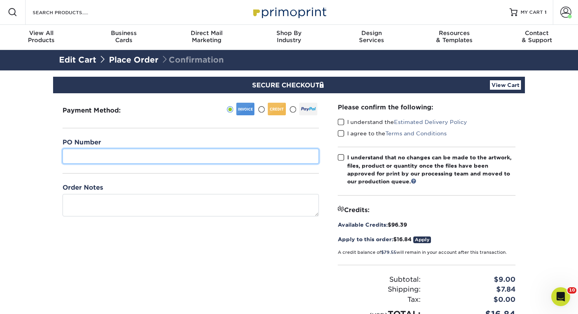
click at [174, 160] on input "text" at bounding box center [190, 156] width 256 height 15
type input "435"
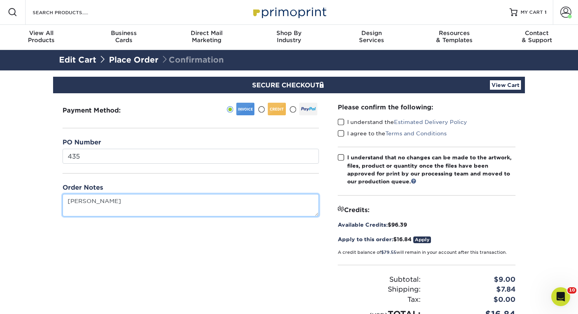
type textarea "Adam Wade"
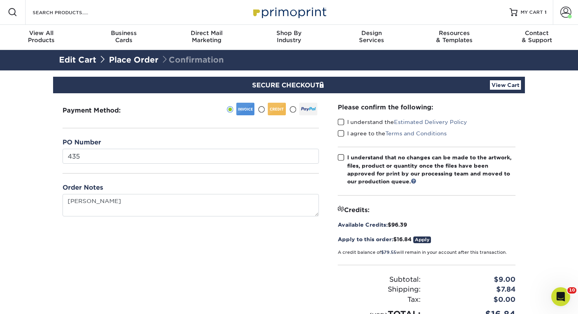
click at [344, 124] on span at bounding box center [341, 121] width 7 height 7
click at [0, 0] on input "I understand the Estimated Delivery Policy" at bounding box center [0, 0] width 0 height 0
click at [342, 133] on span at bounding box center [341, 133] width 7 height 7
click at [0, 0] on input "I agree to the Terms and Conditions" at bounding box center [0, 0] width 0 height 0
click at [342, 157] on span at bounding box center [341, 157] width 7 height 7
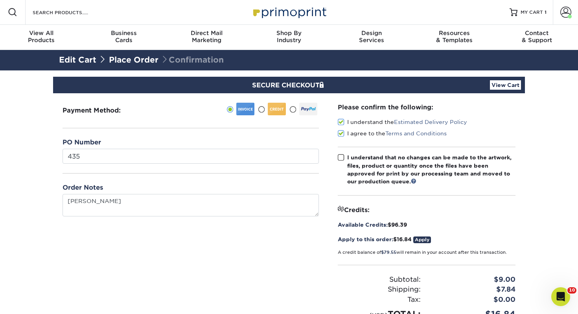
click at [0, 0] on input "I understand that no changes can be made to the artwork, files, product or quan…" at bounding box center [0, 0] width 0 height 0
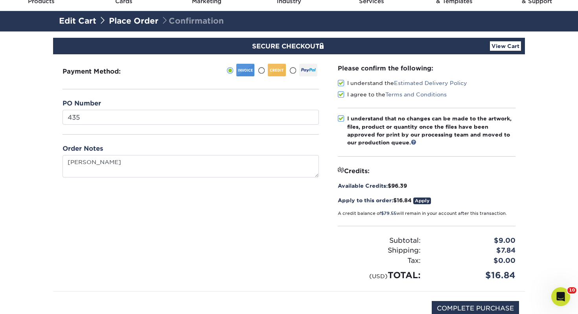
scroll to position [82, 0]
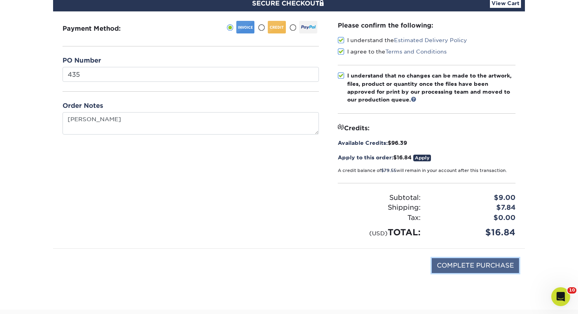
click at [468, 265] on input "COMPLETE PURCHASE" at bounding box center [475, 265] width 87 height 15
type input "PROCESSING, PLEASE WAIT..."
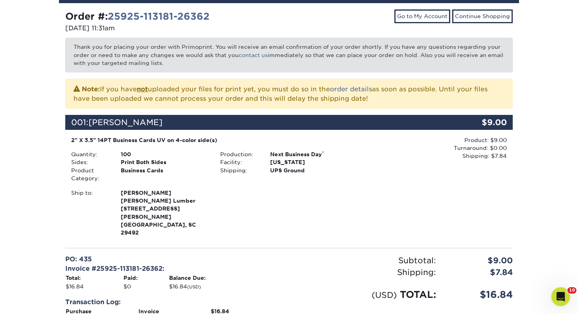
scroll to position [208, 0]
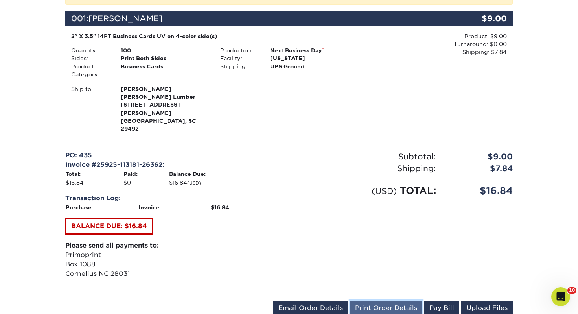
click at [401, 300] on link "Print Order Details" at bounding box center [386, 307] width 72 height 15
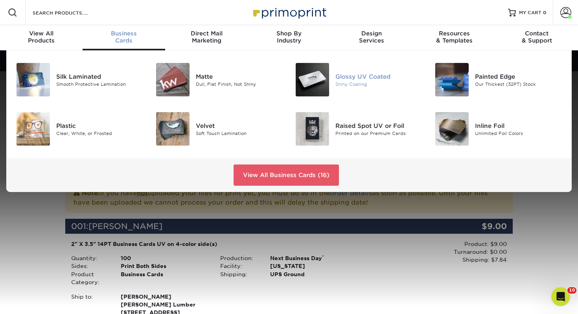
click at [352, 84] on div "Shiny Coating" at bounding box center [378, 84] width 87 height 7
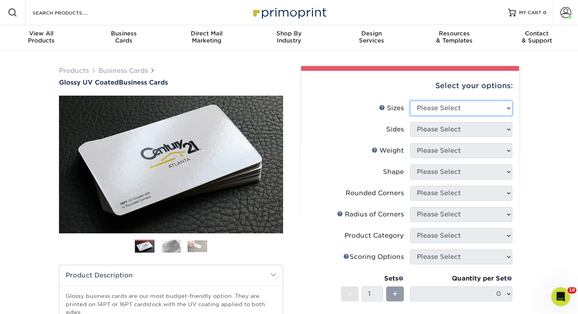
click at [457, 103] on select "Please Select 1.5" x 3.5" - Mini 1.75" x 3.5" - Mini 2" x 2" - Square 2" x 3" -…" at bounding box center [461, 108] width 102 height 15
select select "2.00x3.50"
click at [410, 101] on select "Please Select 1.5" x 3.5" - Mini 1.75" x 3.5" - Mini 2" x 2" - Square 2" x 3" -…" at bounding box center [461, 108] width 102 height 15
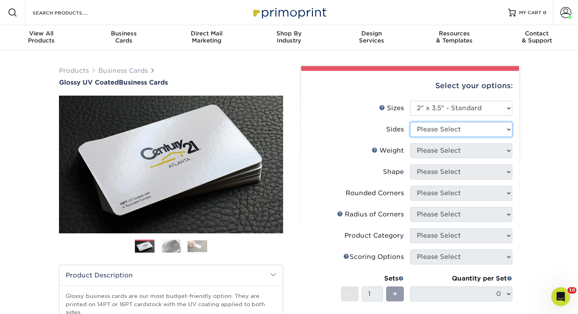
click at [451, 132] on select "Please Select Print Both Sides Print Front Only" at bounding box center [461, 129] width 102 height 15
select select "13abbda7-1d64-4f25-8bb2-c179b224825d"
click at [410, 122] on select "Please Select Print Both Sides Print Front Only" at bounding box center [461, 129] width 102 height 15
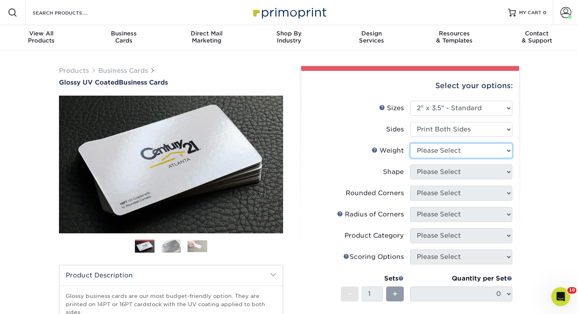
click at [447, 155] on select "Please Select 16PT 14PT" at bounding box center [461, 150] width 102 height 15
select select "14PT"
click at [410, 143] on select "Please Select 16PT 14PT" at bounding box center [461, 150] width 102 height 15
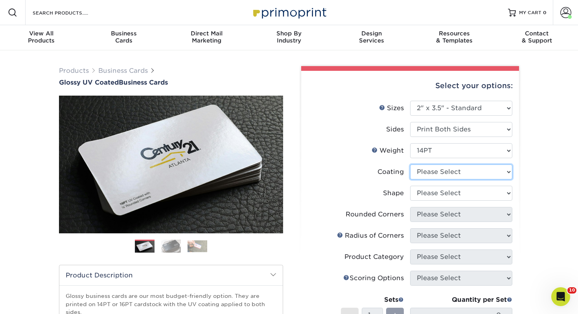
click at [438, 171] on select at bounding box center [461, 171] width 102 height 15
select select "ae367451-b2b8-45df-a344-0f05b6a12993"
click at [410, 164] on select at bounding box center [461, 171] width 102 height 15
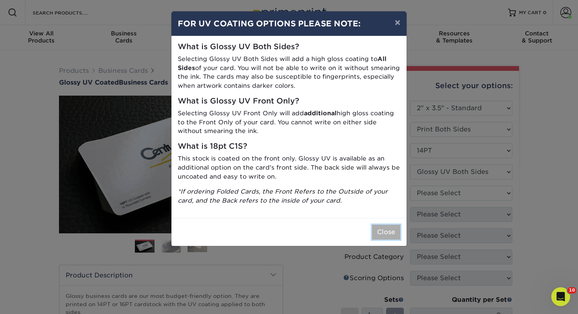
click at [389, 237] on button "Close" at bounding box center [386, 231] width 28 height 15
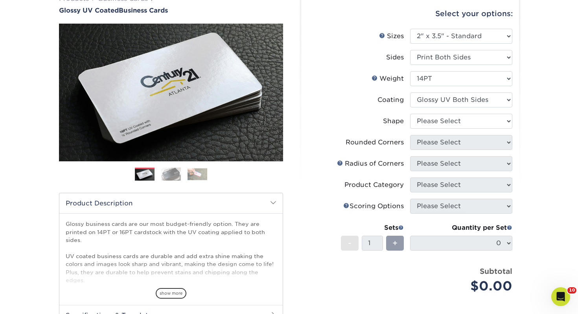
scroll to position [72, 0]
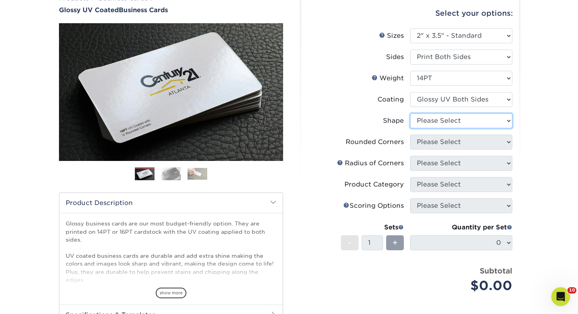
click at [448, 119] on select "Please Select Standard" at bounding box center [461, 120] width 102 height 15
select select "standard"
click at [410, 113] on select "Please Select Standard" at bounding box center [461, 120] width 102 height 15
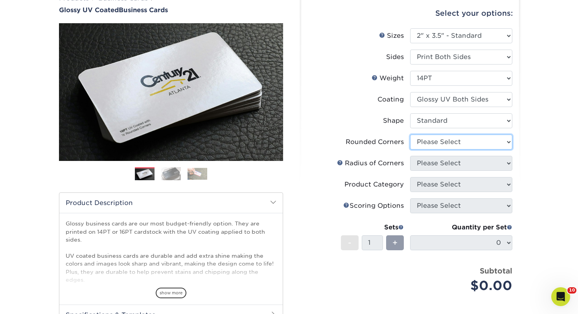
click at [448, 144] on select "Please Select Yes - Round 2 Corners Yes - Round 4 Corners No" at bounding box center [461, 141] width 102 height 15
select select "0"
click at [410, 134] on select "Please Select Yes - Round 2 Corners Yes - Round 4 Corners No" at bounding box center [461, 141] width 102 height 15
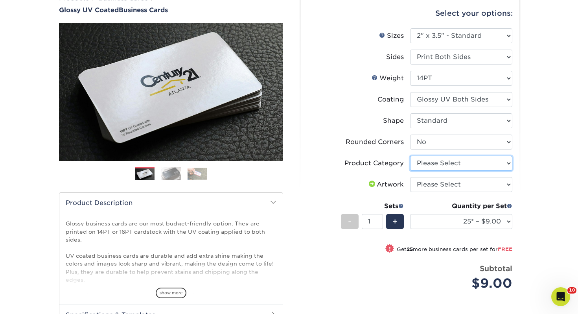
click at [442, 164] on select "Please Select Business Cards" at bounding box center [461, 163] width 102 height 15
select select "3b5148f1-0588-4f88-a218-97bcfdce65c1"
click at [410, 156] on select "Please Select Business Cards" at bounding box center [461, 163] width 102 height 15
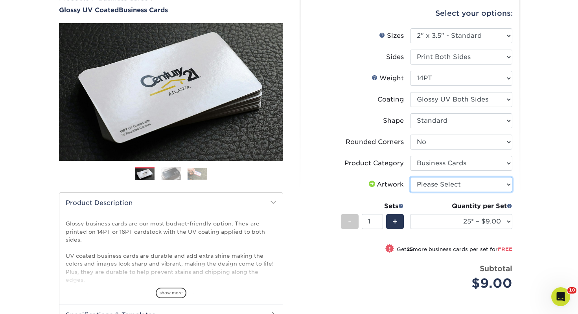
click at [435, 181] on select "Please Select I will upload files I need a design - $100" at bounding box center [461, 184] width 102 height 15
select select "upload"
click at [410, 177] on select "Please Select I will upload files I need a design - $100" at bounding box center [461, 184] width 102 height 15
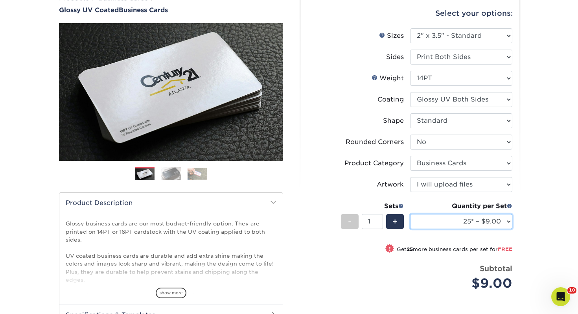
click at [452, 224] on select "25* – $9.00 50* – $9.00 100* – $9.00 250* – $17.00 500 – $33.00 1000 – $42.00 2…" at bounding box center [461, 221] width 102 height 15
select select "250* – $17.00"
click at [410, 214] on select "25* – $9.00 50* – $9.00 100* – $9.00 250* – $17.00 500 – $33.00 1000 – $42.00 2…" at bounding box center [461, 221] width 102 height 15
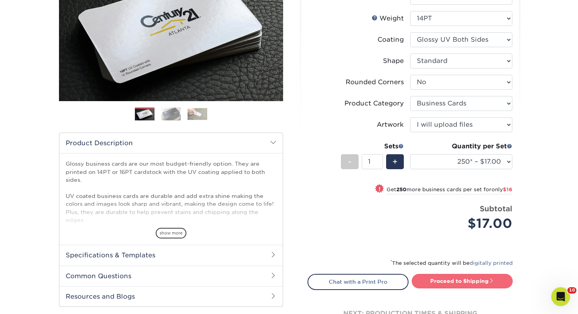
click at [452, 280] on link "Proceed to Shipping" at bounding box center [461, 281] width 101 height 14
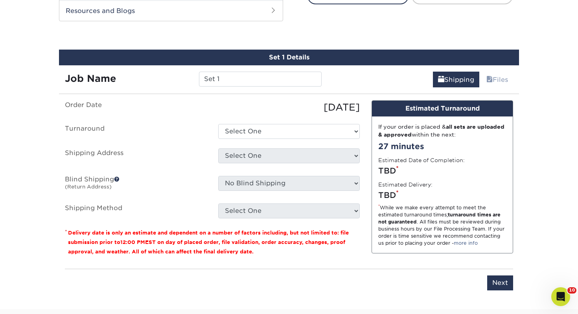
scroll to position [427, 0]
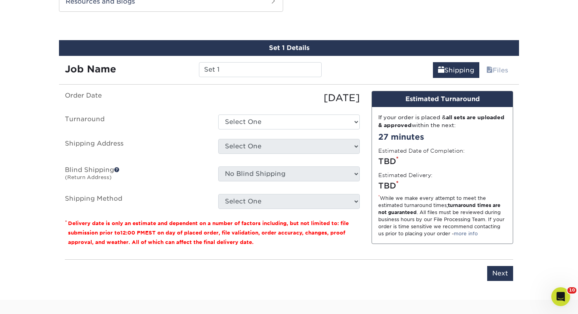
drag, startPoint x: 235, startPoint y: 79, endPoint x: 237, endPoint y: 74, distance: 5.8
click at [235, 79] on div "Set 1 Details Job Name Set 1 Shipping Files You've choosen mailing services! If…" at bounding box center [289, 165] width 460 height 250
drag, startPoint x: 237, startPoint y: 73, endPoint x: 147, endPoint y: 68, distance: 90.1
click at [147, 68] on div "Job Name Set 1" at bounding box center [193, 69] width 268 height 15
type input "[PERSON_NAME]"
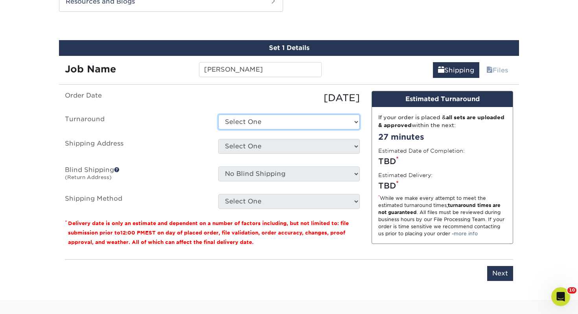
click at [263, 118] on select "Select One 2-4 Business Days 2 Day Next Business Day" at bounding box center [288, 121] width 141 height 15
select select "0d2015eb-ac6c-4252-b2f1-1c5560e96a65"
click at [218, 114] on select "Select One 2-4 Business Days 2 Day Next Business Day" at bounding box center [288, 121] width 141 height 15
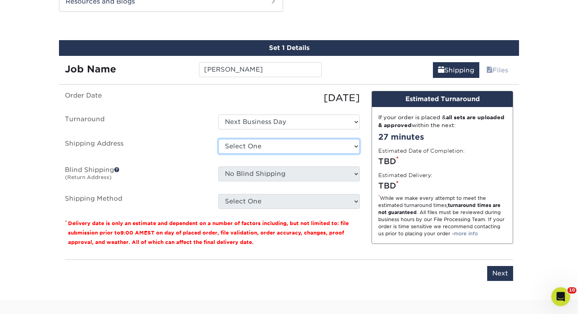
click at [253, 142] on select "Select One Adrian, MI Akron, OH" at bounding box center [288, 146] width 141 height 15
select select "109866"
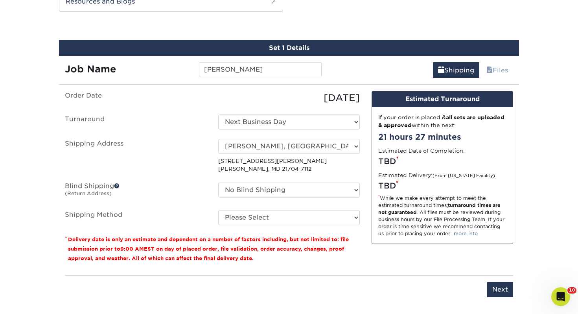
scroll to position [426, 0]
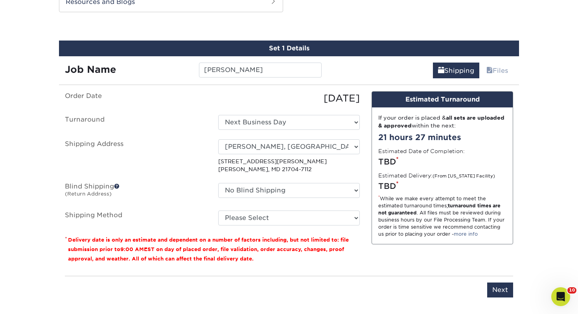
click at [290, 207] on ul "Order Date 09/25/2025 Turnaround Select One 2-4 Business Days 2 Day Next Busine…" at bounding box center [212, 158] width 295 height 134
click at [283, 215] on select "Please Select Ground Shipping (+$7.84) 3 Day Shipping Service (+$15.34) 2 Day A…" at bounding box center [288, 217] width 141 height 15
select select "03"
click at [218, 210] on select "Please Select Ground Shipping (+$7.84) 3 Day Shipping Service (+$15.34) 2 Day A…" at bounding box center [288, 217] width 141 height 15
click at [504, 286] on input "Next" at bounding box center [500, 289] width 26 height 15
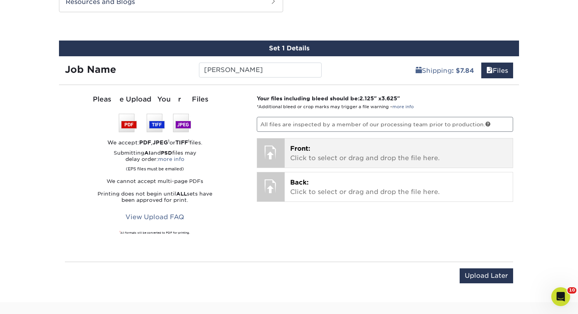
click at [349, 152] on p "Front: Click to select or drag and drop the file here." at bounding box center [398, 153] width 217 height 19
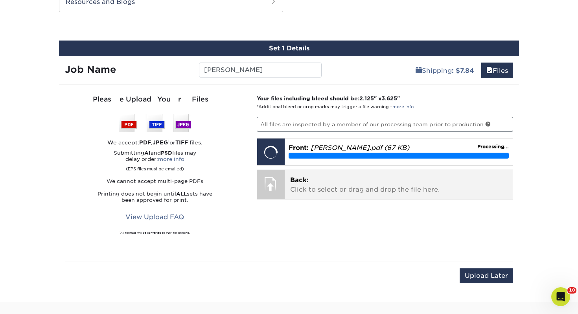
click at [334, 189] on p "Back: Click to select or drag and drop the file here." at bounding box center [398, 184] width 217 height 19
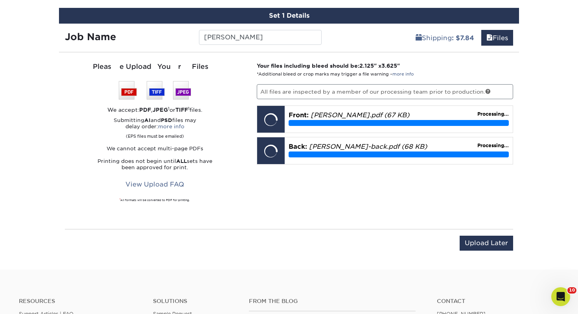
scroll to position [466, 0]
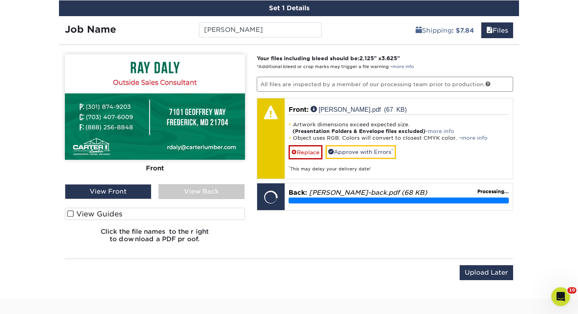
click at [89, 208] on label "View Guides" at bounding box center [155, 214] width 180 height 12
click at [0, 0] on input "View Guides" at bounding box center [0, 0] width 0 height 0
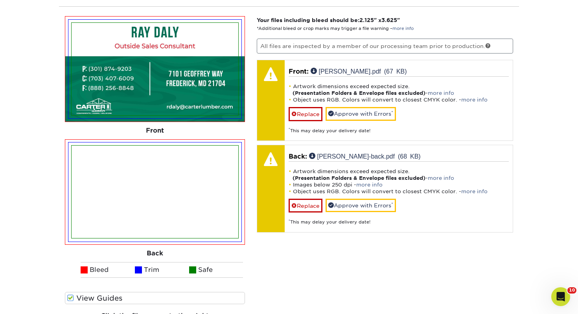
scroll to position [507, 0]
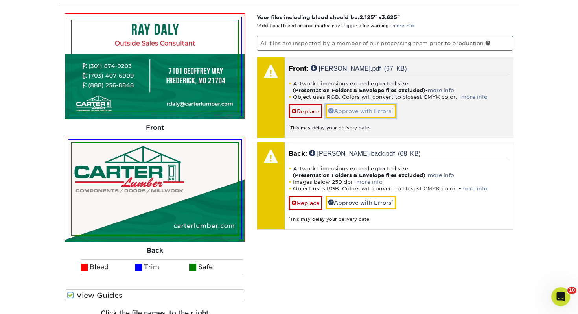
drag, startPoint x: 363, startPoint y: 108, endPoint x: 364, endPoint y: 168, distance: 59.7
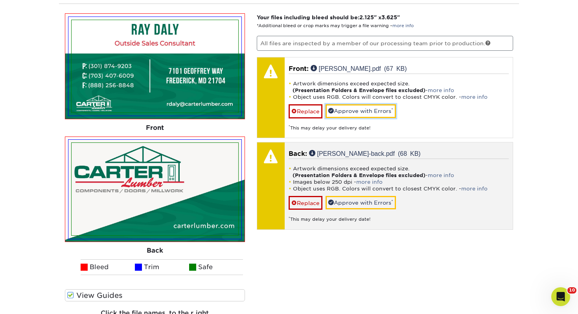
click at [363, 108] on link "Approve with Errors *" at bounding box center [360, 110] width 70 height 13
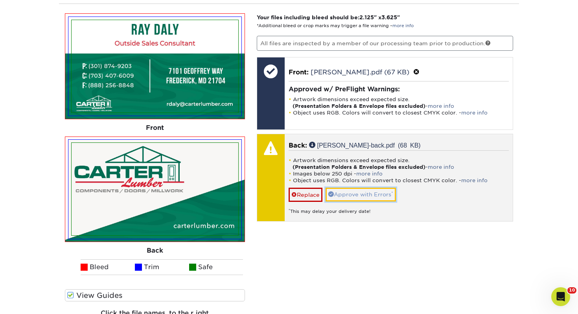
click at [364, 192] on link "Approve with Errors *" at bounding box center [360, 193] width 70 height 13
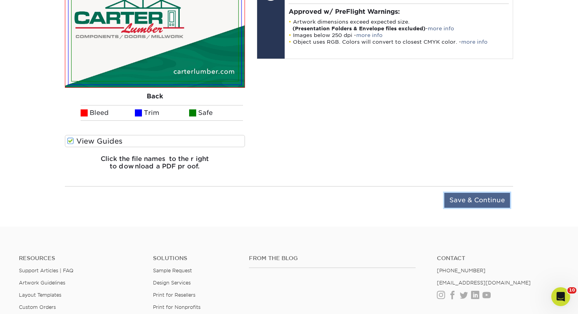
click at [487, 203] on input "Save & Continue" at bounding box center [477, 200] width 66 height 15
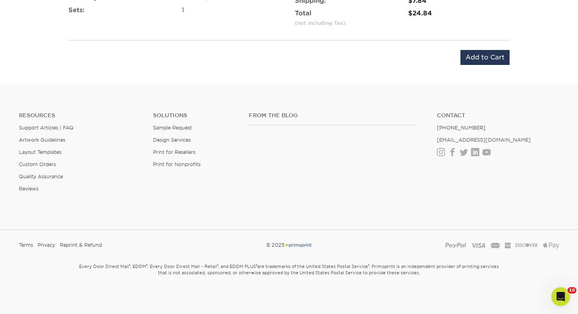
scroll to position [571, 0]
click at [472, 60] on input "Add to Cart" at bounding box center [484, 57] width 49 height 15
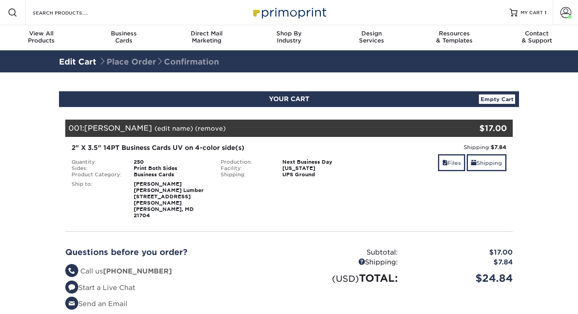
select select "133389"
click at [489, 158] on link "Shipping" at bounding box center [486, 162] width 40 height 17
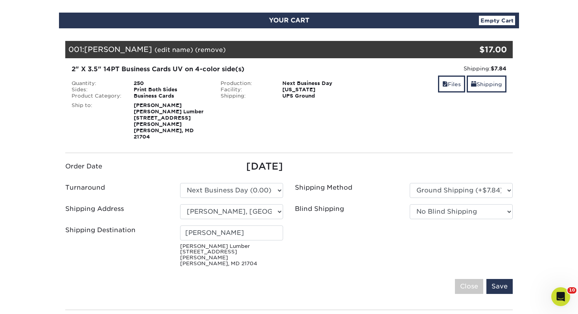
scroll to position [118, 0]
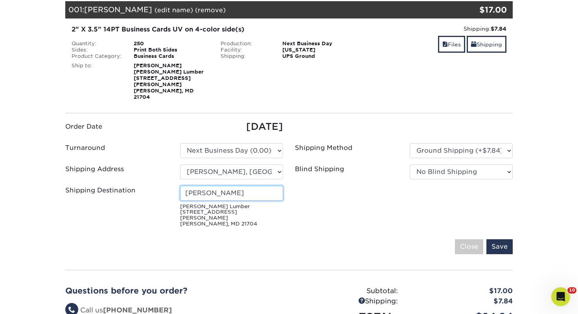
drag, startPoint x: 244, startPoint y: 182, endPoint x: 107, endPoint y: 165, distance: 138.3
click at [107, 165] on ul "Order Date [DATE] Turnaround Please Select Select One" at bounding box center [288, 174] width 459 height 110
type input "[PERSON_NAME]"
click at [496, 239] on input "Save" at bounding box center [499, 246] width 26 height 15
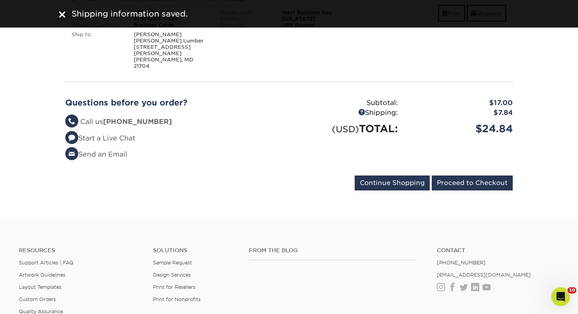
scroll to position [149, 0]
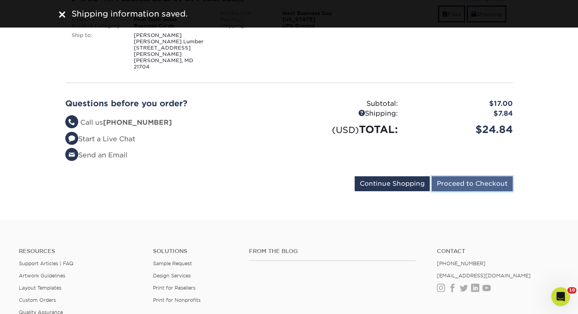
click at [481, 176] on input "Proceed to Checkout" at bounding box center [472, 183] width 81 height 15
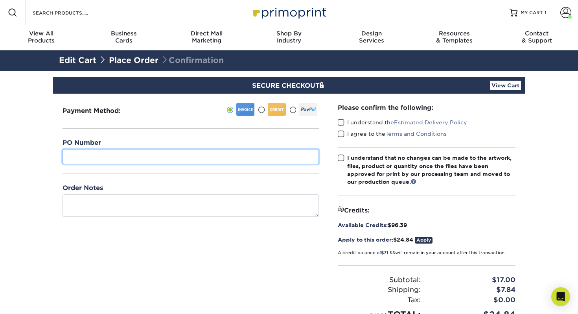
click at [138, 153] on input "text" at bounding box center [190, 156] width 256 height 15
type input "463"
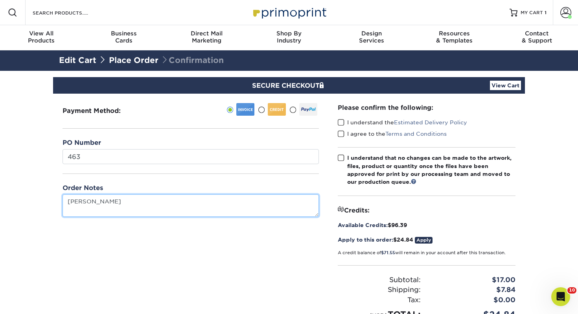
type textarea "[PERSON_NAME]"
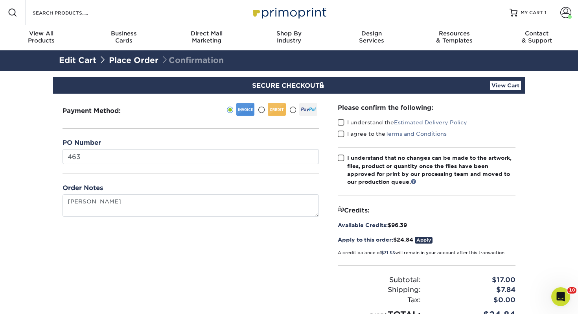
click at [340, 122] on span at bounding box center [341, 122] width 7 height 7
click at [0, 0] on input "I understand the Estimated Delivery Policy" at bounding box center [0, 0] width 0 height 0
click at [341, 135] on span at bounding box center [341, 133] width 7 height 7
click at [0, 0] on input "I agree to the Terms and Conditions" at bounding box center [0, 0] width 0 height 0
drag, startPoint x: 341, startPoint y: 152, endPoint x: 342, endPoint y: 156, distance: 4.4
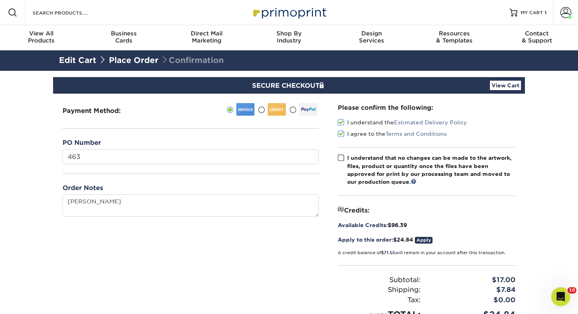
click at [341, 152] on div "Please confirm the following: I understand the Estimated Delivery Policy I agre…" at bounding box center [427, 212] width 178 height 218
click at [342, 157] on span at bounding box center [341, 157] width 7 height 7
click at [0, 0] on input "I understand that no changes can be made to the artwork, files, product or quan…" at bounding box center [0, 0] width 0 height 0
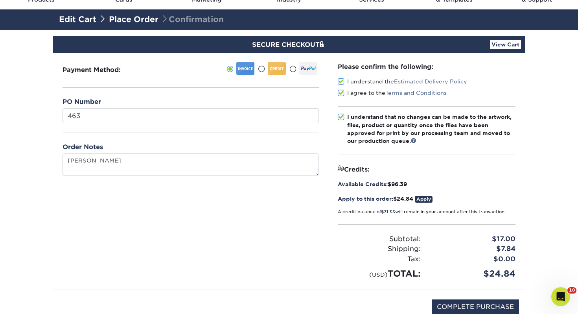
scroll to position [104, 0]
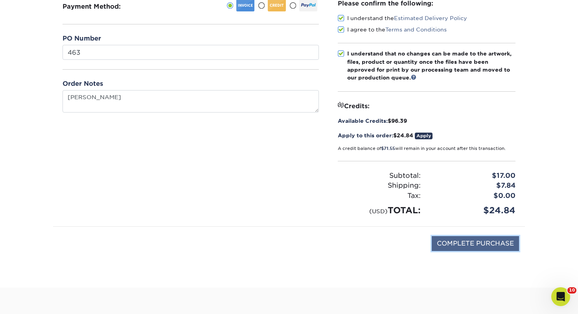
click at [473, 248] on input "COMPLETE PURCHASE" at bounding box center [475, 243] width 87 height 15
type input "PROCESSING, PLEASE WAIT..."
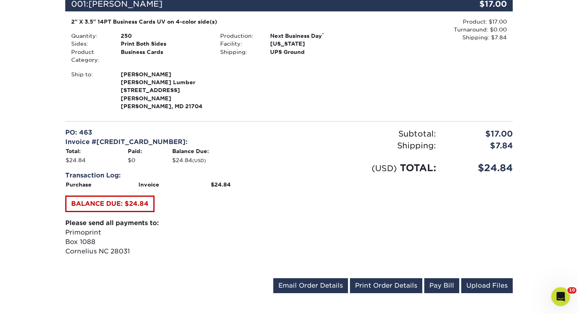
scroll to position [222, 0]
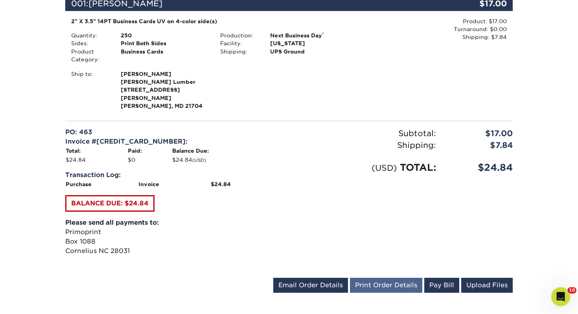
drag, startPoint x: 392, startPoint y: 264, endPoint x: 389, endPoint y: 270, distance: 7.6
click at [392, 264] on div "Order #: 25925-113458-26362 09/25/2025 11:34am Go to My Account Continue Shoppi…" at bounding box center [288, 93] width 447 height 404
click at [389, 277] on link "Print Order Details" at bounding box center [386, 284] width 72 height 15
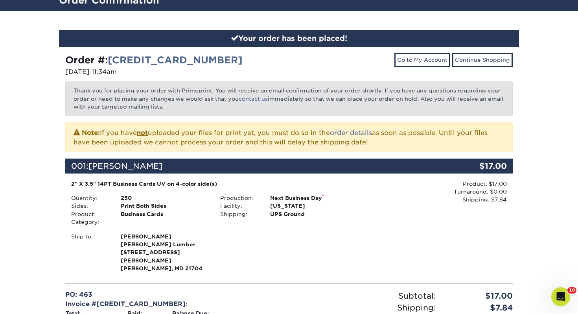
scroll to position [0, 0]
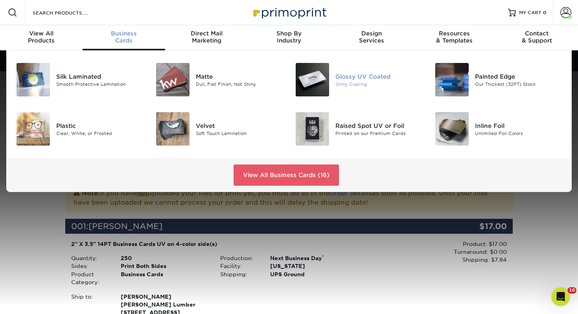
click at [331, 76] on div at bounding box center [312, 79] width 46 height 33
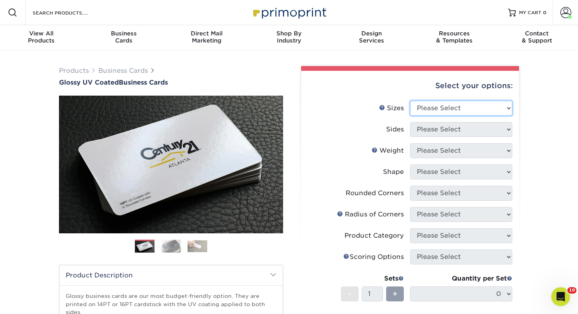
click at [459, 109] on select "Please Select 1.5" x 3.5" - Mini 1.75" x 3.5" - Mini 2" x 2" - Square 2" x 3" -…" at bounding box center [461, 108] width 102 height 15
select select "2.00x3.50"
click at [410, 101] on select "Please Select 1.5" x 3.5" - Mini 1.75" x 3.5" - Mini 2" x 2" - Square 2" x 3" -…" at bounding box center [461, 108] width 102 height 15
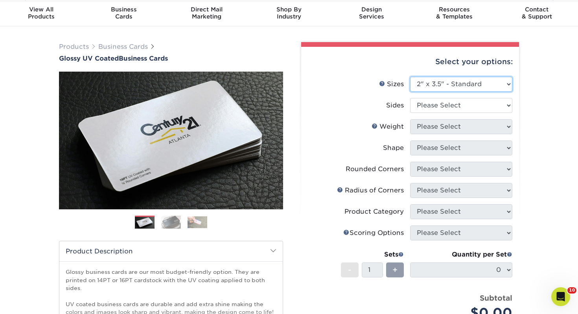
scroll to position [25, 0]
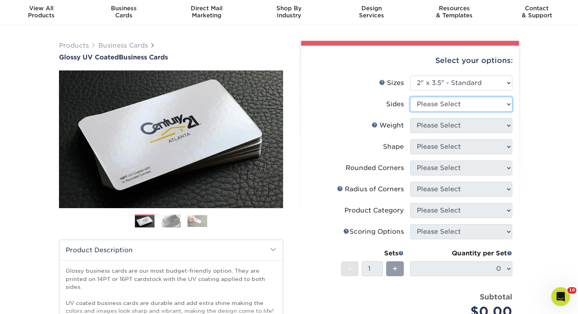
click at [440, 101] on select "Please Select Print Both Sides Print Front Only" at bounding box center [461, 104] width 102 height 15
select select "13abbda7-1d64-4f25-8bb2-c179b224825d"
click at [410, 97] on select "Please Select Print Both Sides Print Front Only" at bounding box center [461, 104] width 102 height 15
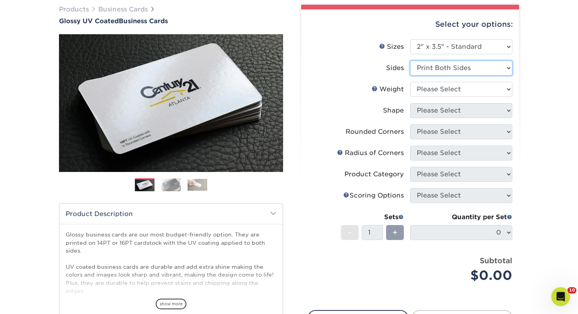
scroll to position [66, 0]
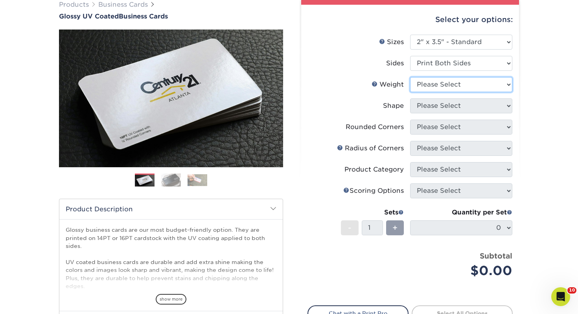
click at [441, 86] on select "Please Select 16PT 14PT" at bounding box center [461, 84] width 102 height 15
select select "14PT"
click at [410, 77] on select "Please Select 16PT 14PT" at bounding box center [461, 84] width 102 height 15
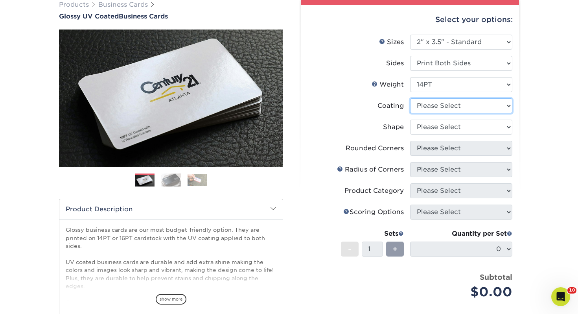
click at [443, 105] on select at bounding box center [461, 105] width 102 height 15
select select "ae367451-b2b8-45df-a344-0f05b6a12993"
click at [410, 98] on select at bounding box center [461, 105] width 102 height 15
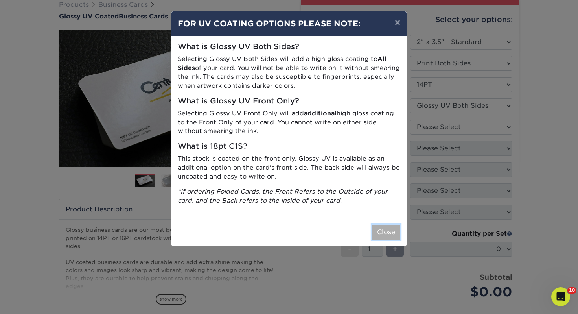
drag, startPoint x: 381, startPoint y: 228, endPoint x: 380, endPoint y: 184, distance: 44.8
click at [381, 228] on button "Close" at bounding box center [386, 231] width 28 height 15
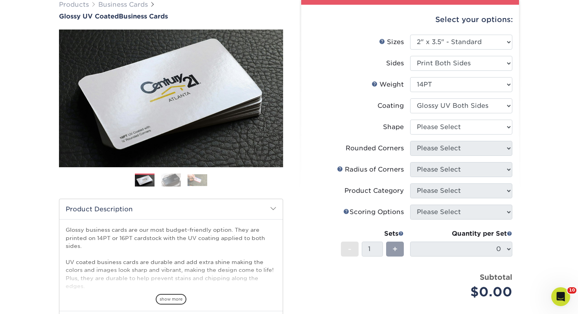
scroll to position [88, 0]
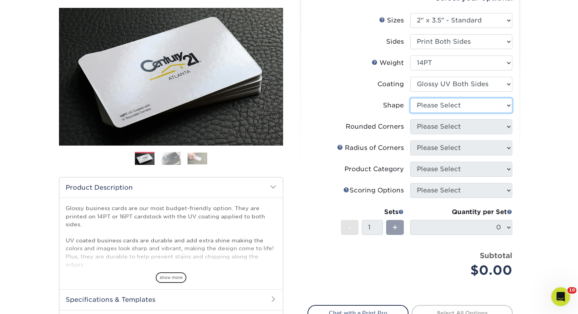
click at [424, 111] on select "Please Select Standard" at bounding box center [461, 105] width 102 height 15
select select "standard"
click at [410, 98] on select "Please Select Standard" at bounding box center [461, 105] width 102 height 15
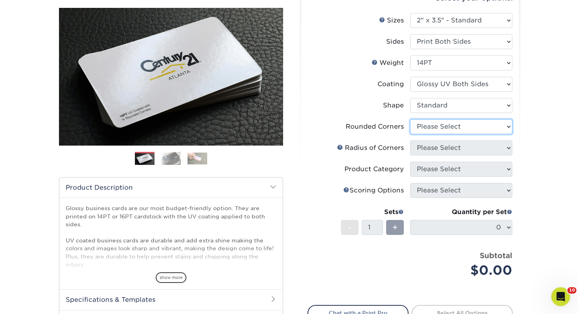
click at [418, 120] on select "Please Select Yes - Round 2 Corners Yes - Round 4 Corners No" at bounding box center [461, 126] width 102 height 15
select select "0"
click at [410, 119] on select "Please Select Yes - Round 2 Corners Yes - Round 4 Corners No" at bounding box center [461, 126] width 102 height 15
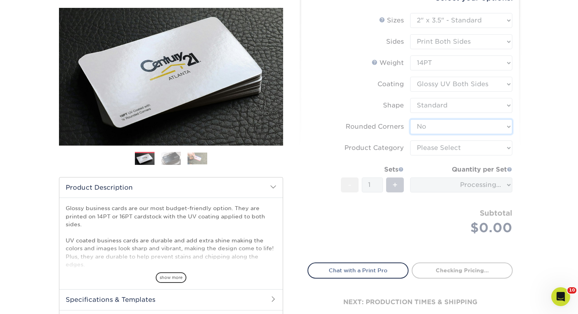
scroll to position [100, 0]
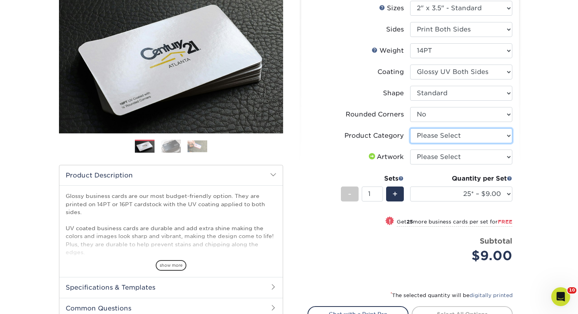
click at [468, 134] on select "Please Select Business Cards" at bounding box center [461, 135] width 102 height 15
select select "3b5148f1-0588-4f88-a218-97bcfdce65c1"
click at [410, 128] on select "Please Select Business Cards" at bounding box center [461, 135] width 102 height 15
click at [456, 156] on select "Please Select I will upload files I need a design - $100" at bounding box center [461, 156] width 102 height 15
select select "upload"
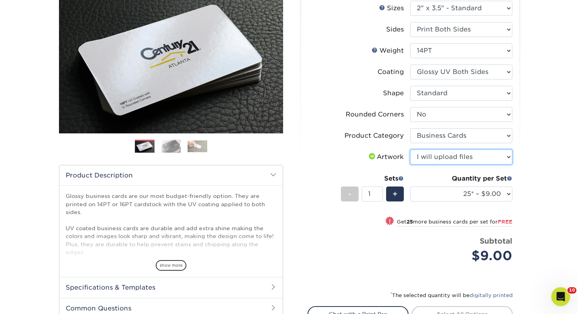
click at [410, 149] on select "Please Select I will upload files I need a design - $100" at bounding box center [461, 156] width 102 height 15
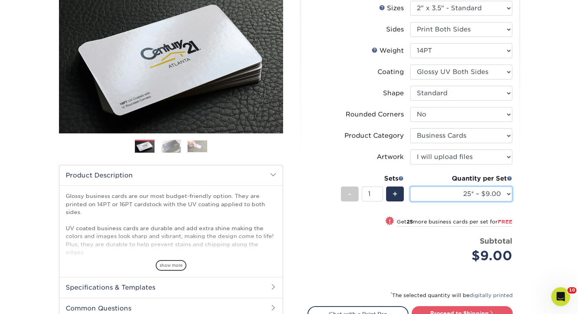
click at [454, 196] on select "25* – $9.00 50* – $9.00 100* – $9.00 250* – $17.00 500 – $33.00 1000 – $42.00 2…" at bounding box center [461, 193] width 102 height 15
select select "250* – $17.00"
click at [410, 186] on select "25* – $9.00 50* – $9.00 100* – $9.00 250* – $17.00 500 – $33.00 1000 – $42.00 2…" at bounding box center [461, 193] width 102 height 15
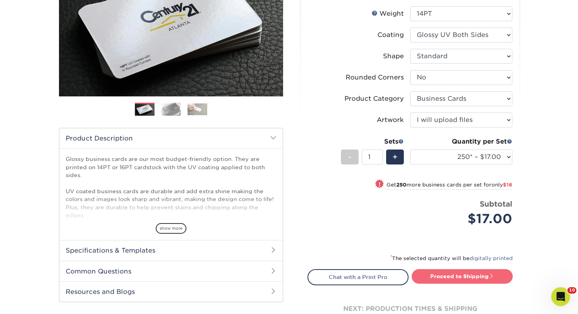
click at [469, 278] on link "Proceed to Shipping" at bounding box center [461, 276] width 101 height 14
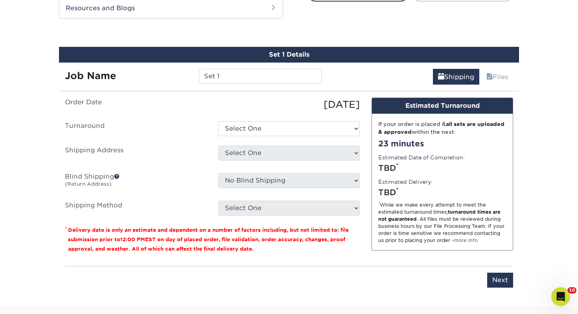
scroll to position [427, 0]
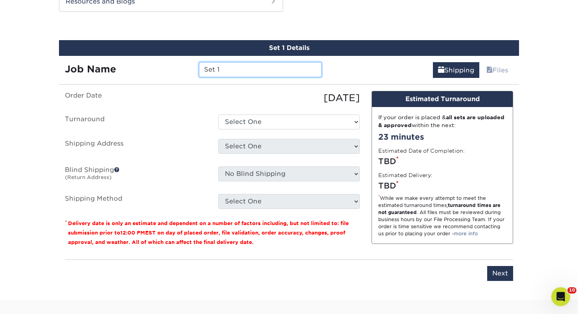
click at [270, 66] on input "Set 1" at bounding box center [260, 69] width 122 height 15
drag, startPoint x: 212, startPoint y: 66, endPoint x: 191, endPoint y: 66, distance: 21.2
click at [193, 66] on div "Set 1" at bounding box center [260, 69] width 134 height 15
type input "Larry Seal"
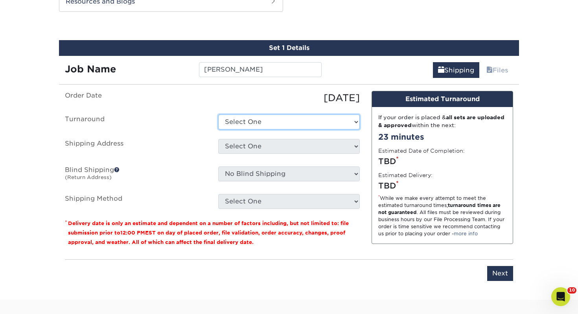
click at [235, 126] on select "Select One 2-4 Business Days 2 Day Next Business Day" at bounding box center [288, 121] width 141 height 15
select select "0d2015eb-ac6c-4252-b2f1-1c5560e96a65"
click at [218, 114] on select "Select One 2-4 Business Days 2 Day Next Business Day" at bounding box center [288, 121] width 141 height 15
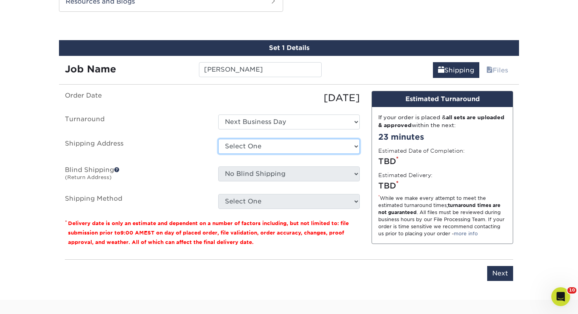
click at [248, 147] on select "Select One Adrian, MI Akron, OH" at bounding box center [288, 146] width 141 height 15
select select "272586"
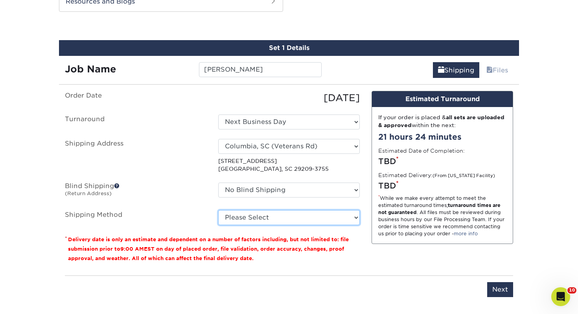
click at [265, 217] on select "Please Select Ground Shipping (+$7.84) 3 Day Shipping Service (+$15.34) 2 Day A…" at bounding box center [288, 217] width 141 height 15
click at [218, 210] on select "Please Select Ground Shipping (+$7.84) 3 Day Shipping Service (+$15.34) 2 Day A…" at bounding box center [288, 217] width 141 height 15
click at [264, 220] on select "Please Select Ground Shipping (+$7.84) 3 Day Shipping Service (+$15.34) 2 Day A…" at bounding box center [288, 217] width 141 height 15
select select "03"
click at [218, 210] on select "Please Select Ground Shipping (+$7.84) 3 Day Shipping Service (+$15.34) 2 Day A…" at bounding box center [288, 217] width 141 height 15
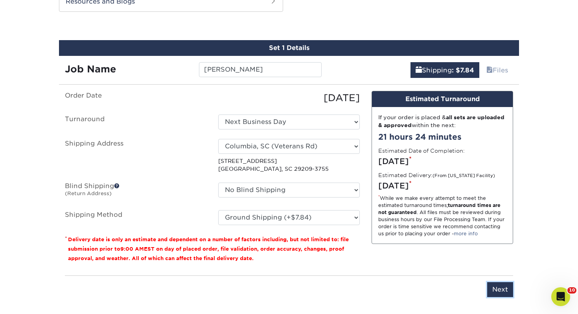
drag, startPoint x: 498, startPoint y: 292, endPoint x: 478, endPoint y: 291, distance: 20.4
click at [498, 292] on input "Next" at bounding box center [500, 289] width 26 height 15
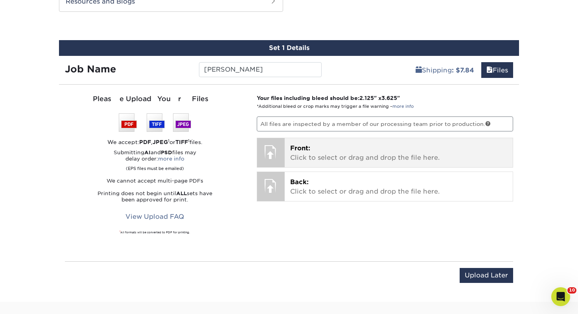
click at [332, 154] on p "Front: Click to select or drag and drop the file here." at bounding box center [398, 152] width 217 height 19
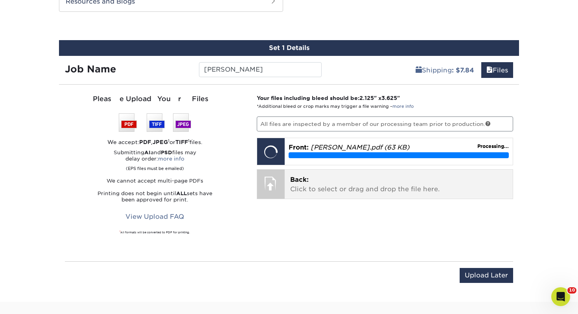
click at [342, 187] on p "Back: Click to select or drag and drop the file here." at bounding box center [398, 184] width 217 height 19
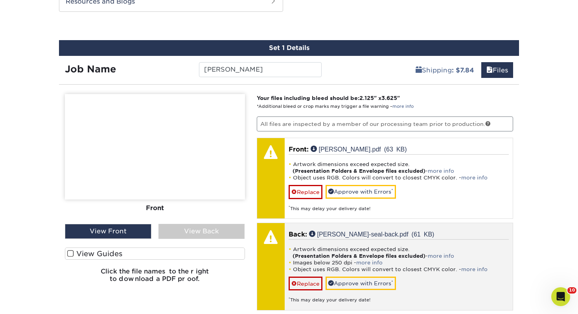
scroll to position [472, 0]
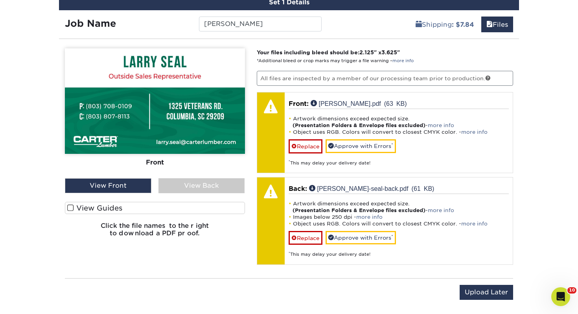
click at [209, 204] on label "View Guides" at bounding box center [155, 208] width 180 height 12
click at [0, 0] on input "View Guides" at bounding box center [0, 0] width 0 height 0
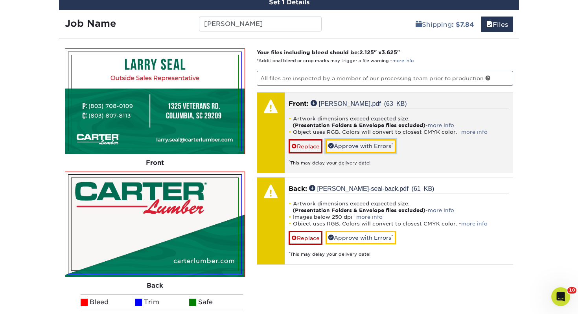
drag, startPoint x: 347, startPoint y: 149, endPoint x: 345, endPoint y: 163, distance: 14.2
click at [347, 149] on link "Approve with Errors *" at bounding box center [360, 145] width 70 height 13
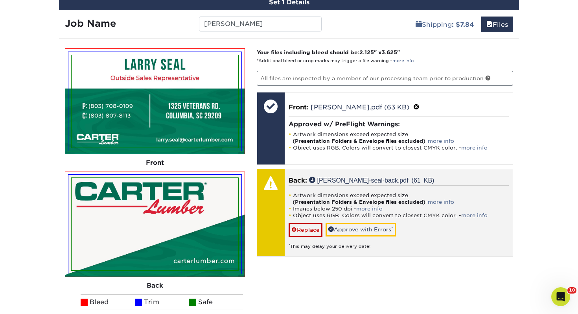
click at [358, 236] on div "Artwork dimensions exceed expected size. (Presentation Folders & Envelope files…" at bounding box center [398, 217] width 220 height 64
click at [360, 231] on link "Approve with Errors *" at bounding box center [360, 228] width 70 height 13
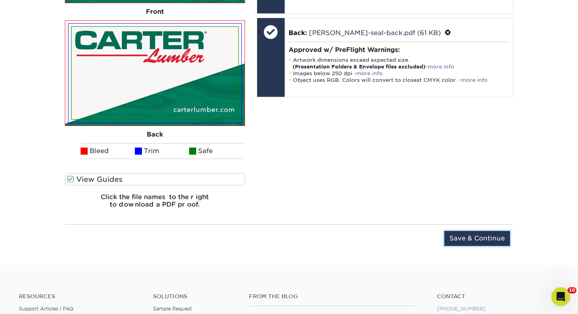
click at [457, 231] on input "Save & Continue" at bounding box center [477, 238] width 66 height 15
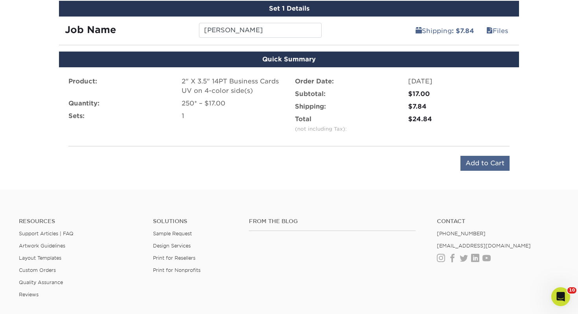
scroll to position [468, 0]
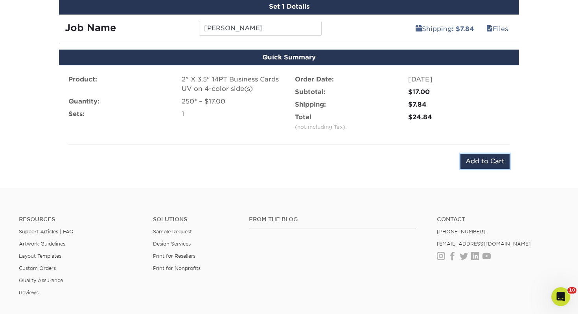
click at [485, 167] on input "Add to Cart" at bounding box center [484, 161] width 49 height 15
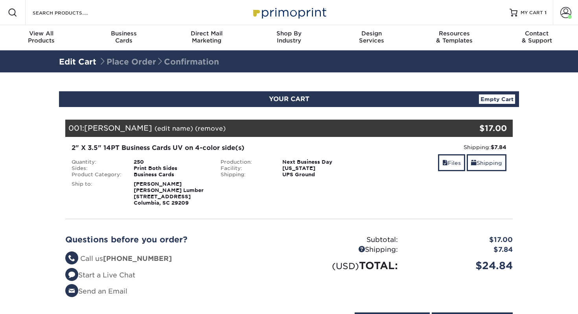
select select "272586"
click at [475, 167] on link "Shipping" at bounding box center [486, 162] width 40 height 17
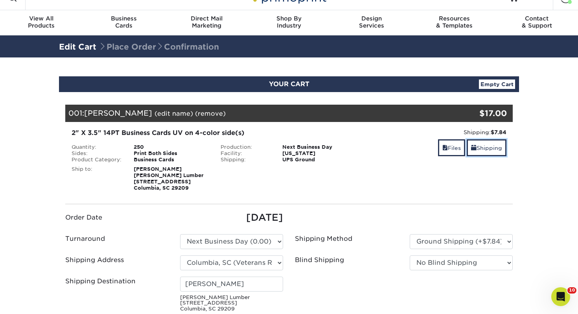
scroll to position [21, 0]
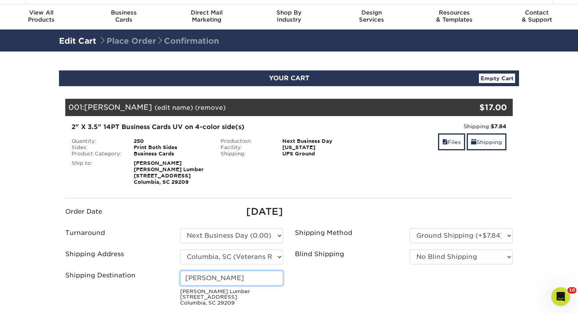
drag, startPoint x: 241, startPoint y: 273, endPoint x: 252, endPoint y: 277, distance: 11.5
click at [241, 273] on input "[PERSON_NAME]" at bounding box center [231, 277] width 103 height 15
drag, startPoint x: 215, startPoint y: 277, endPoint x: 118, endPoint y: 266, distance: 98.6
click at [119, 266] on ul "Order Date [DATE] Turnaround Please Select Select One" at bounding box center [288, 256] width 459 height 105
type input "[PERSON_NAME]"
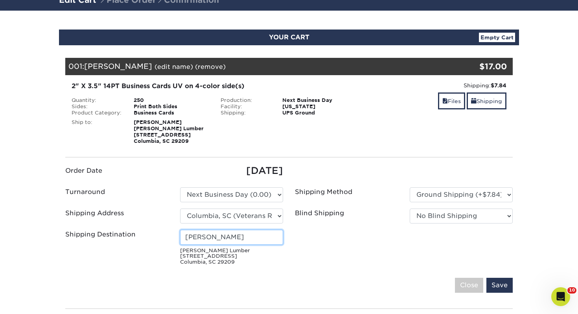
scroll to position [93, 0]
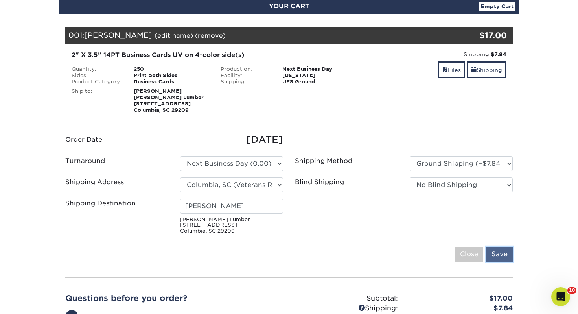
click at [497, 252] on input "Save" at bounding box center [499, 253] width 26 height 15
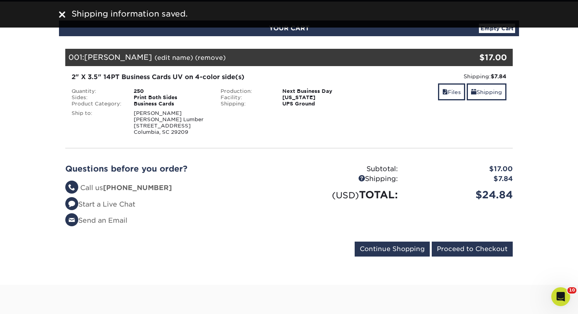
scroll to position [73, 0]
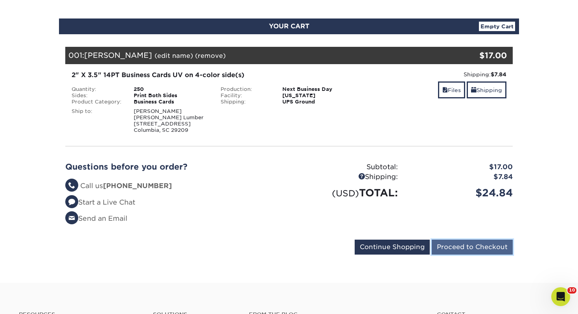
click at [472, 246] on input "Proceed to Checkout" at bounding box center [472, 246] width 81 height 15
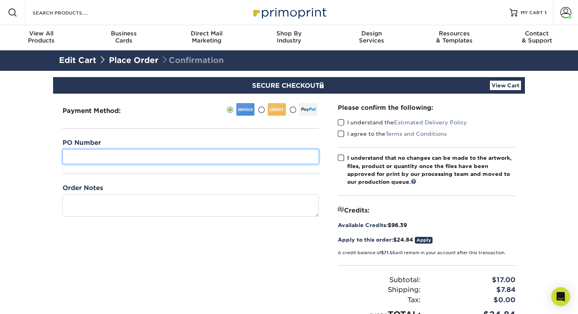
click at [206, 159] on input "text" at bounding box center [190, 156] width 256 height 15
type input "429"
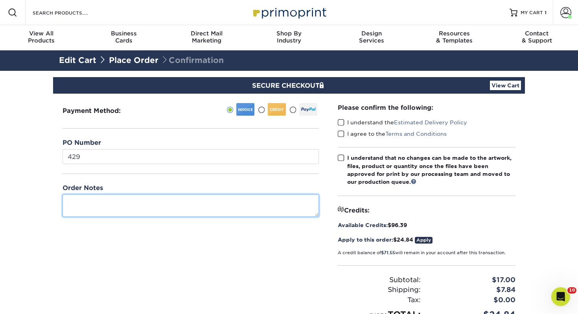
type textarea ";"
type textarea "[PERSON_NAME]"
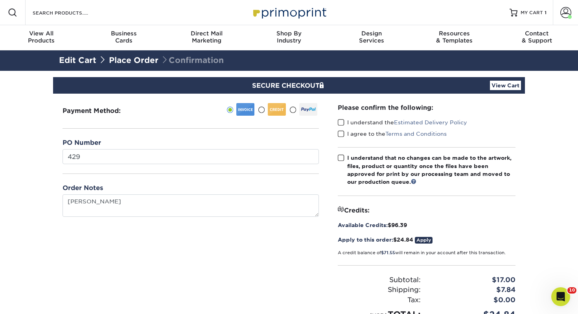
click at [335, 123] on div "Please confirm the following: I understand the Estimated Delivery Policy I agre…" at bounding box center [426, 212] width 196 height 237
click at [340, 123] on span at bounding box center [341, 122] width 7 height 7
click at [0, 0] on input "I understand the Estimated Delivery Policy" at bounding box center [0, 0] width 0 height 0
click at [342, 134] on span at bounding box center [341, 133] width 7 height 7
click at [0, 0] on input "I agree to the Terms and Conditions" at bounding box center [0, 0] width 0 height 0
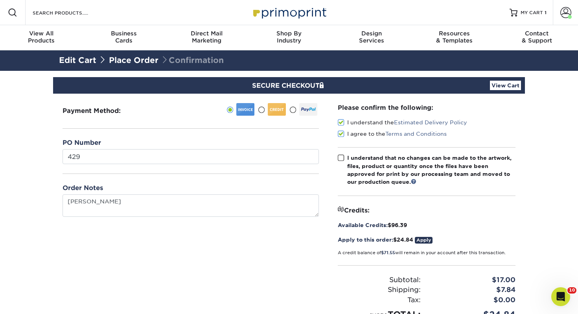
click at [340, 161] on span at bounding box center [341, 157] width 7 height 7
click at [0, 0] on input "I understand that no changes can be made to the artwork, files, product or quan…" at bounding box center [0, 0] width 0 height 0
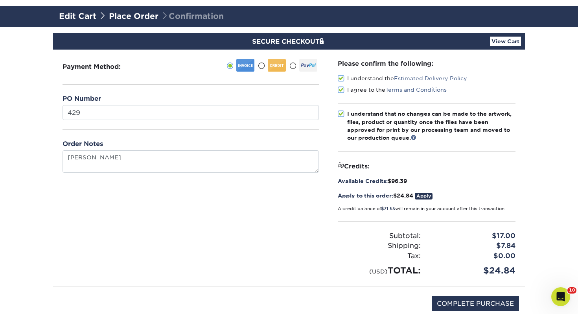
scroll to position [42, 0]
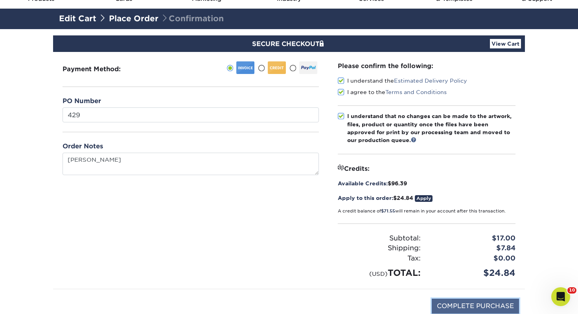
click at [487, 301] on input "COMPLETE PURCHASE" at bounding box center [475, 305] width 87 height 15
type input "PROCESSING, PLEASE WAIT..."
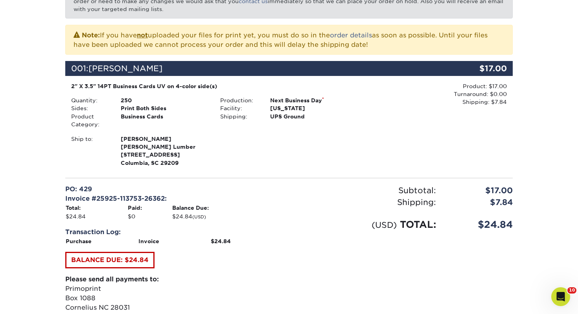
scroll to position [257, 0]
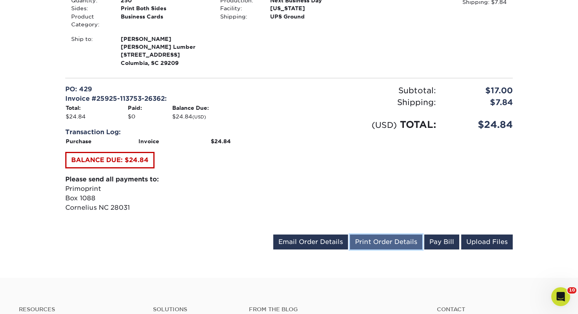
click at [388, 240] on link "Print Order Details" at bounding box center [386, 241] width 72 height 15
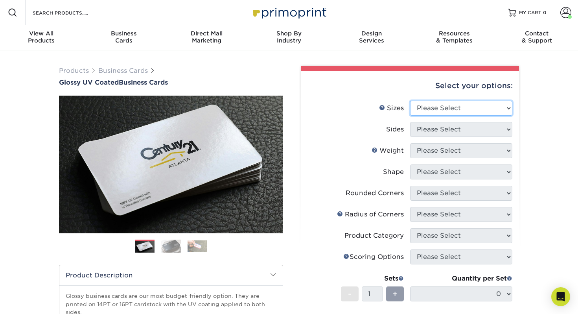
click at [454, 103] on select "Please Select 1.5" x 3.5" - Mini 1.75" x 3.5" - Mini 2" x 2" - Square 2" x 3" -…" at bounding box center [461, 108] width 102 height 15
select select "2.00x3.50"
click at [410, 101] on select "Please Select 1.5" x 3.5" - Mini 1.75" x 3.5" - Mini 2" x 2" - Square 2" x 3" -…" at bounding box center [461, 108] width 102 height 15
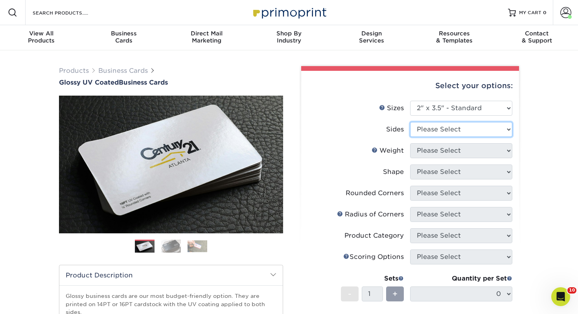
click at [438, 128] on select "Please Select Print Both Sides Print Front Only" at bounding box center [461, 129] width 102 height 15
select select "13abbda7-1d64-4f25-8bb2-c179b224825d"
click at [410, 122] on select "Please Select Print Both Sides Print Front Only" at bounding box center [461, 129] width 102 height 15
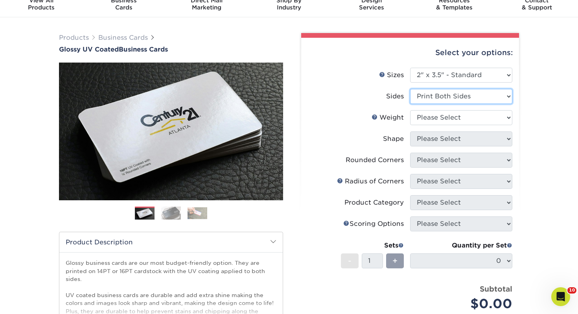
scroll to position [37, 0]
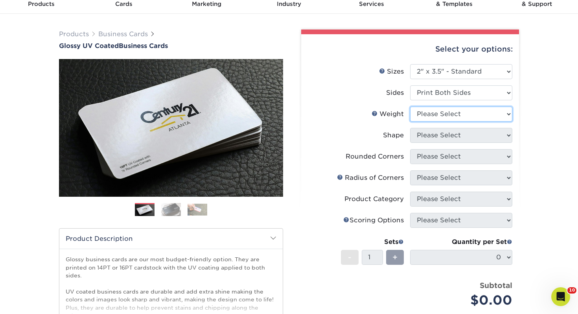
click at [436, 112] on select "Please Select 16PT 14PT" at bounding box center [461, 114] width 102 height 15
select select "14PT"
click at [410, 107] on select "Please Select 16PT 14PT" at bounding box center [461, 114] width 102 height 15
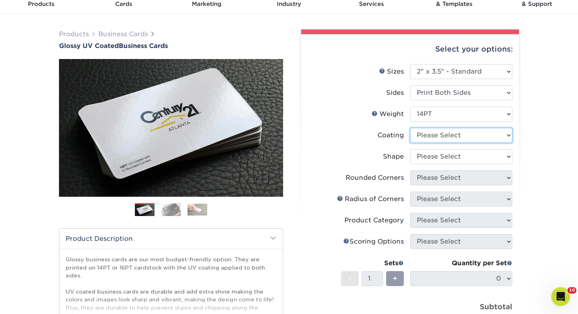
click at [445, 134] on select at bounding box center [461, 135] width 102 height 15
select select "ae367451-b2b8-45df-a344-0f05b6a12993"
click at [410, 128] on select at bounding box center [461, 135] width 102 height 15
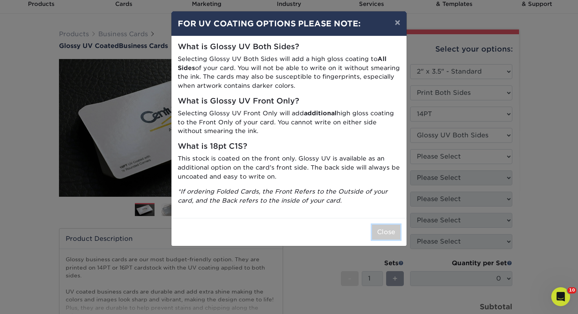
click at [384, 234] on button "Close" at bounding box center [386, 231] width 28 height 15
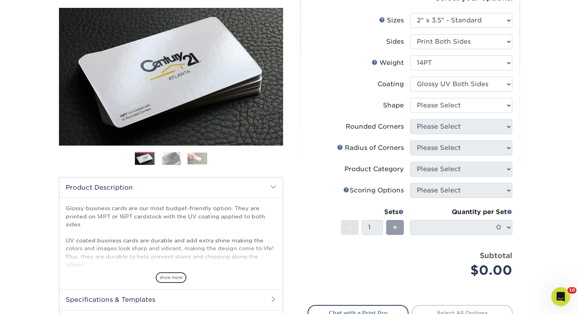
scroll to position [99, 0]
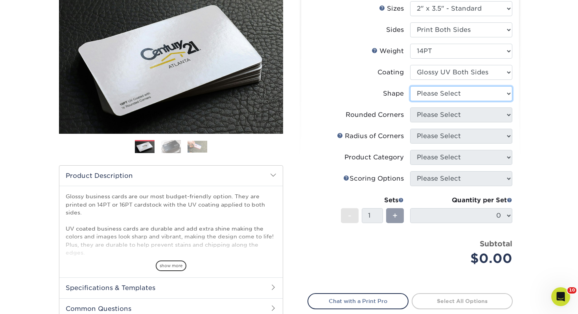
click at [452, 98] on select "Please Select Standard" at bounding box center [461, 93] width 102 height 15
select select "standard"
click at [410, 86] on select "Please Select Standard" at bounding box center [461, 93] width 102 height 15
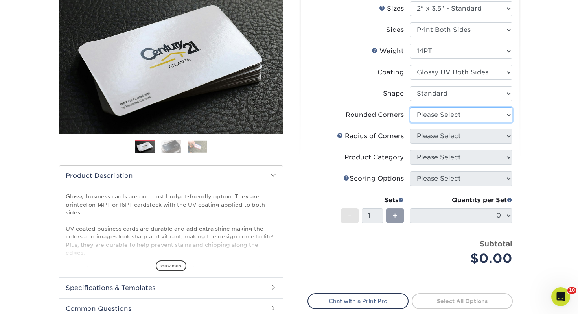
click at [443, 116] on select "Please Select Yes - Round 2 Corners Yes - Round 4 Corners No" at bounding box center [461, 114] width 102 height 15
select select "0"
click at [410, 107] on select "Please Select Yes - Round 2 Corners Yes - Round 4 Corners No" at bounding box center [461, 114] width 102 height 15
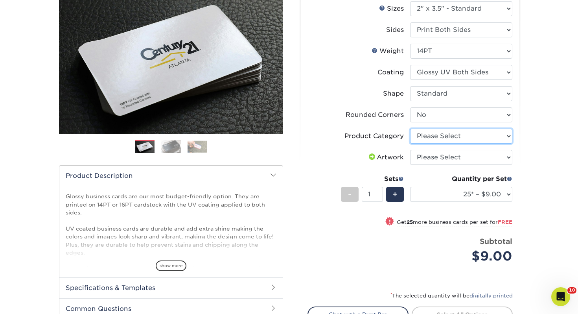
click at [427, 140] on select "Please Select Business Cards" at bounding box center [461, 136] width 102 height 15
select select "3b5148f1-0588-4f88-a218-97bcfdce65c1"
click at [410, 129] on select "Please Select Business Cards" at bounding box center [461, 136] width 102 height 15
click at [425, 155] on select "Please Select I will upload files I need a design - $100" at bounding box center [461, 157] width 102 height 15
select select "upload"
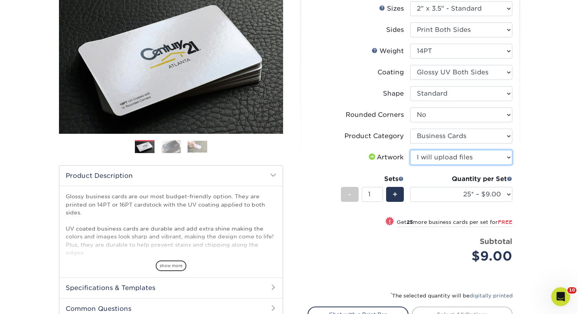
click at [410, 150] on select "Please Select I will upload files I need a design - $100" at bounding box center [461, 157] width 102 height 15
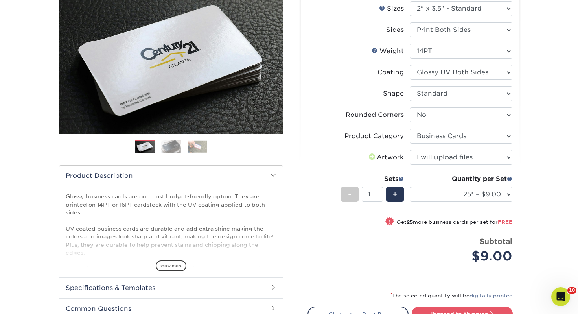
click at [439, 176] on div "Quantity per Set" at bounding box center [461, 178] width 102 height 9
click at [440, 182] on div "Quantity per Set" at bounding box center [461, 178] width 102 height 9
click at [437, 192] on select "25* – $9.00 50* – $9.00 100* – $9.00 250* – $17.00 500 – $33.00 1000 – $42.00 2…" at bounding box center [461, 194] width 102 height 15
select select "250* – $17.00"
click at [410, 187] on select "25* – $9.00 50* – $9.00 100* – $9.00 250* – $17.00 500 – $33.00 1000 – $42.00 2…" at bounding box center [461, 194] width 102 height 15
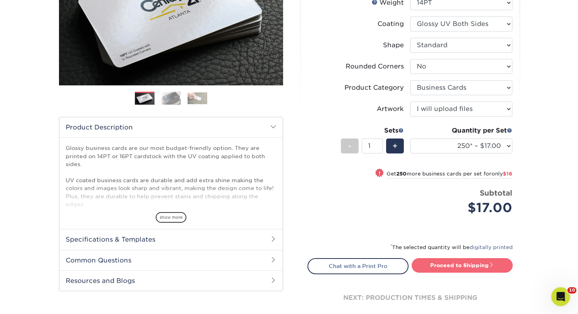
click at [456, 268] on link "Proceed to Shipping" at bounding box center [461, 265] width 101 height 14
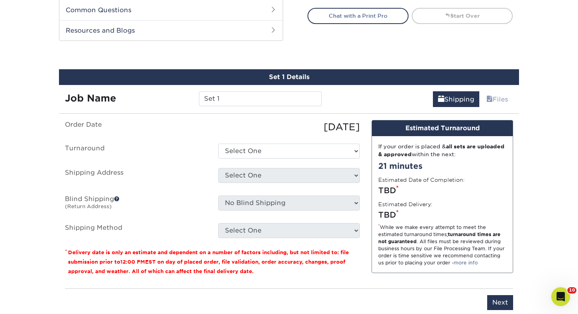
scroll to position [427, 0]
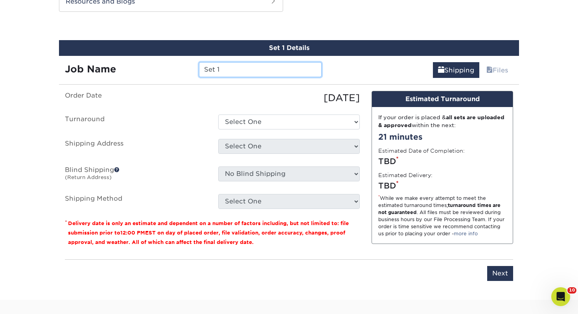
click at [278, 74] on input "Set 1" at bounding box center [260, 69] width 122 height 15
drag, startPoint x: 274, startPoint y: 73, endPoint x: 155, endPoint y: 66, distance: 119.7
click at [155, 66] on div "Job Name Set 1" at bounding box center [193, 69] width 268 height 15
type input "[PERSON_NAME]"
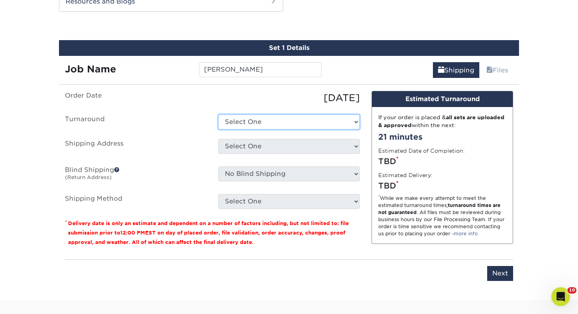
click at [269, 123] on select "Select One 2-4 Business Days 2 Day Next Business Day" at bounding box center [288, 121] width 141 height 15
select select "0d2015eb-ac6c-4252-b2f1-1c5560e96a65"
click at [218, 114] on select "Select One 2-4 Business Days 2 Day Next Business Day" at bounding box center [288, 121] width 141 height 15
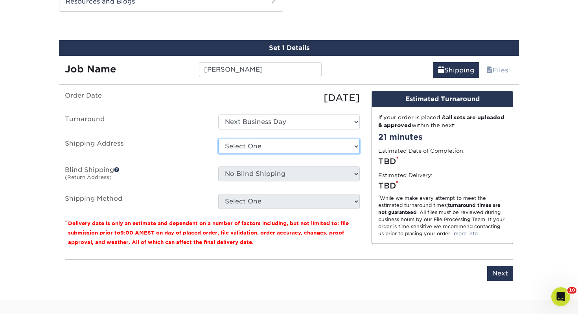
click at [263, 146] on select "Select One Adrian, MI Akron, OH" at bounding box center [288, 146] width 141 height 15
select select "newaddress"
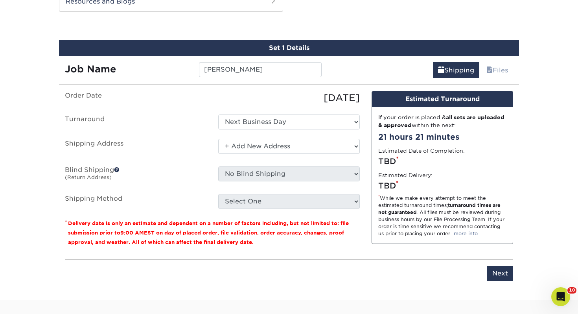
click at [218, 139] on select "Select One Adrian, MI Akron, OH" at bounding box center [288, 146] width 141 height 15
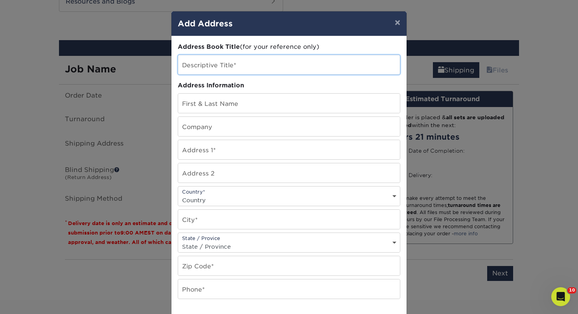
click at [253, 71] on input "text" at bounding box center [289, 64] width 222 height 19
type input "Saluda, NC"
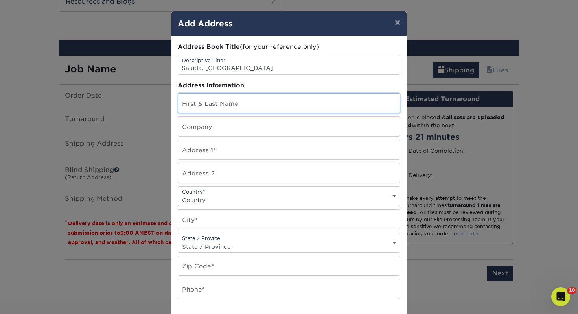
click at [263, 106] on input "text" at bounding box center [289, 103] width 222 height 19
type input "[PERSON_NAME]"
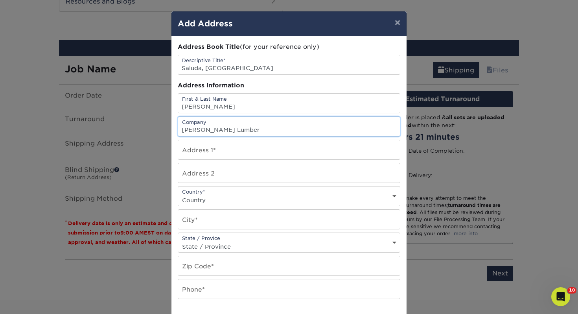
type input "[PERSON_NAME] Lumber"
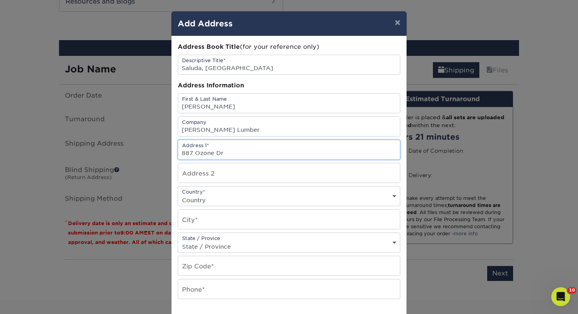
type input "887 Ozone Dr"
select select "US"
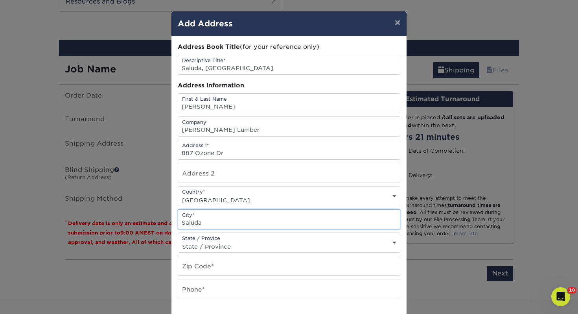
type input "Saluda"
select select "NC"
click at [178, 241] on select "State / Province Alabama Alaska Arizona Arkansas California Colorado Connecticu…" at bounding box center [289, 246] width 222 height 11
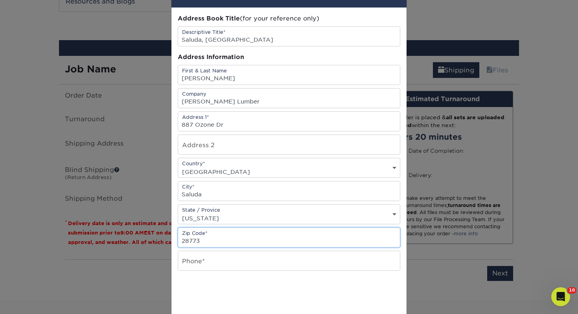
scroll to position [46, 0]
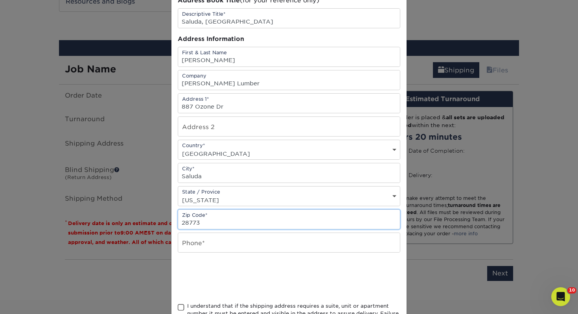
type input "28773"
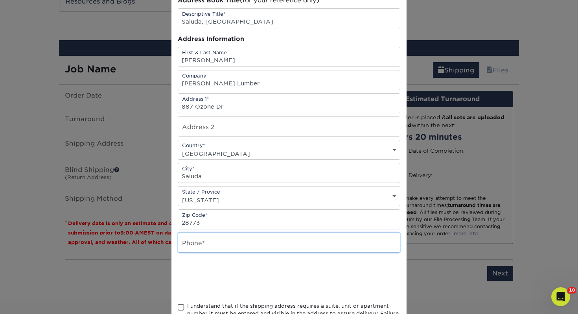
click at [244, 246] on input "text" at bounding box center [289, 242] width 222 height 19
type input "3306706100"
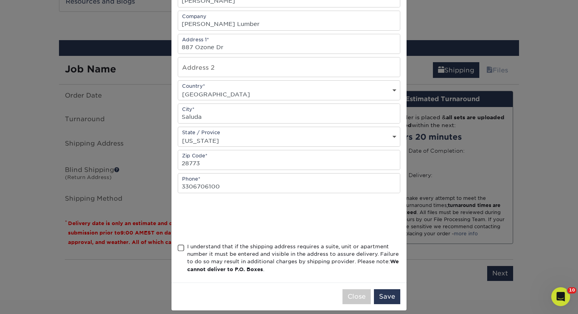
scroll to position [109, 0]
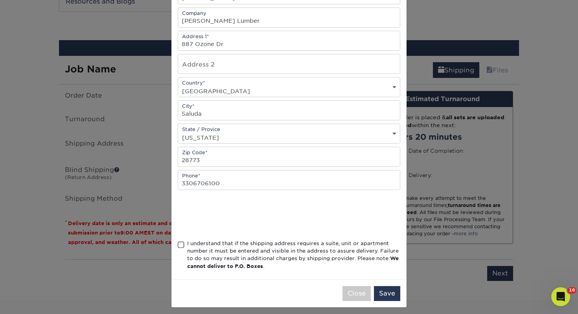
drag, startPoint x: 183, startPoint y: 243, endPoint x: 200, endPoint y: 248, distance: 18.1
click at [183, 243] on span at bounding box center [181, 244] width 7 height 7
click at [0, 0] on input "I understand that if the shipping address requires a suite, unit or apartment n…" at bounding box center [0, 0] width 0 height 0
click at [389, 295] on button "Save" at bounding box center [387, 293] width 26 height 15
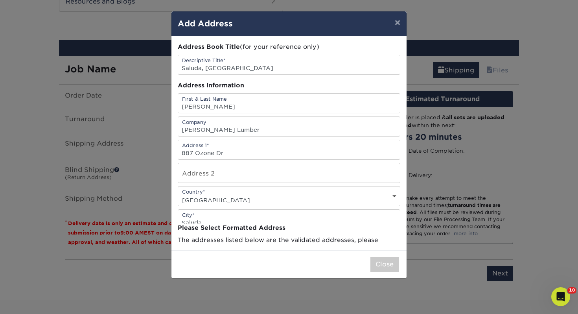
scroll to position [0, 0]
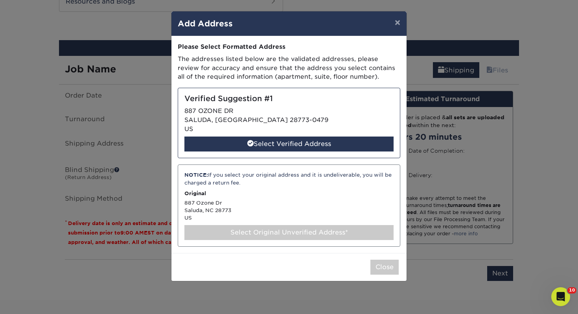
click at [300, 152] on div "Verified Suggestion #1 887 OZONE DR SALUDA, NC 28773-0479 US Select Verified Ad…" at bounding box center [289, 123] width 222 height 70
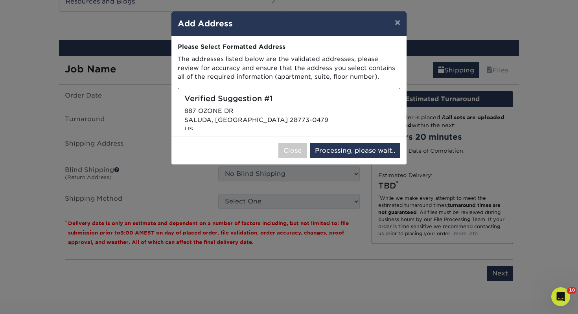
select select "286340"
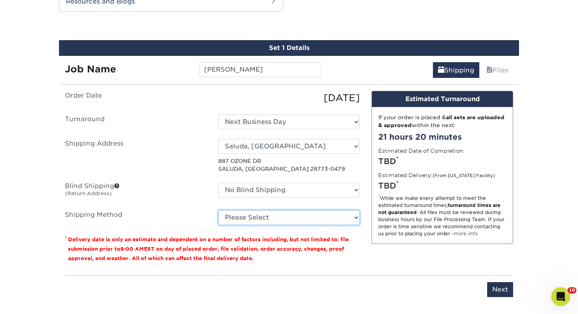
click at [292, 218] on select "Please Select Ground Shipping (+$7.84) 3 Day Shipping Service (+$44.50) 2 Day A…" at bounding box center [288, 217] width 141 height 15
select select "03"
click at [218, 210] on select "Please Select Ground Shipping (+$7.84) 3 Day Shipping Service (+$44.50) 2 Day A…" at bounding box center [288, 217] width 141 height 15
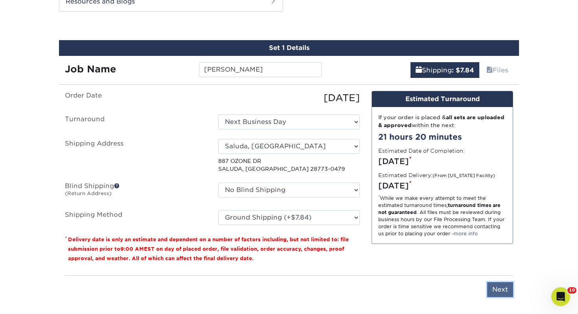
click at [505, 288] on input "Next" at bounding box center [500, 289] width 26 height 15
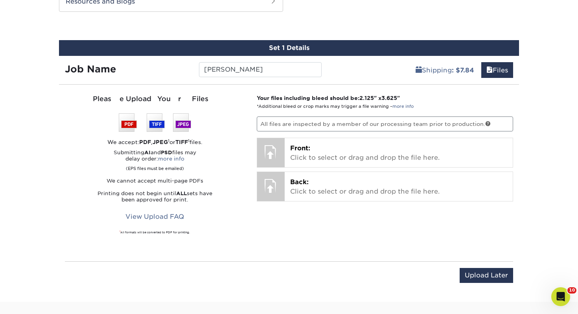
click at [367, 137] on div "Your files including bleed should be: 2.125 " x 3.625 " *Additional bleed or cr…" at bounding box center [385, 173] width 268 height 158
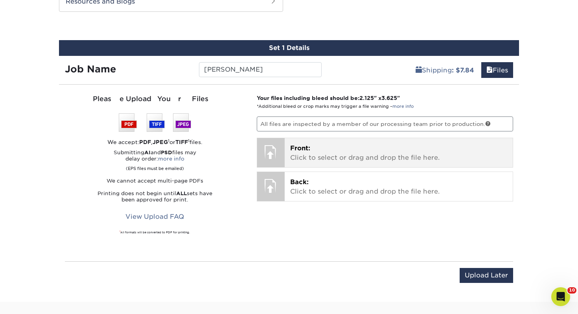
click at [365, 148] on p "Front: Click to select or drag and drop the file here." at bounding box center [398, 152] width 217 height 19
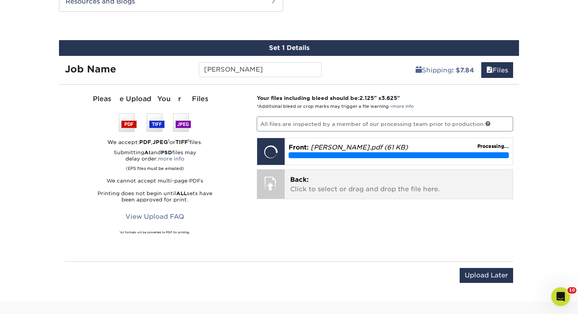
click at [315, 193] on p "Back: Click to select or drag and drop the file here." at bounding box center [398, 184] width 217 height 19
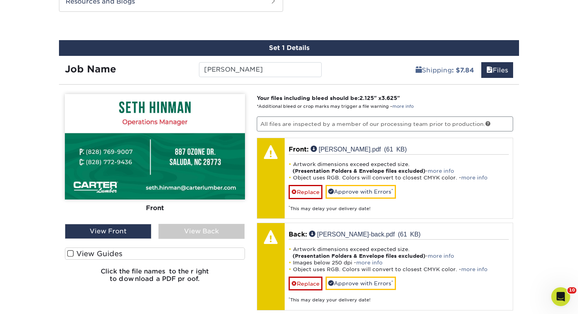
click at [222, 256] on label "View Guides" at bounding box center [155, 253] width 180 height 12
click at [0, 0] on input "View Guides" at bounding box center [0, 0] width 0 height 0
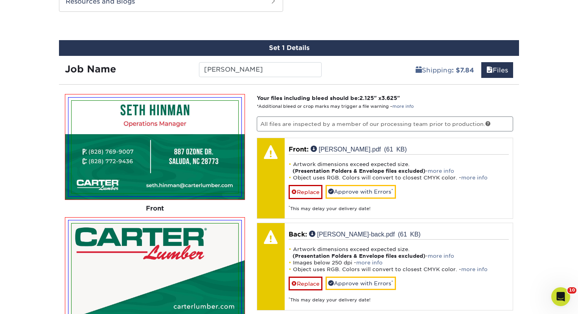
scroll to position [497, 0]
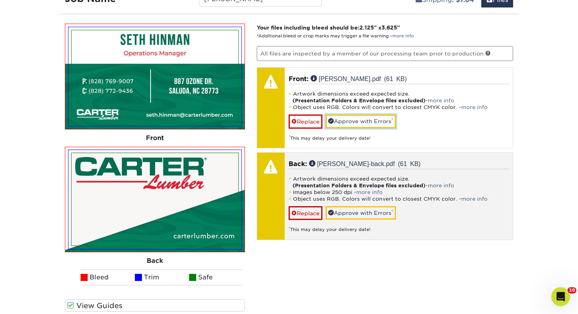
drag, startPoint x: 348, startPoint y: 118, endPoint x: 353, endPoint y: 147, distance: 29.4
click at [348, 118] on link "Approve with Errors *" at bounding box center [360, 120] width 70 height 13
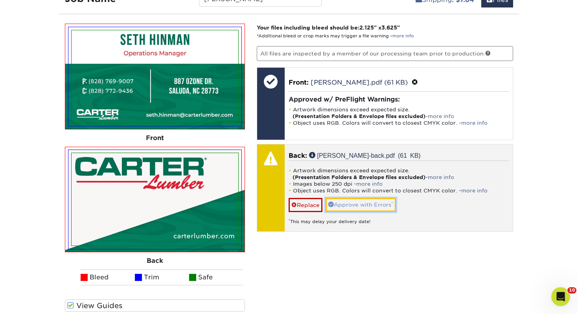
click at [367, 206] on link "Approve with Errors *" at bounding box center [360, 204] width 70 height 13
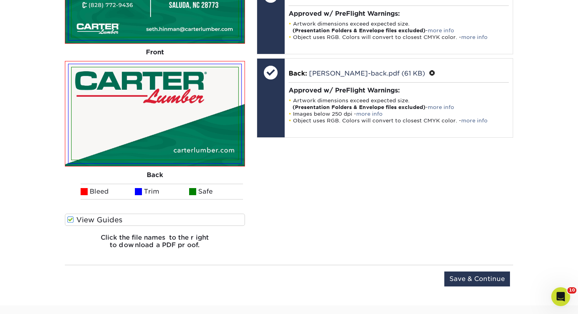
scroll to position [599, 0]
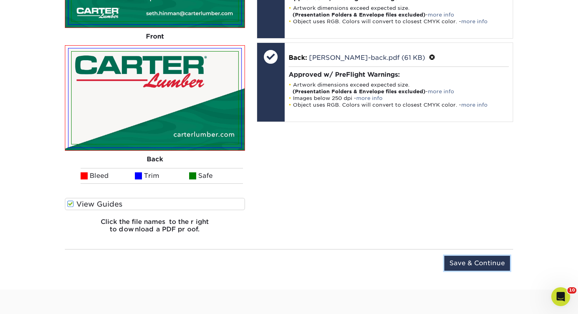
click at [477, 268] on input "Save & Continue" at bounding box center [477, 262] width 66 height 15
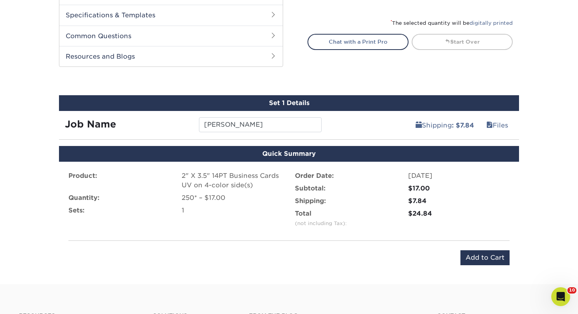
scroll to position [365, 0]
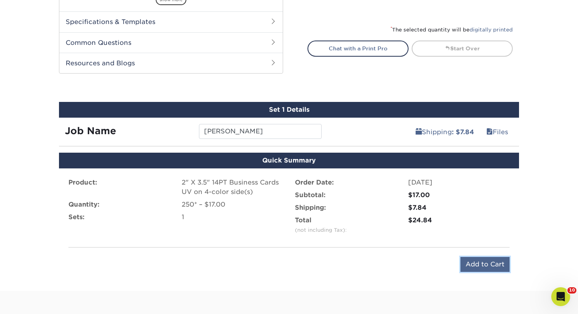
click at [473, 263] on input "Add to Cart" at bounding box center [484, 264] width 49 height 15
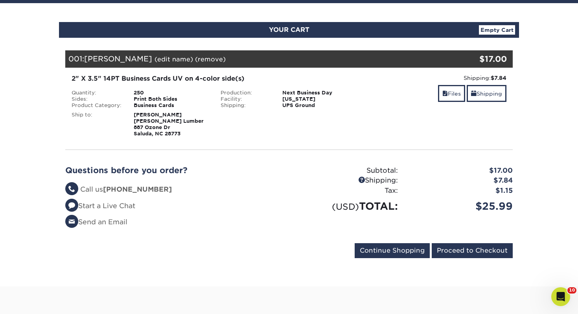
scroll to position [148, 0]
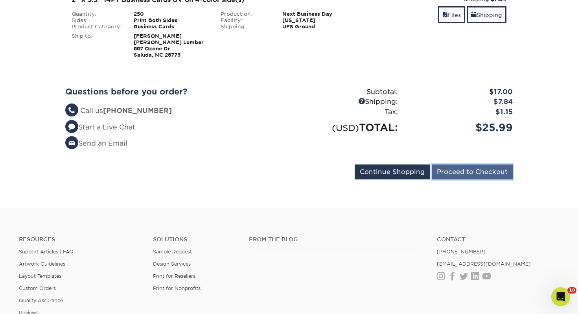
click at [468, 173] on input "Proceed to Checkout" at bounding box center [472, 171] width 81 height 15
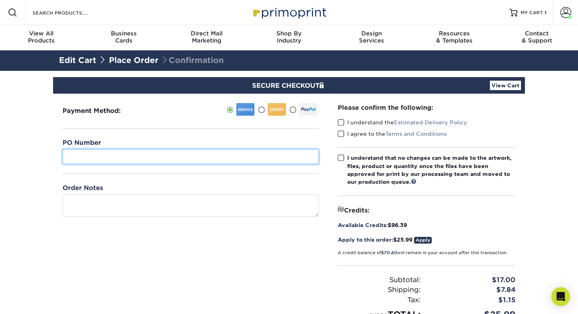
click at [168, 154] on input "text" at bounding box center [190, 156] width 256 height 15
type input "770"
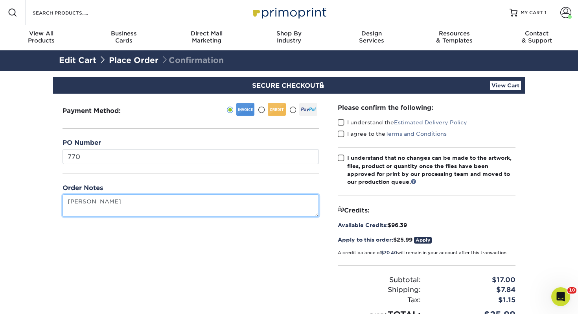
type textarea "[PERSON_NAME]"
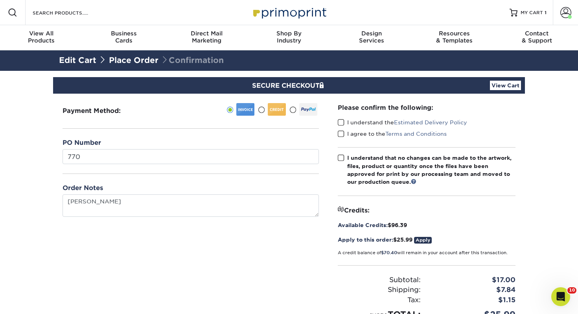
drag, startPoint x: 346, startPoint y: 121, endPoint x: 344, endPoint y: 126, distance: 5.5
click at [346, 121] on label "I understand the Estimated Delivery Policy" at bounding box center [402, 122] width 129 height 8
click at [0, 0] on input "I understand the Estimated Delivery Policy" at bounding box center [0, 0] width 0 height 0
click at [340, 131] on span at bounding box center [341, 133] width 7 height 7
click at [0, 0] on input "I agree to the Terms and Conditions" at bounding box center [0, 0] width 0 height 0
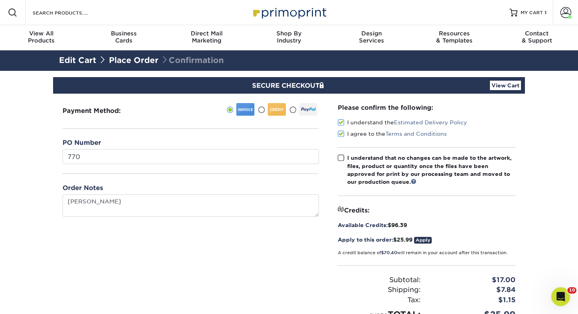
click at [343, 156] on span at bounding box center [341, 157] width 7 height 7
click at [0, 0] on input "I understand that no changes can be made to the artwork, files, product or quan…" at bounding box center [0, 0] width 0 height 0
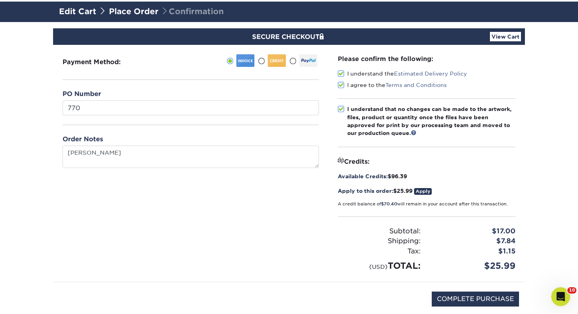
scroll to position [99, 0]
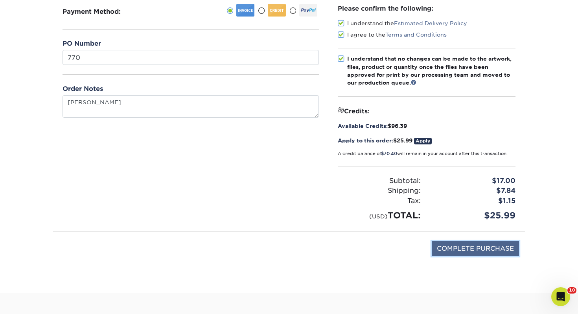
click at [490, 243] on input "COMPLETE PURCHASE" at bounding box center [475, 248] width 87 height 15
type input "PROCESSING, PLEASE WAIT..."
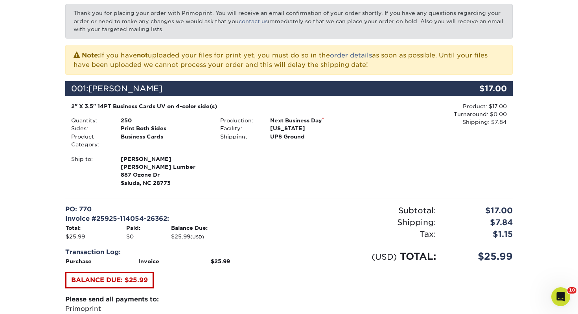
scroll to position [268, 0]
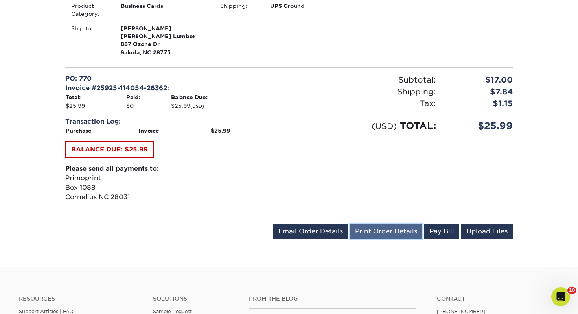
click at [366, 231] on link "Print Order Details" at bounding box center [386, 231] width 72 height 15
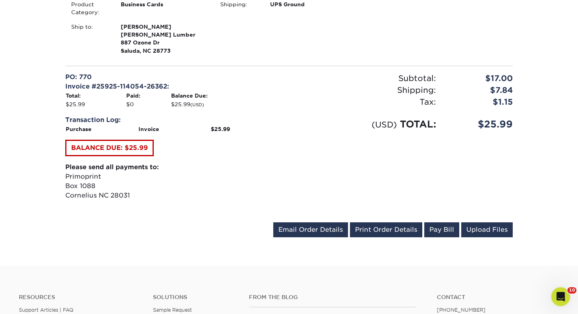
scroll to position [317, 0]
